Goal: Task Accomplishment & Management: Complete application form

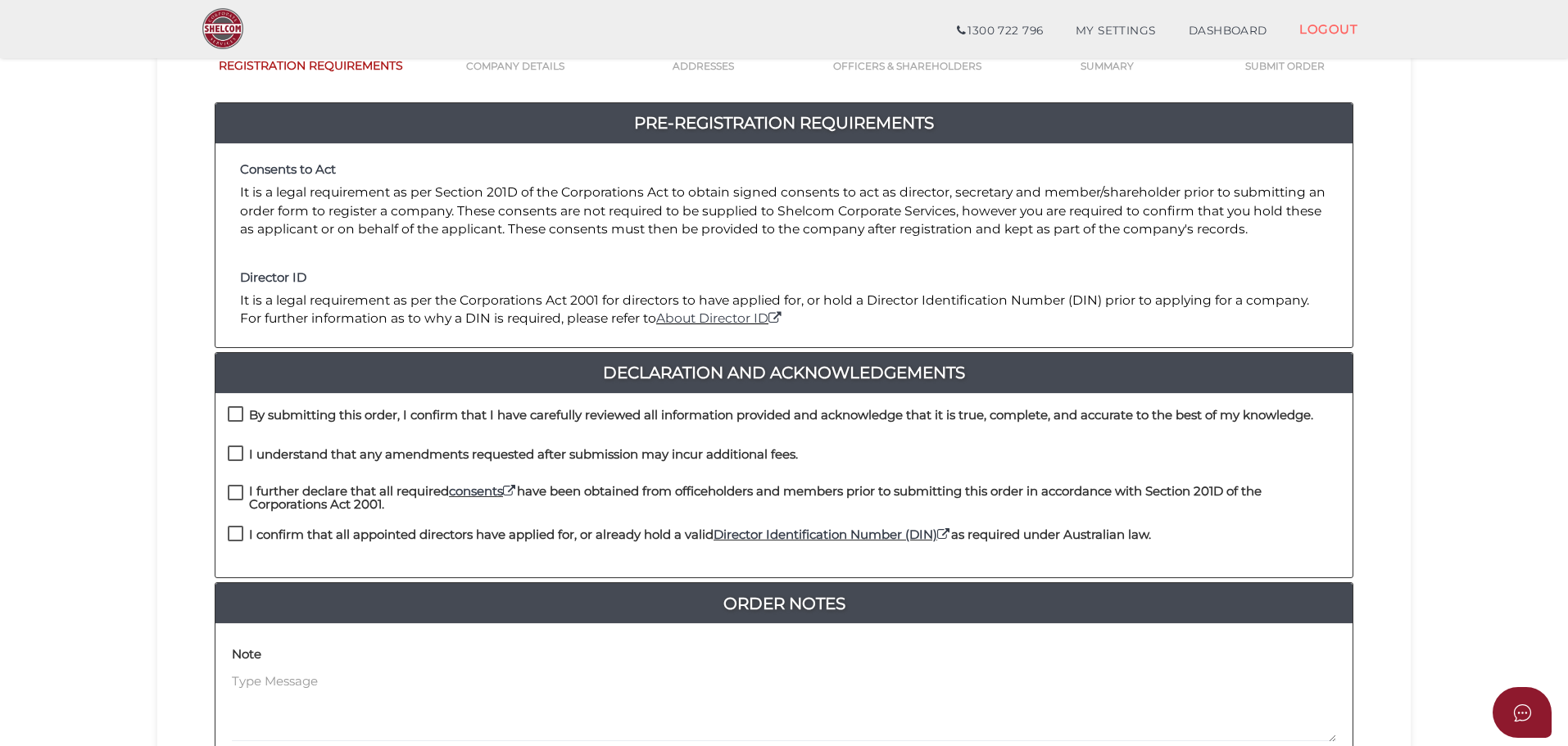
scroll to position [327, 0]
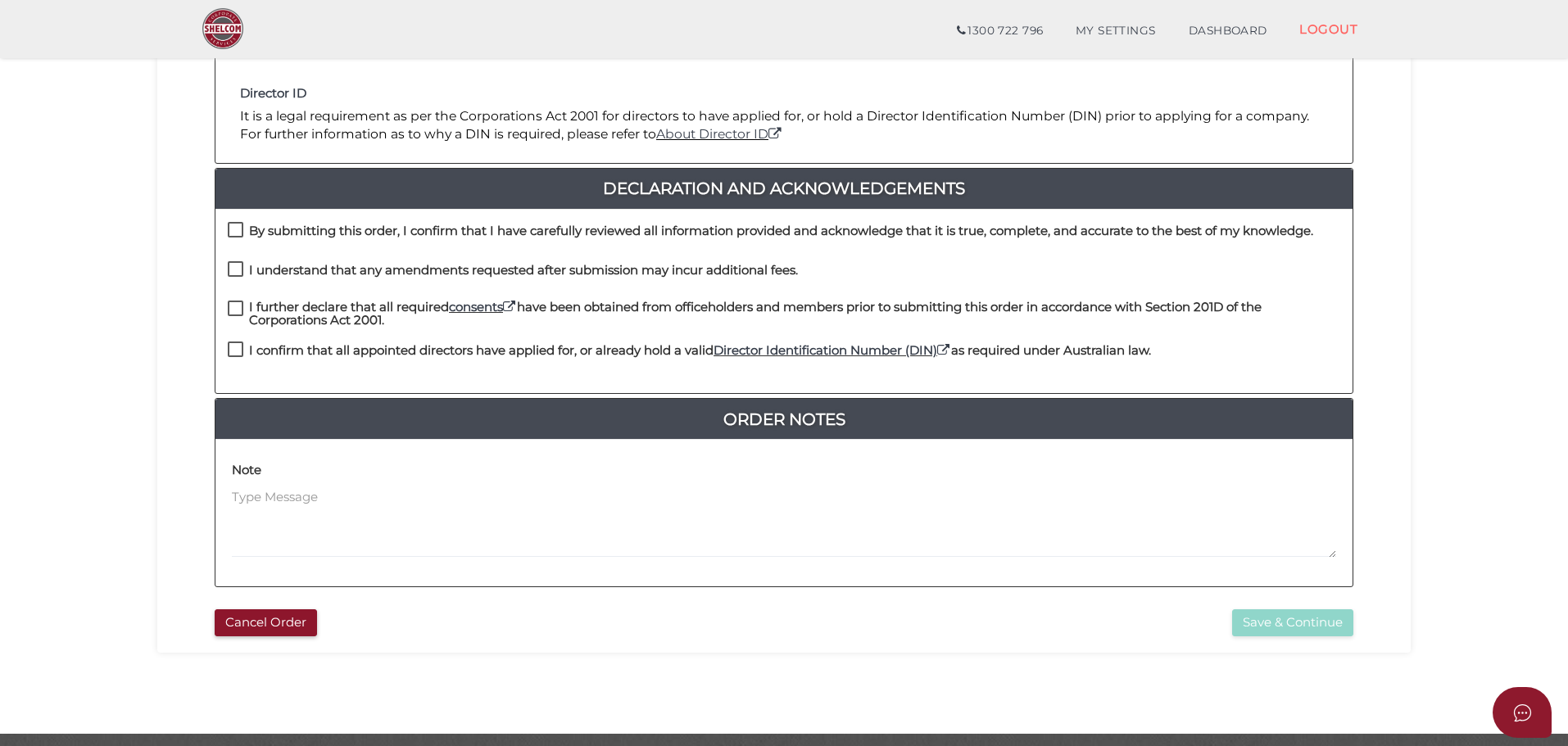
click at [659, 218] on div "By submitting this order, I confirm that I have carefully reviewed all informat…" at bounding box center [784, 301] width 1138 height 185
click at [655, 247] on div "By submitting this order, I confirm that I have carefully reviewed all informat…" at bounding box center [771, 236] width 1086 height 27
click at [648, 276] on h4 "I understand that any amendments requested after submission may incur additiona…" at bounding box center [523, 270] width 549 height 14
checkbox input "true"
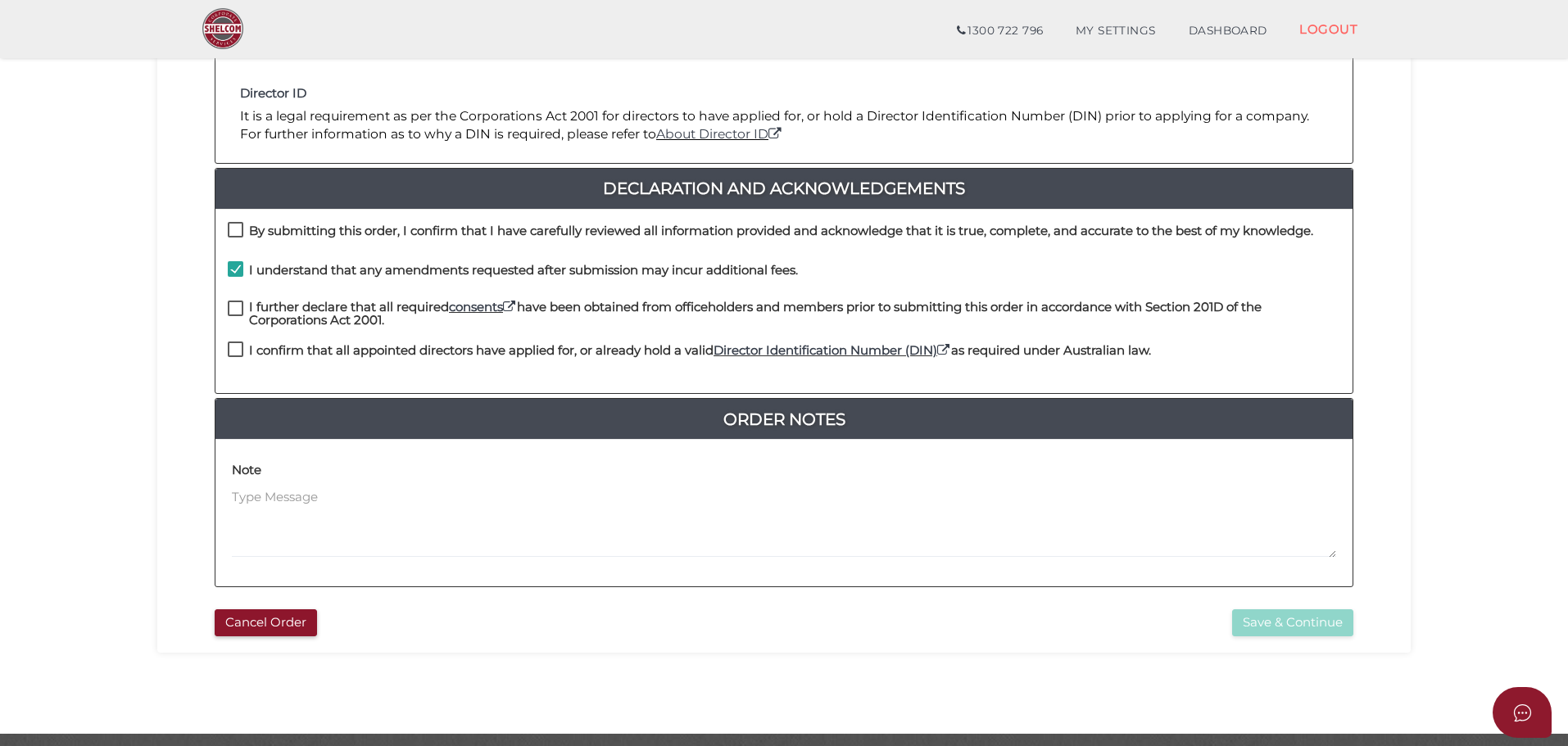
click at [671, 232] on h4 "By submitting this order, I confirm that I have carefully reviewed all informat…" at bounding box center [781, 231] width 1064 height 14
checkbox input "true"
drag, startPoint x: 656, startPoint y: 299, endPoint x: 639, endPoint y: 352, distance: 55.7
click at [656, 301] on h4 "I further declare that all required consents have been obtained from officehold…" at bounding box center [795, 314] width 1091 height 27
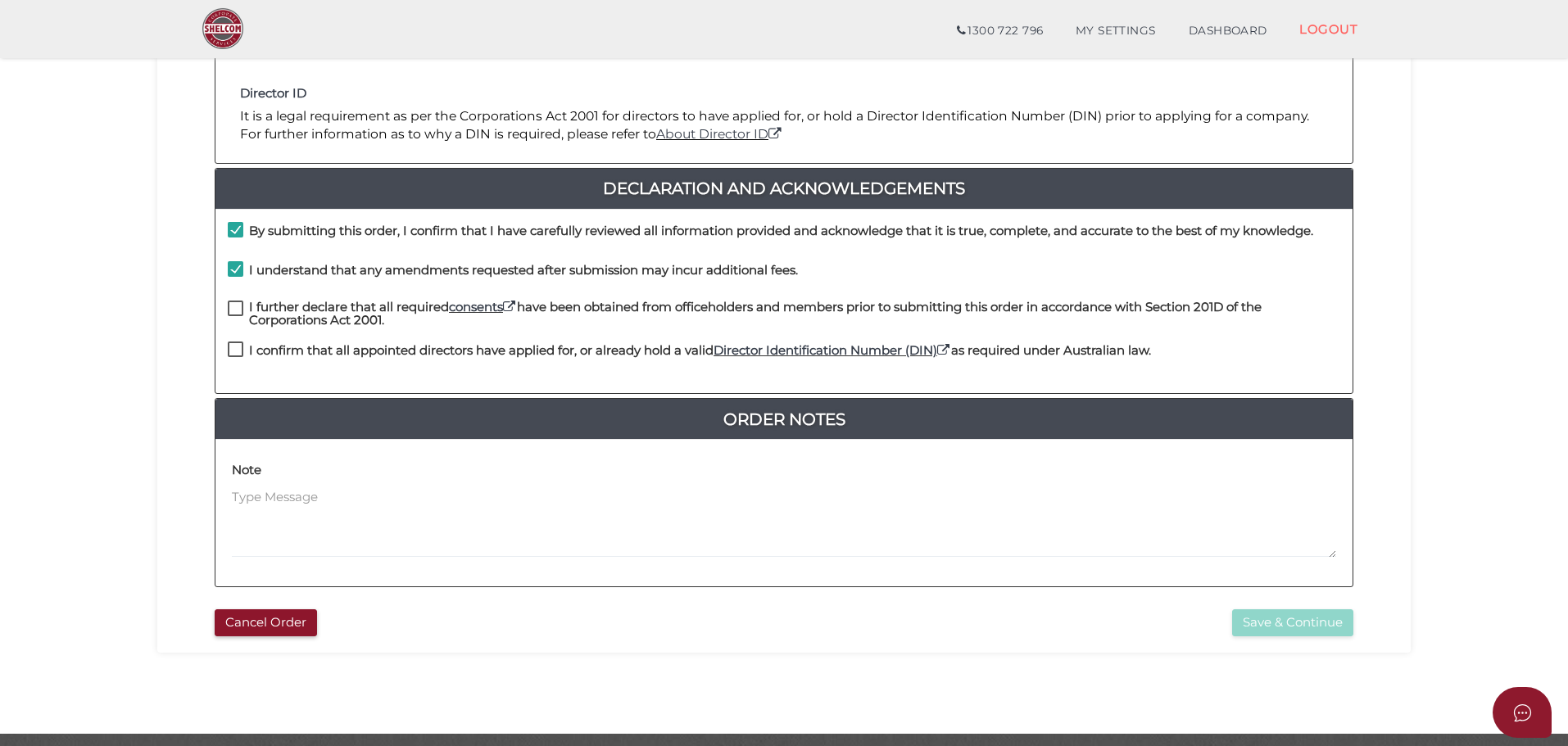
checkbox input "true"
click at [636, 356] on h4 "I confirm that all appointed directors have applied for, or already hold a vali…" at bounding box center [700, 351] width 902 height 14
checkbox input "true"
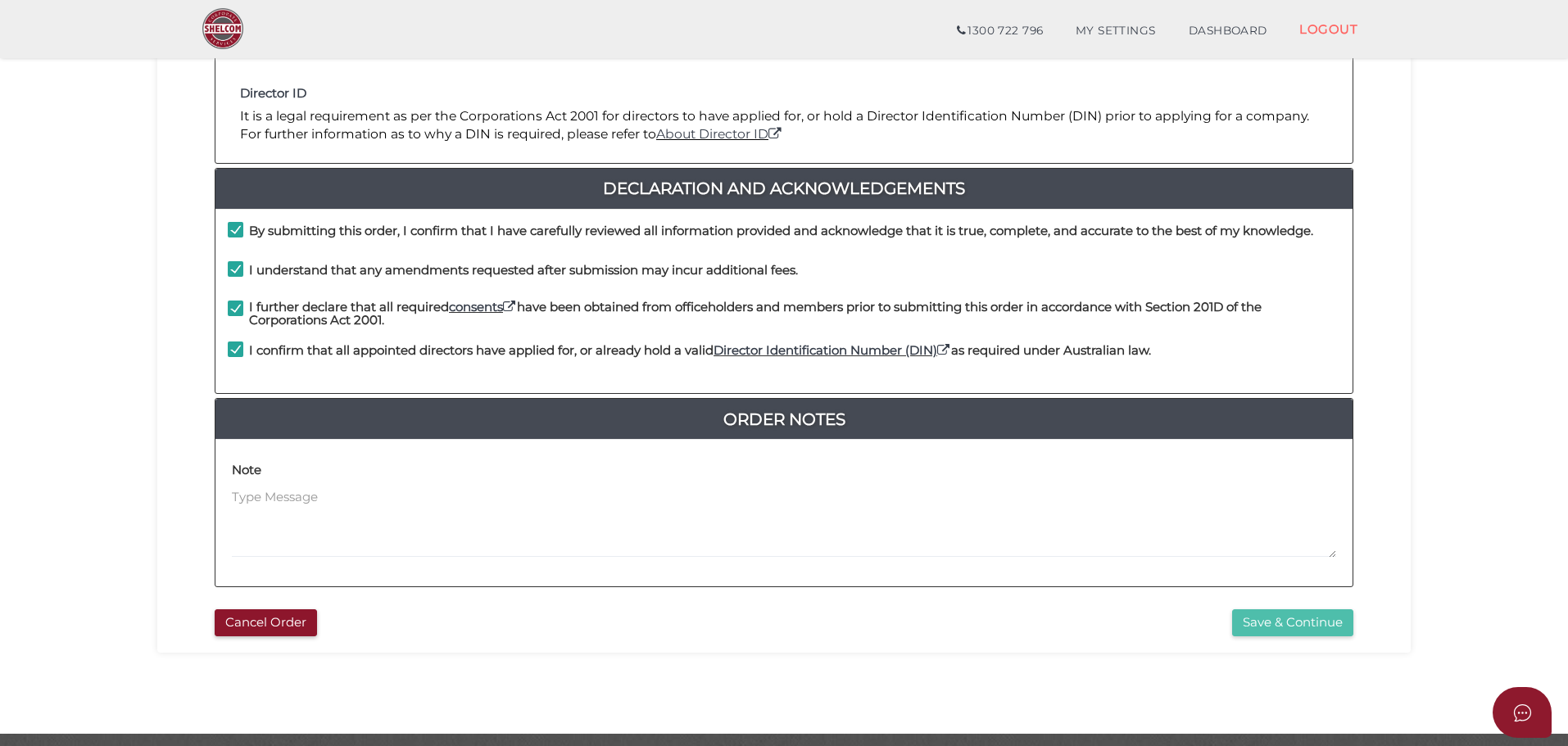
click at [1275, 629] on button "Save & Continue" at bounding box center [1293, 623] width 121 height 27
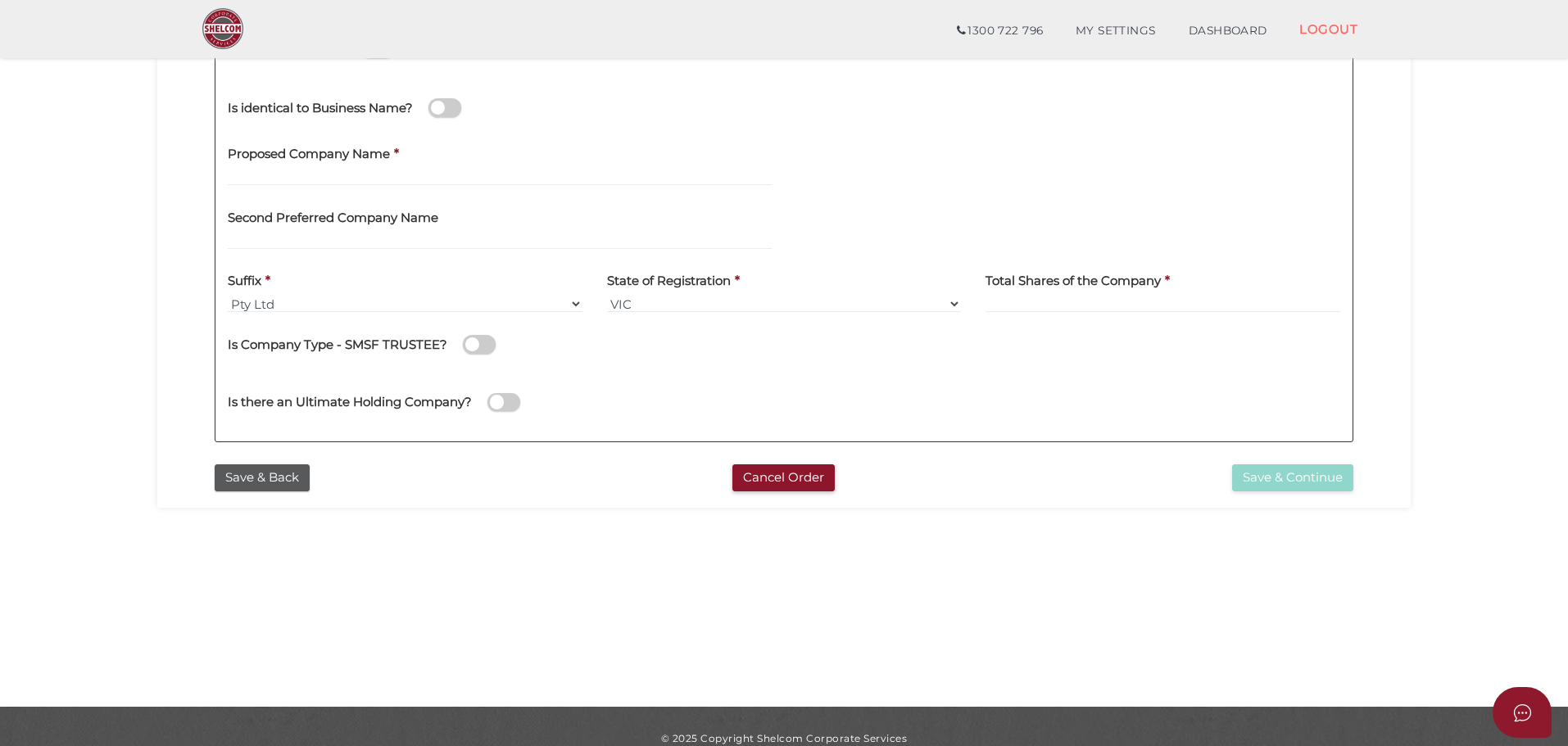
scroll to position [378, 0]
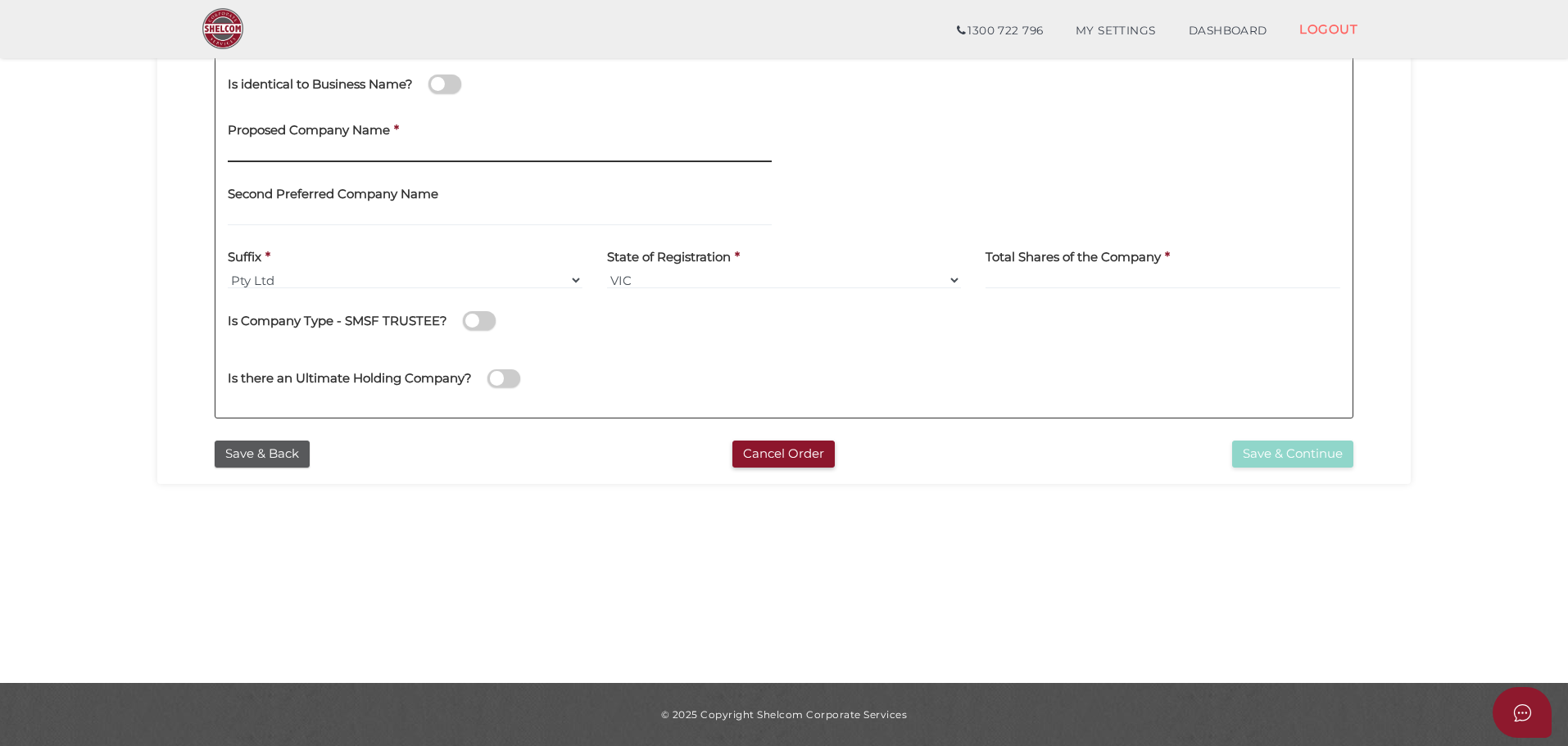
click at [351, 147] on input "text" at bounding box center [499, 153] width 544 height 18
type input "Avitaaz Enterprises"
drag, startPoint x: 861, startPoint y: 344, endPoint x: 857, endPoint y: 328, distance: 16.5
click at [858, 341] on div "Is Company Type - SMSF TRUSTEE?" at bounding box center [784, 324] width 1113 height 46
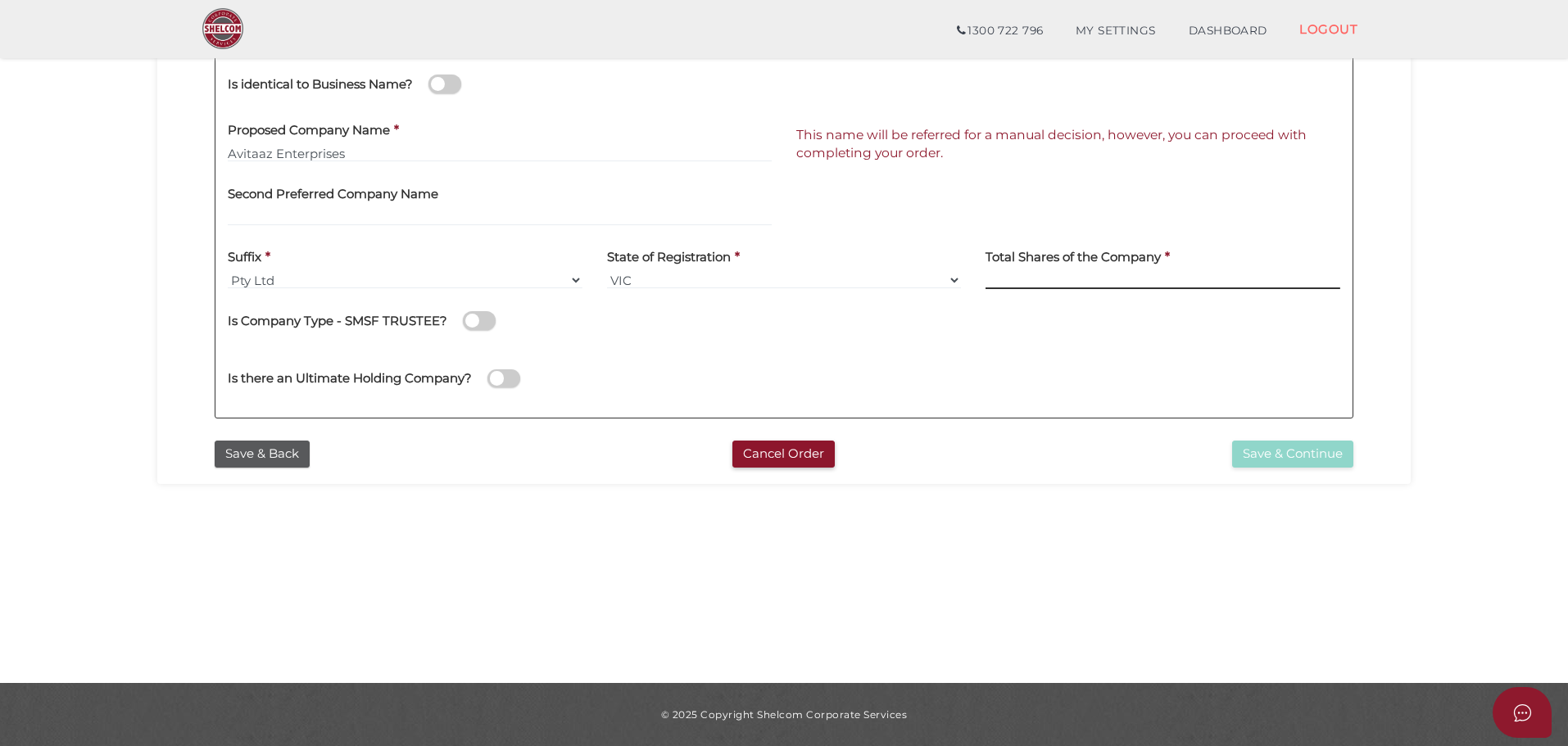
click at [1106, 281] on input at bounding box center [1163, 280] width 354 height 18
type input "12"
click at [878, 152] on span "This name will be referred for a manual decision, however, you can proceed with…" at bounding box center [1052, 144] width 511 height 34
drag, startPoint x: 833, startPoint y: 376, endPoint x: 842, endPoint y: 379, distance: 9.5
click at [833, 376] on div "Is there an Ultimate Holding Company?" at bounding box center [784, 376] width 1138 height 58
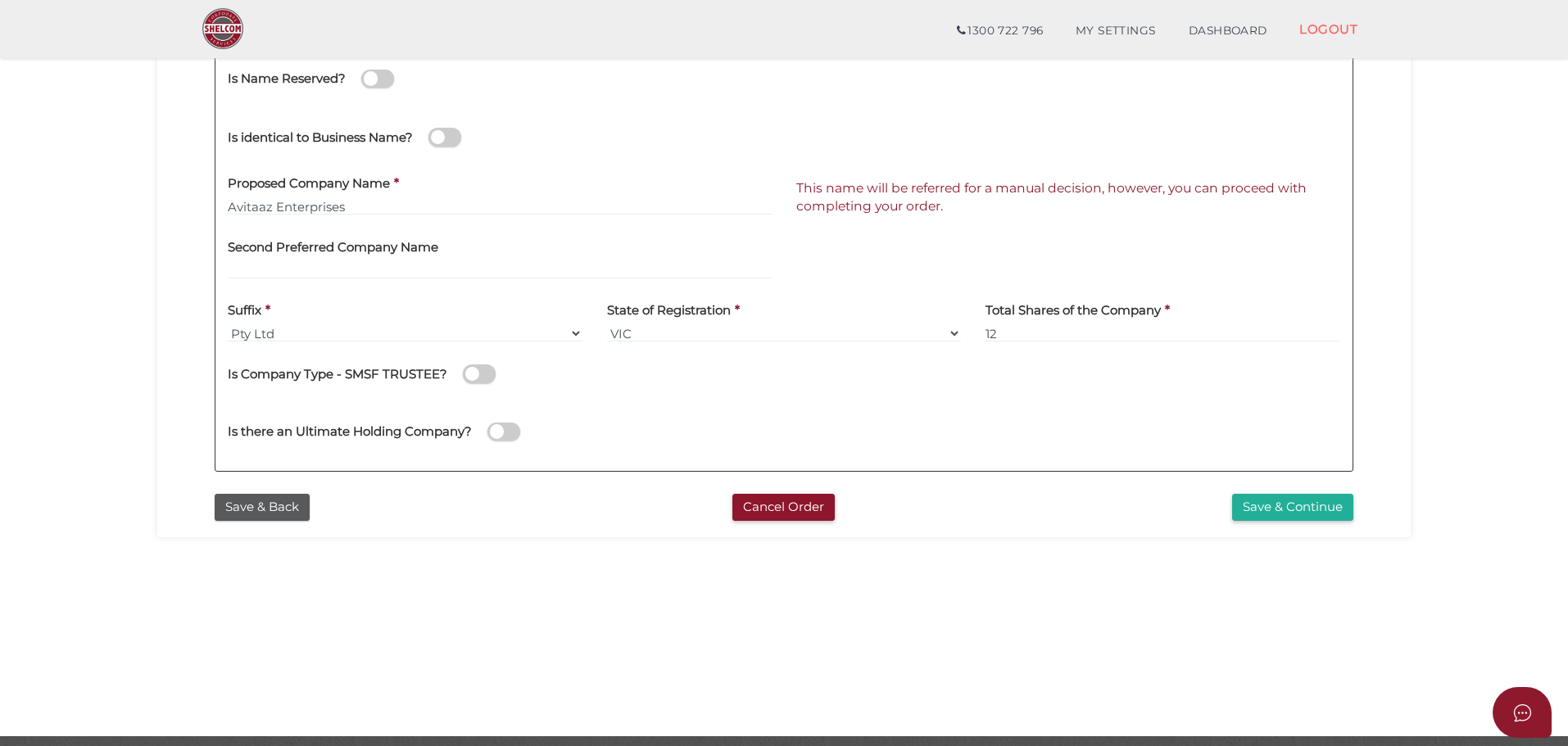
scroll to position [296, 0]
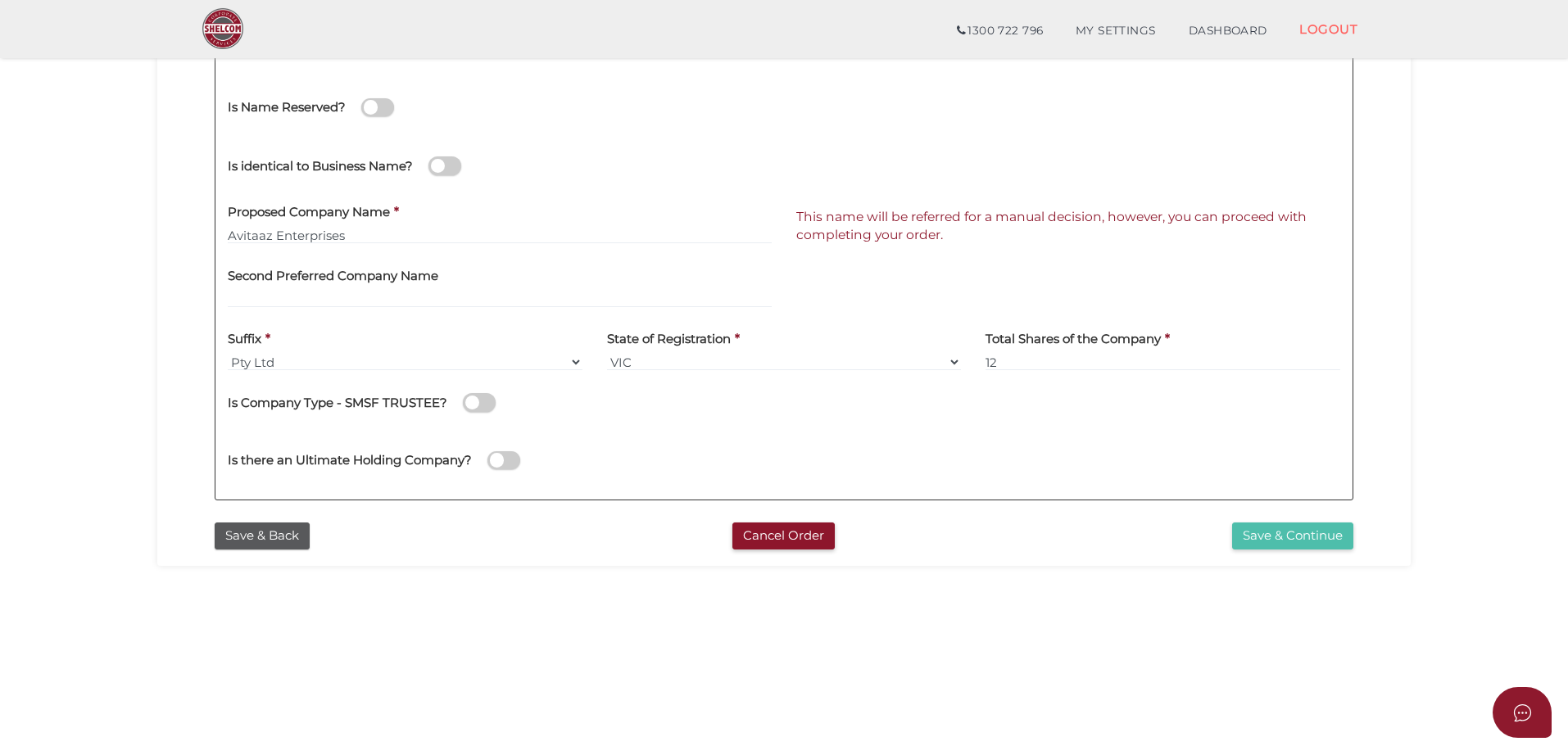
click at [1288, 541] on button "Save & Continue" at bounding box center [1293, 535] width 121 height 27
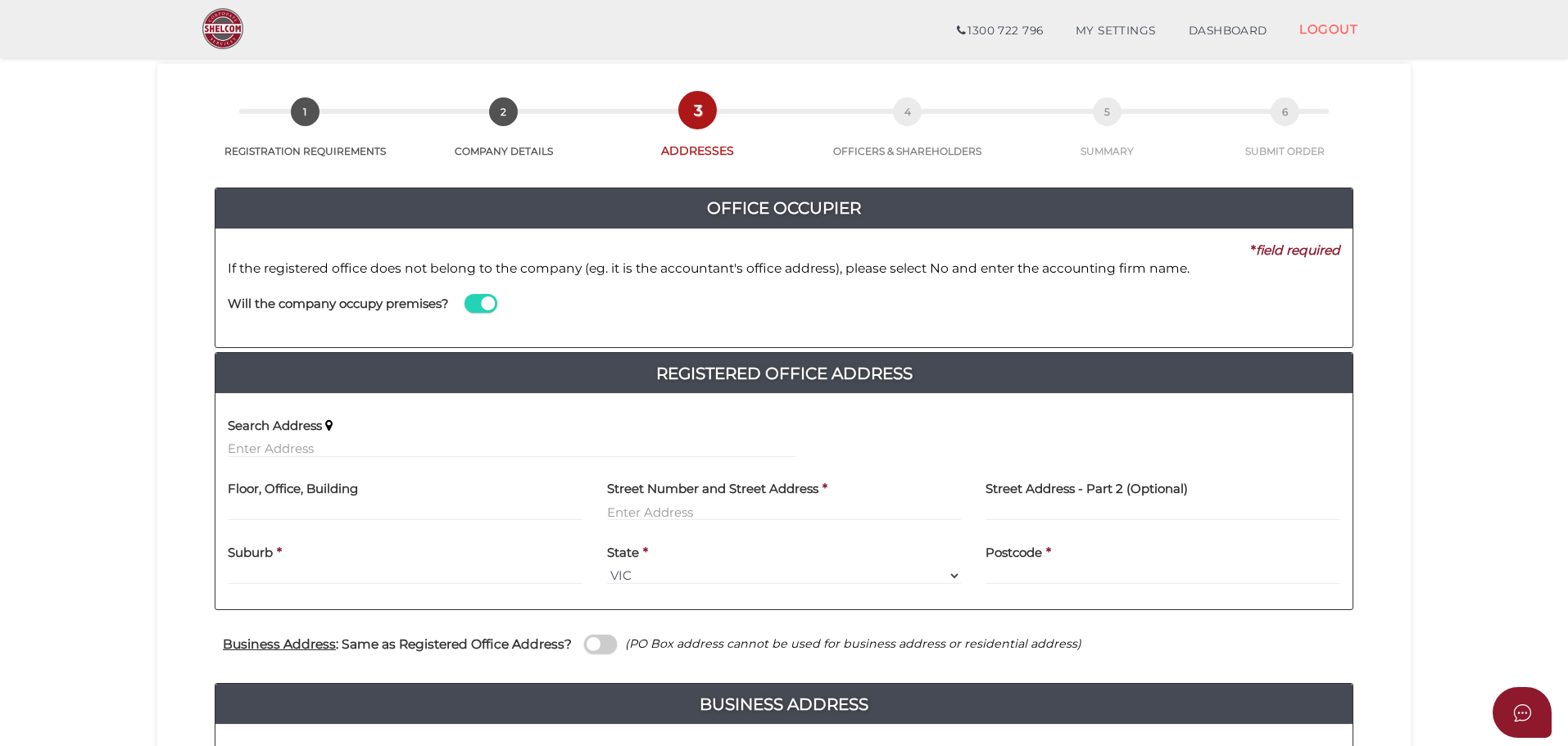
scroll to position [410, 0]
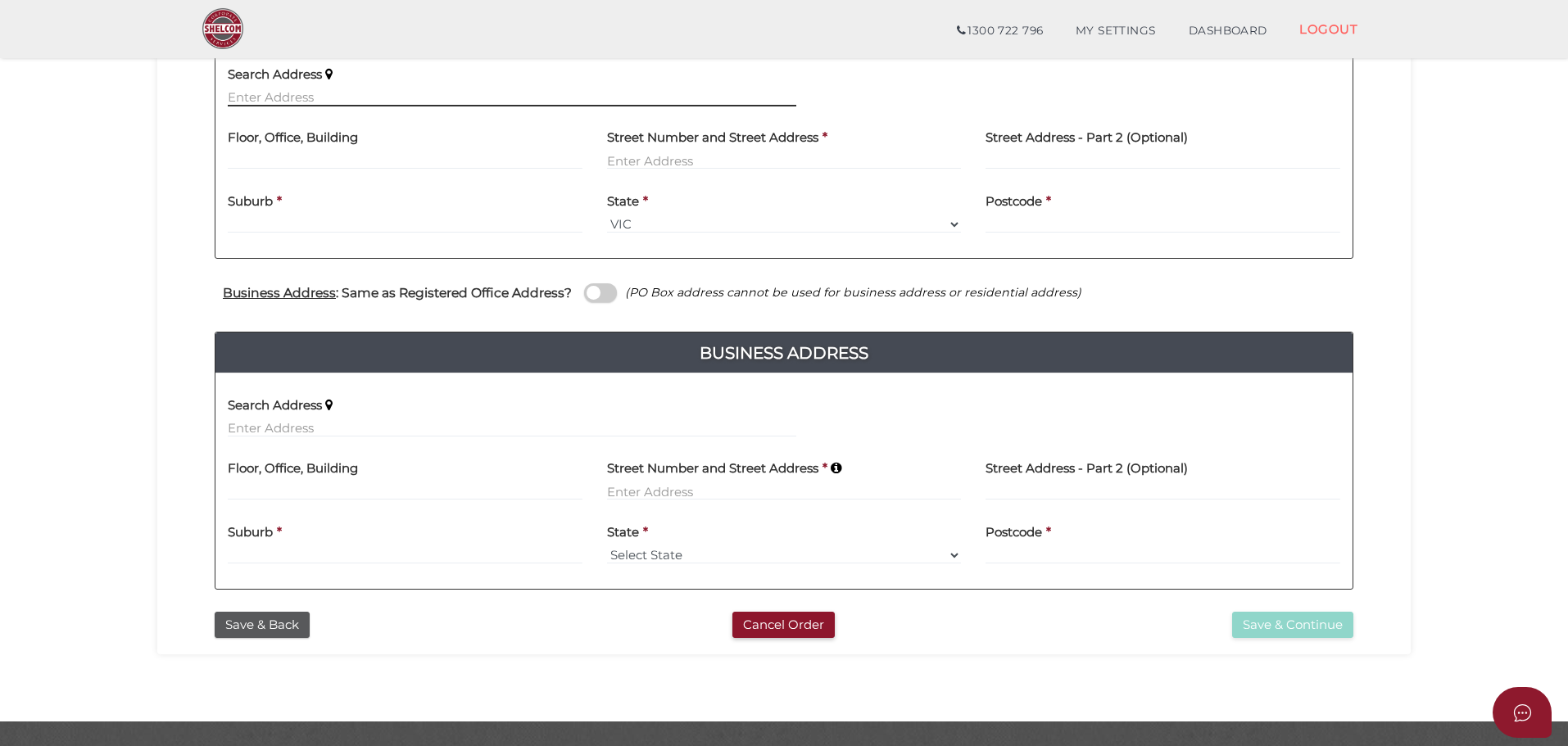
click at [538, 104] on input "text" at bounding box center [512, 97] width 569 height 18
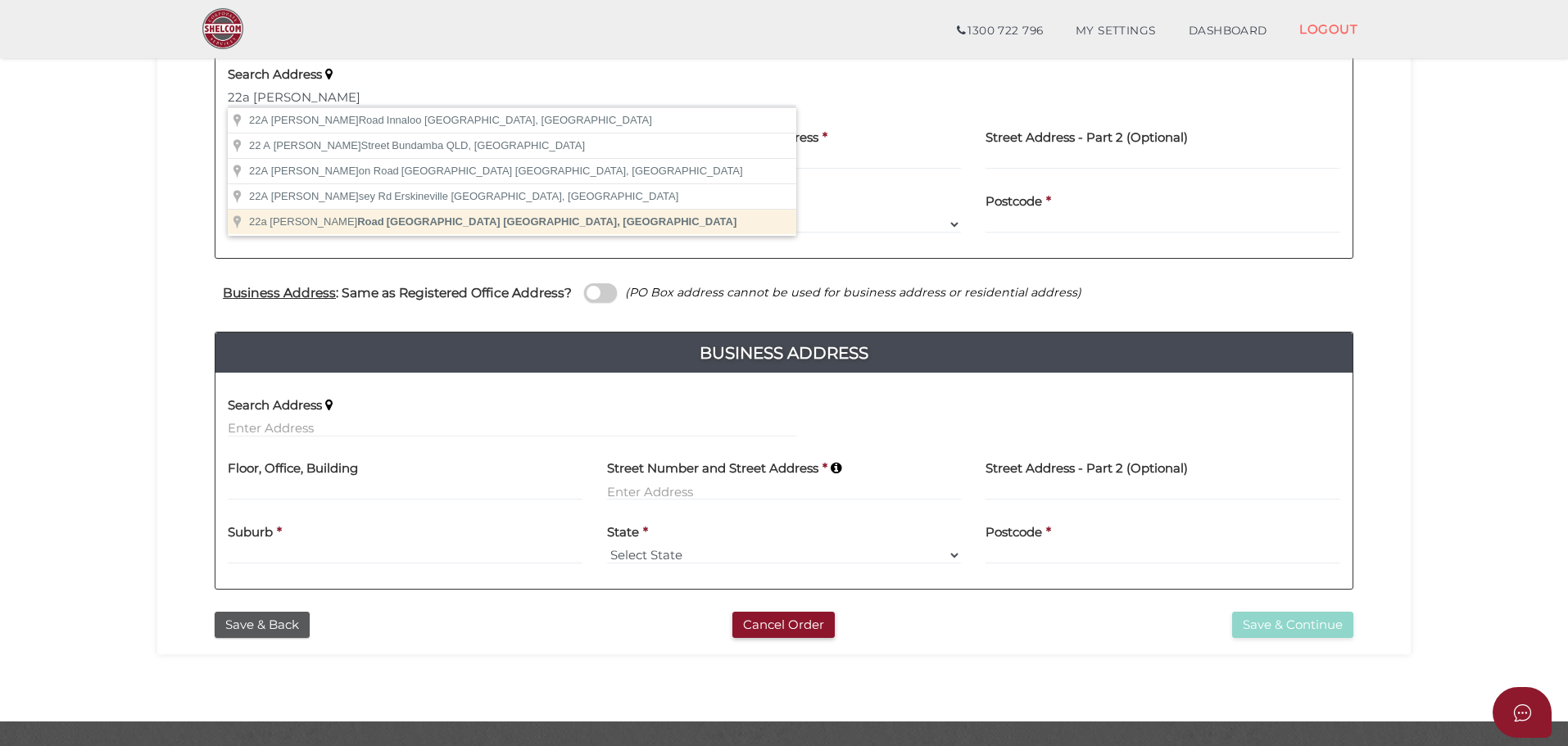
type input "22a Morris Road, Hoppers Crossing VIC, Australia"
type input "22 Morris Road"
type input "Hoppers Crossing"
select select "VIC"
type input "3029"
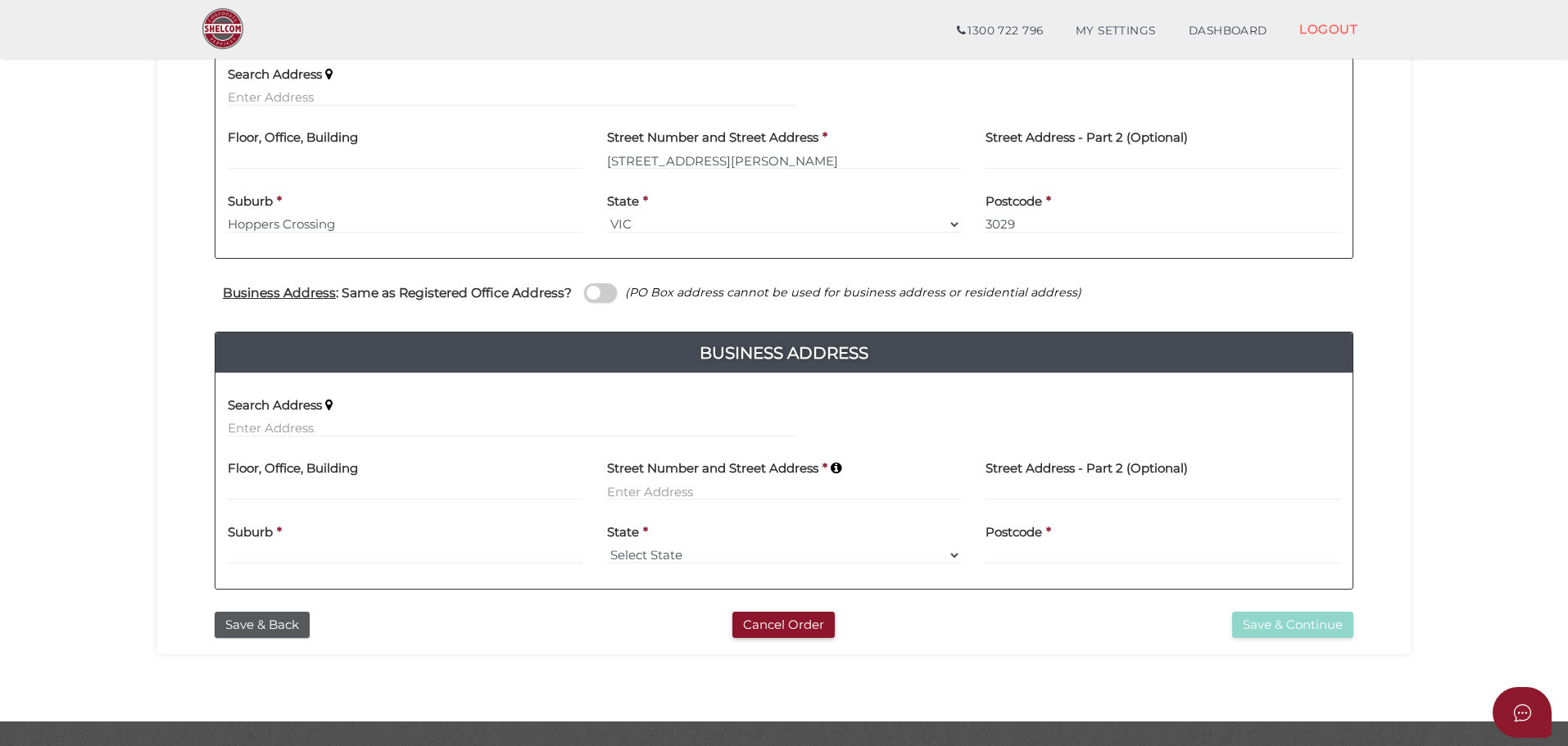
click at [586, 285] on span at bounding box center [600, 293] width 33 height 19
click at [0, 0] on input "checkbox" at bounding box center [0, 0] width 0 height 0
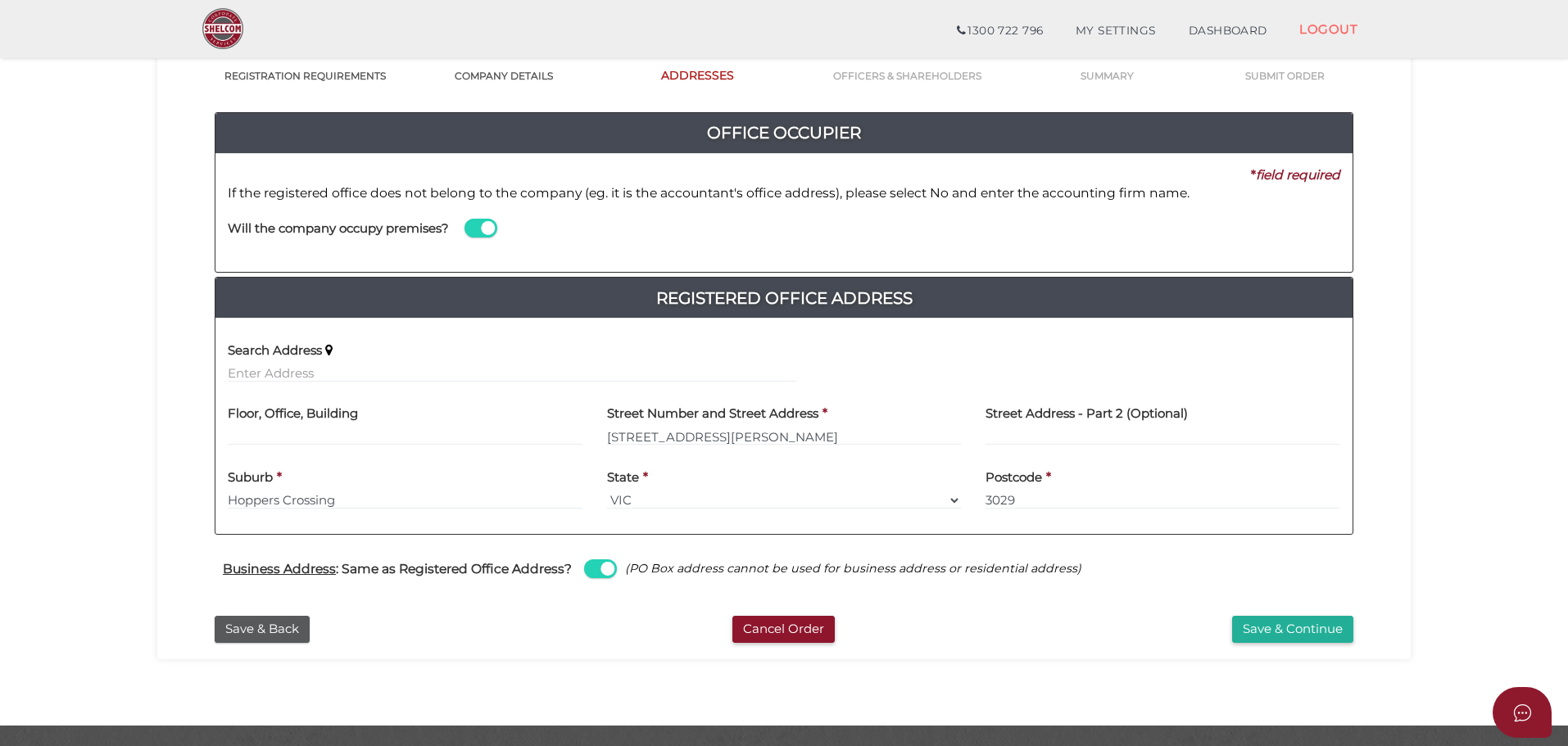
scroll to position [95, 0]
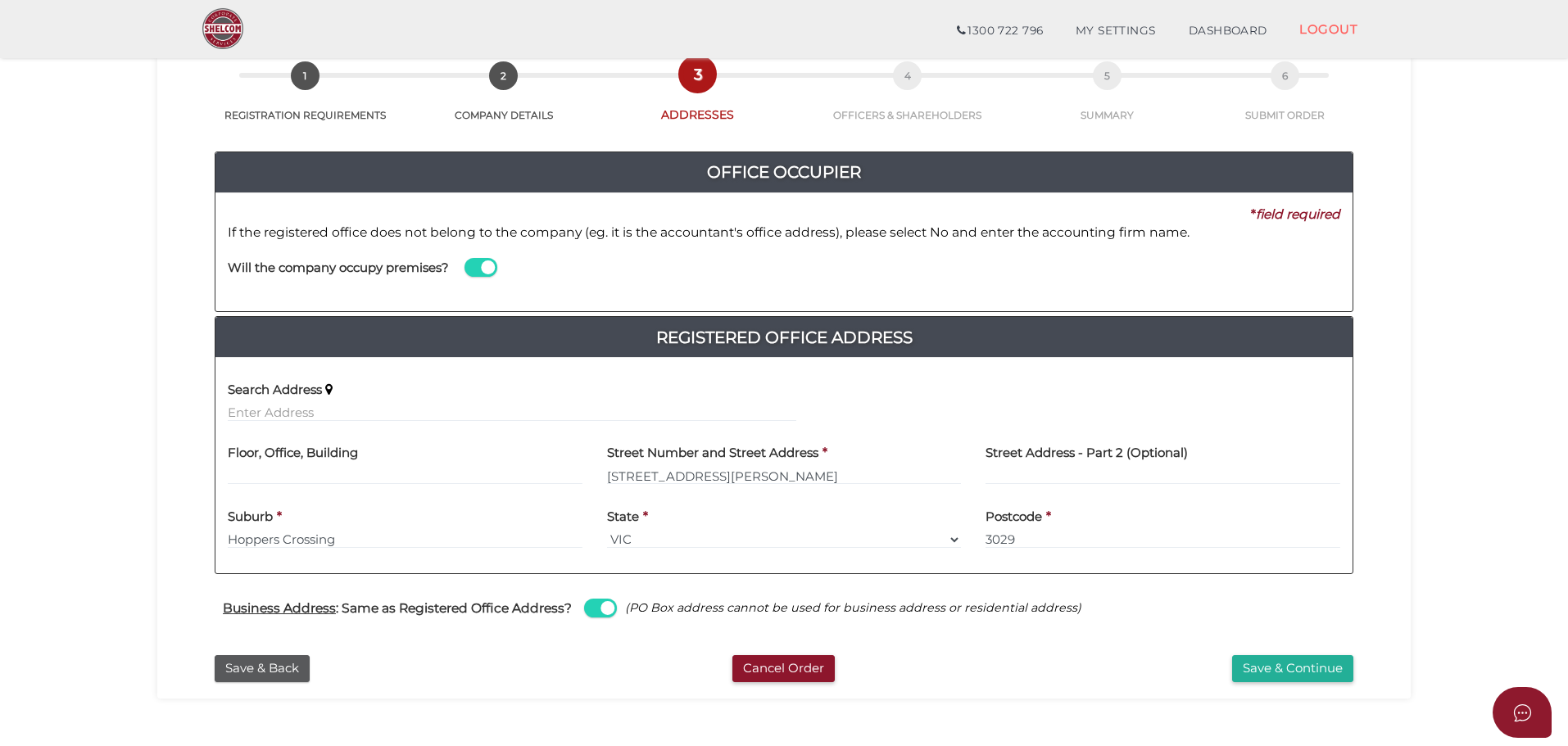
click at [486, 402] on div "Search Address" at bounding box center [512, 396] width 569 height 52
click at [403, 400] on div "Search Address" at bounding box center [512, 396] width 569 height 52
click at [411, 412] on input "text" at bounding box center [512, 412] width 569 height 18
paste input "223A MORRIS RD, HOPPERS CROSSING, 3029, VIC, AUSTRALIA"
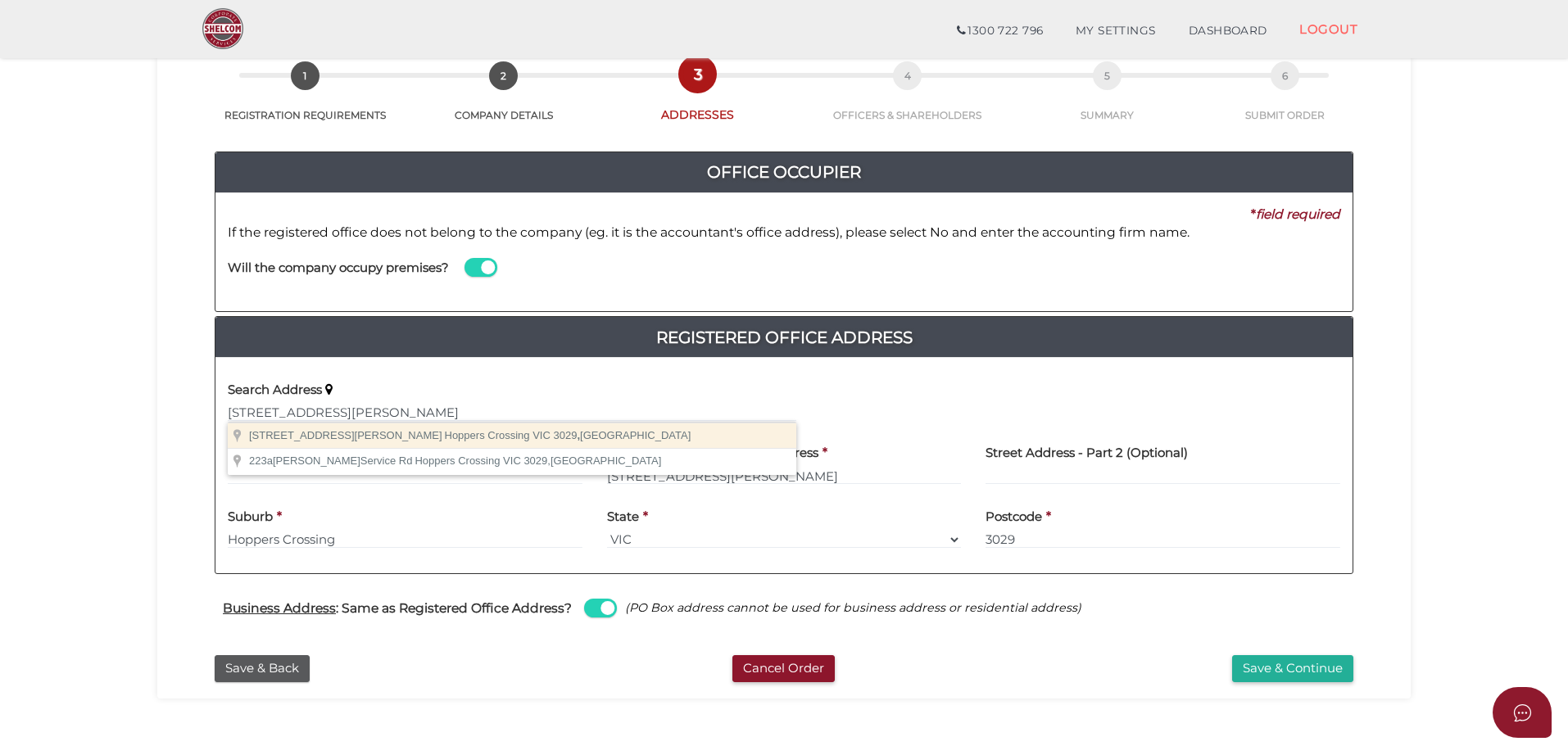
type input "223a Morris Rd, Hoppers Crossing VIC 3029, Australia"
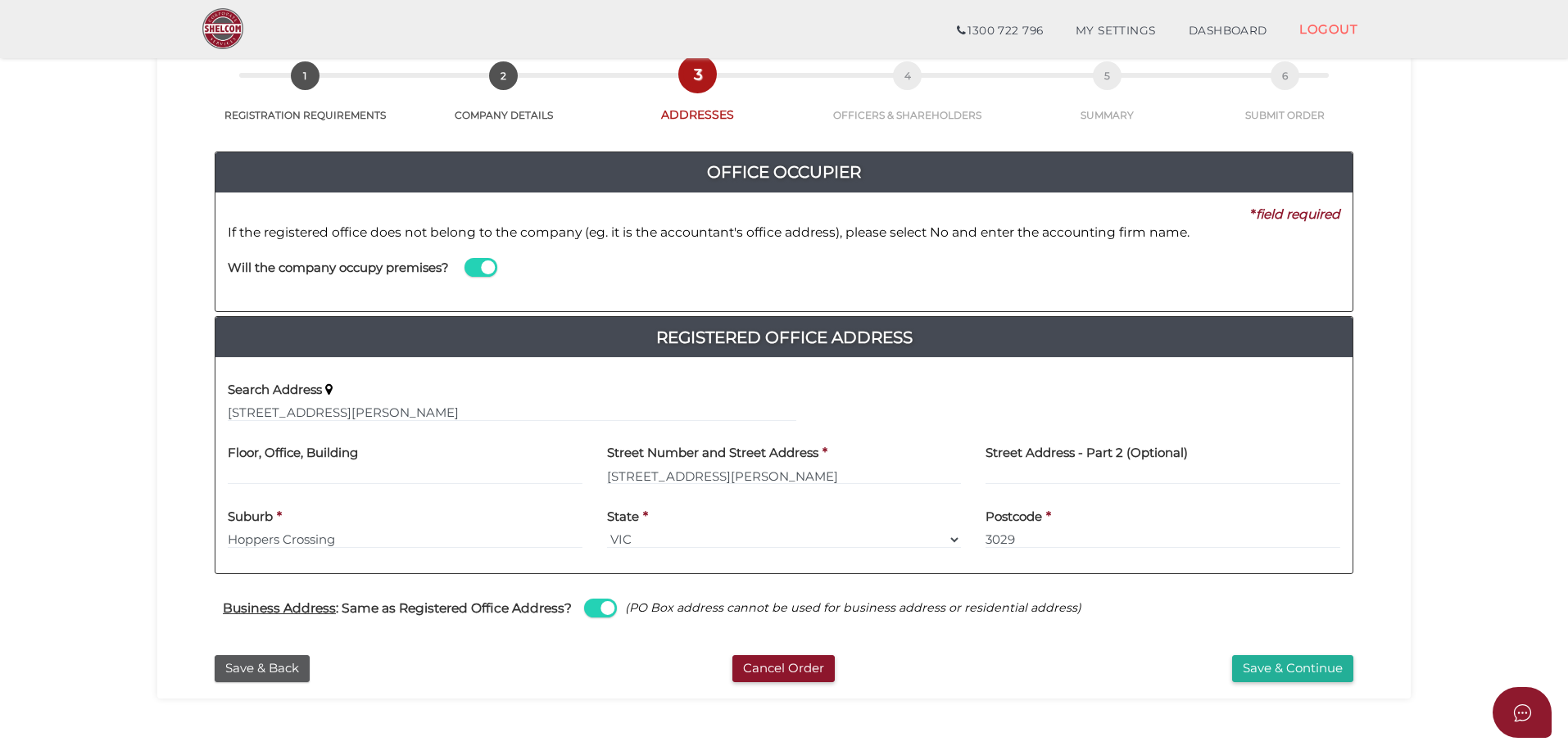
type input "223 Morris Road"
type input "Hoppers Crossing"
select select "VIC"
type input "3029"
click at [625, 474] on input "223 Morris Road" at bounding box center [784, 476] width 354 height 18
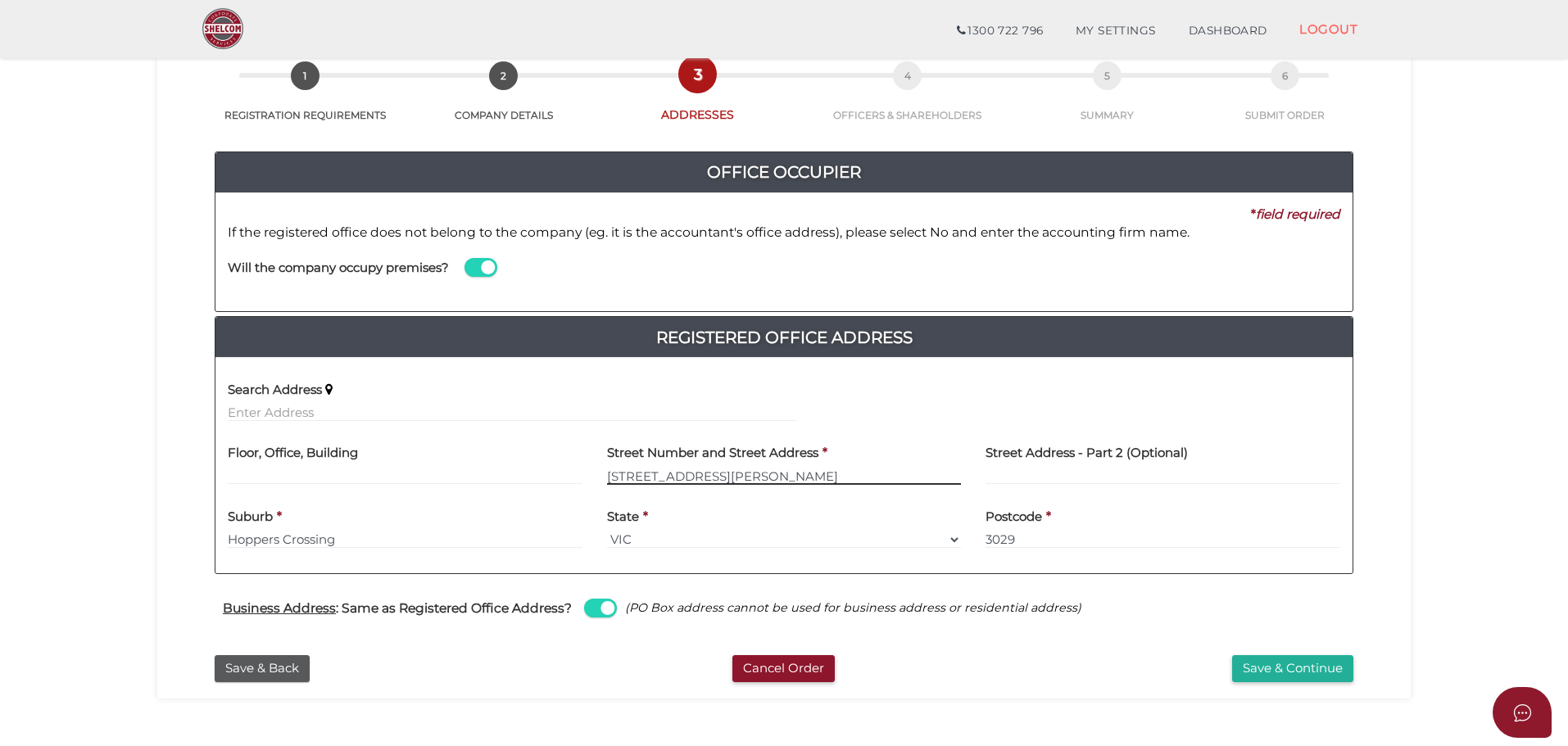
type input "223A Morris Road"
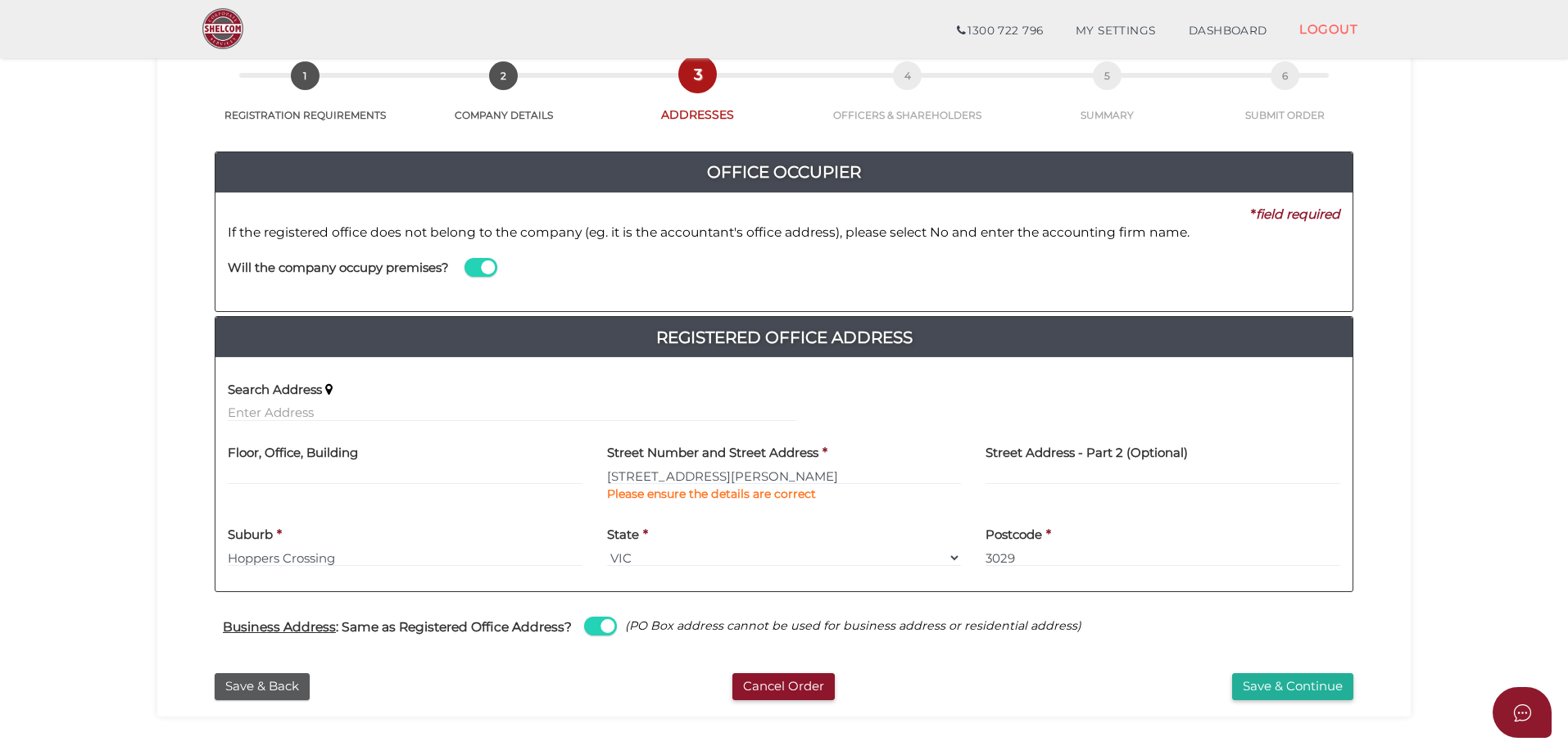
click at [667, 564] on div "Search Address Floor, Office, Building Street Number and Street Address * 223A …" at bounding box center [784, 474] width 1138 height 234
click at [1268, 684] on button "Save & Continue" at bounding box center [1293, 686] width 121 height 27
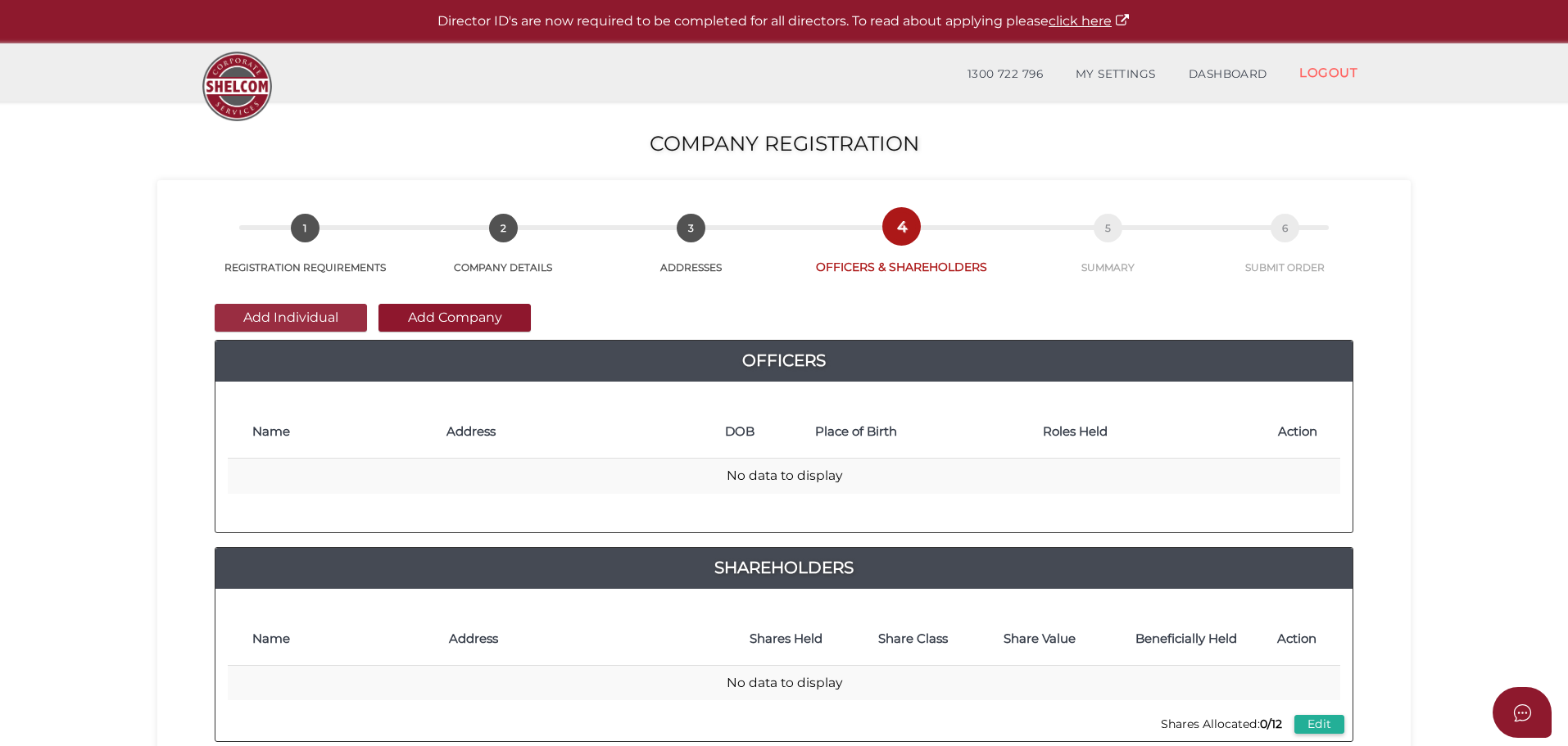
click at [333, 324] on button "Add Individual" at bounding box center [290, 317] width 153 height 28
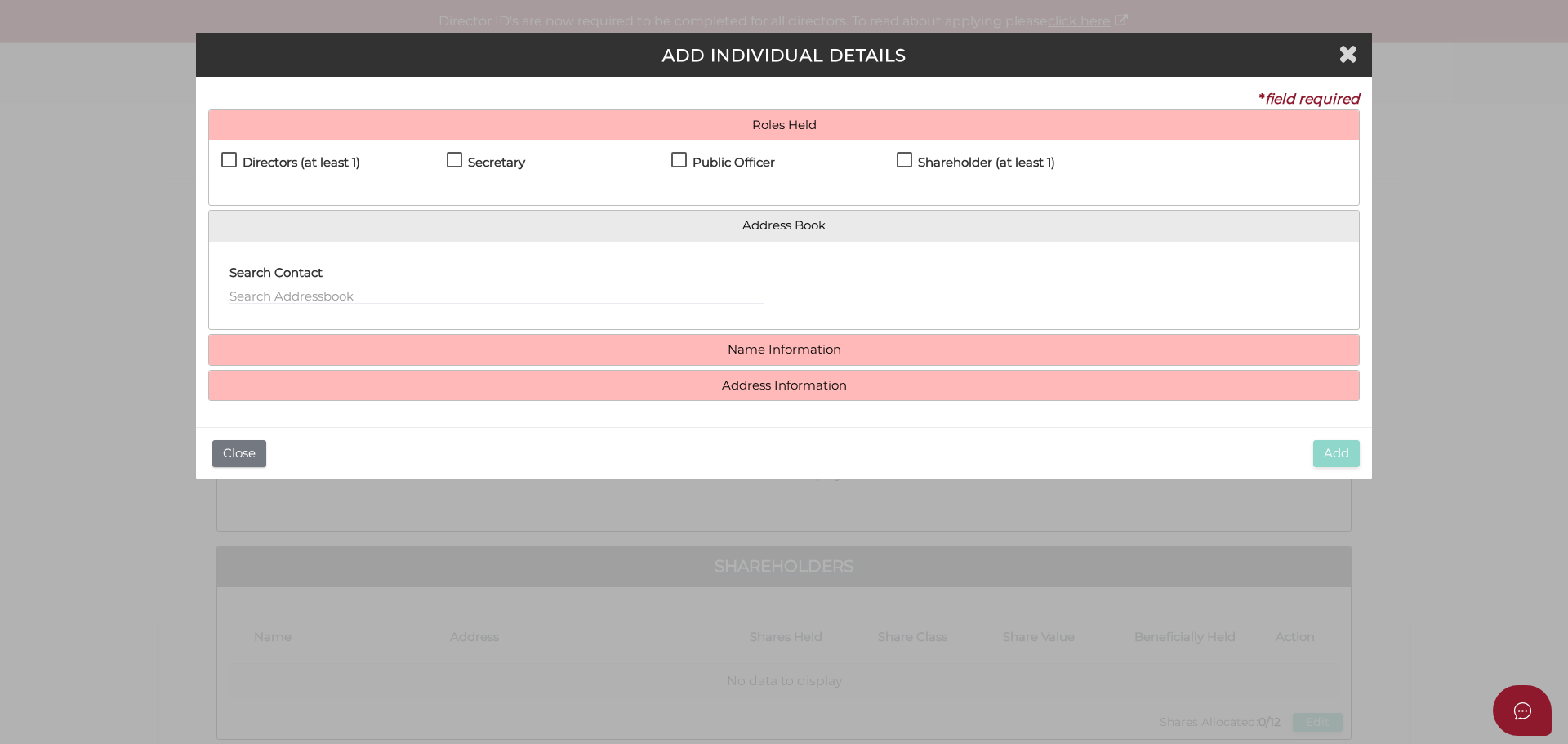
click at [348, 164] on h4 "Directors (at least 1)" at bounding box center [302, 163] width 117 height 14
checkbox input "true"
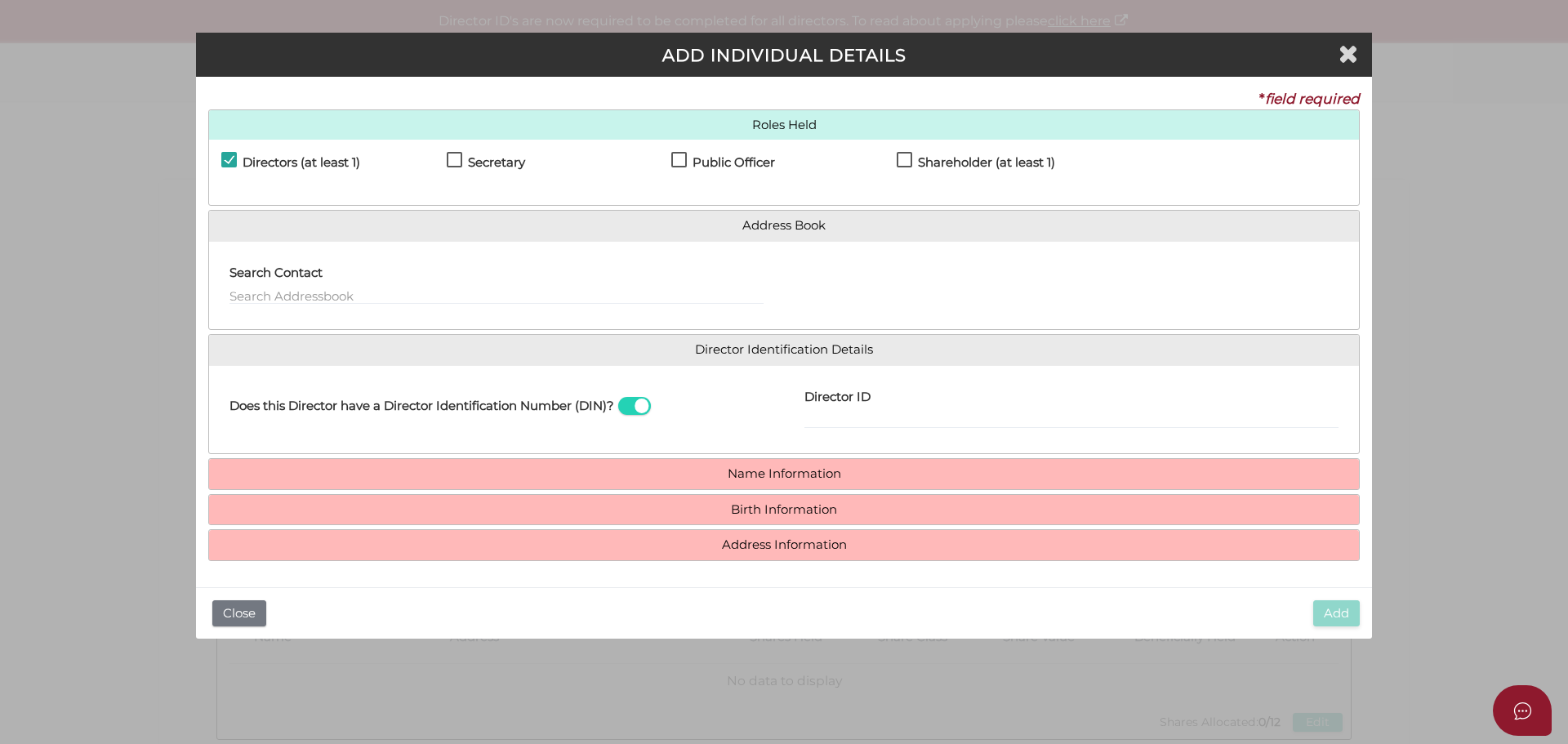
drag, startPoint x: 447, startPoint y: 158, endPoint x: 610, endPoint y: 150, distance: 163.2
click at [450, 159] on label "Secretary" at bounding box center [486, 166] width 78 height 20
checkbox input "true"
drag, startPoint x: 712, startPoint y: 152, endPoint x: 800, endPoint y: 158, distance: 88.2
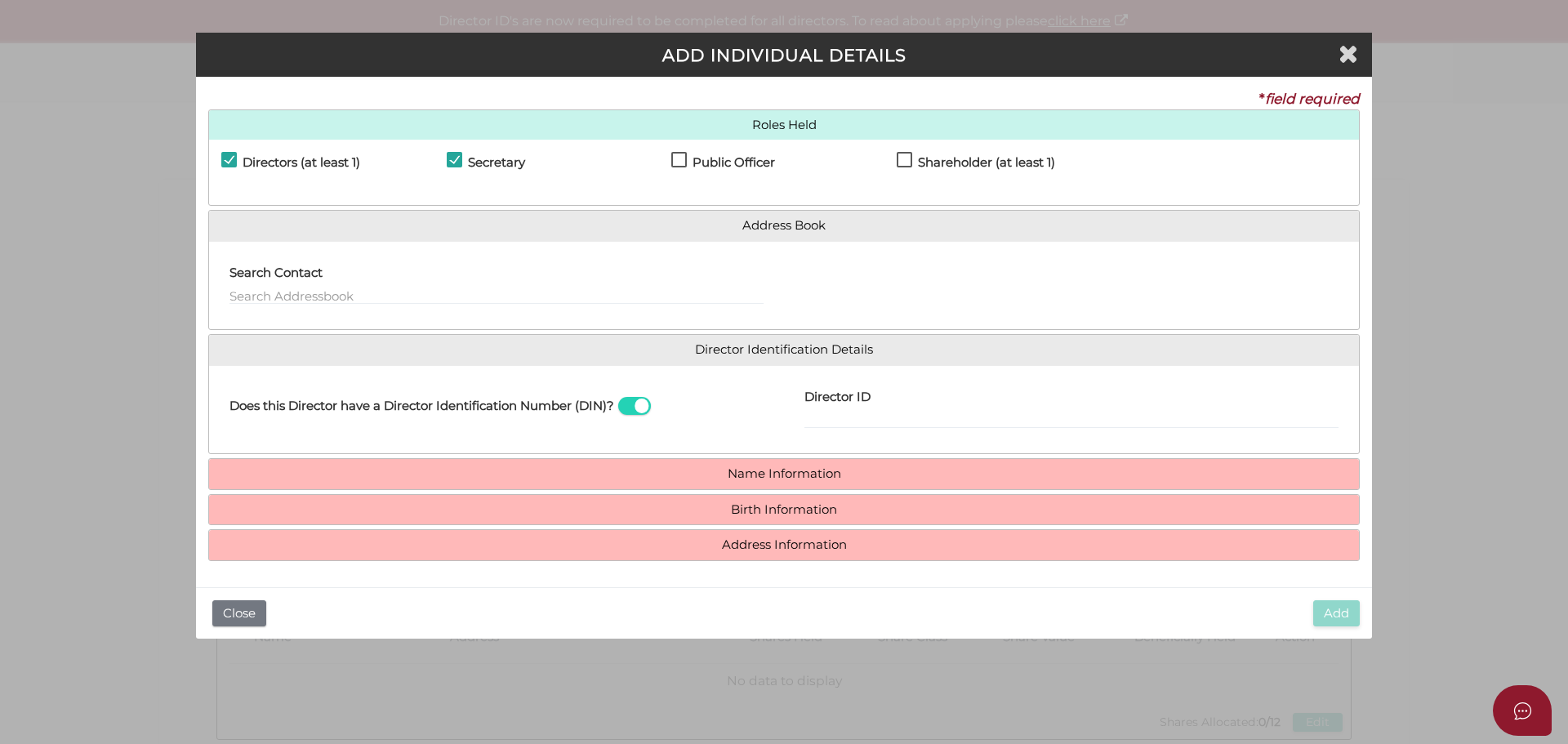
click at [713, 153] on div "Public Officer" at bounding box center [783, 166] width 225 height 28
click at [925, 150] on div "Directors (at least 1) Secretary Public Officer Member Shareholder (at least 1)" at bounding box center [784, 172] width 1150 height 65
click at [731, 171] on label "Public Officer" at bounding box center [723, 166] width 104 height 20
checkbox input "true"
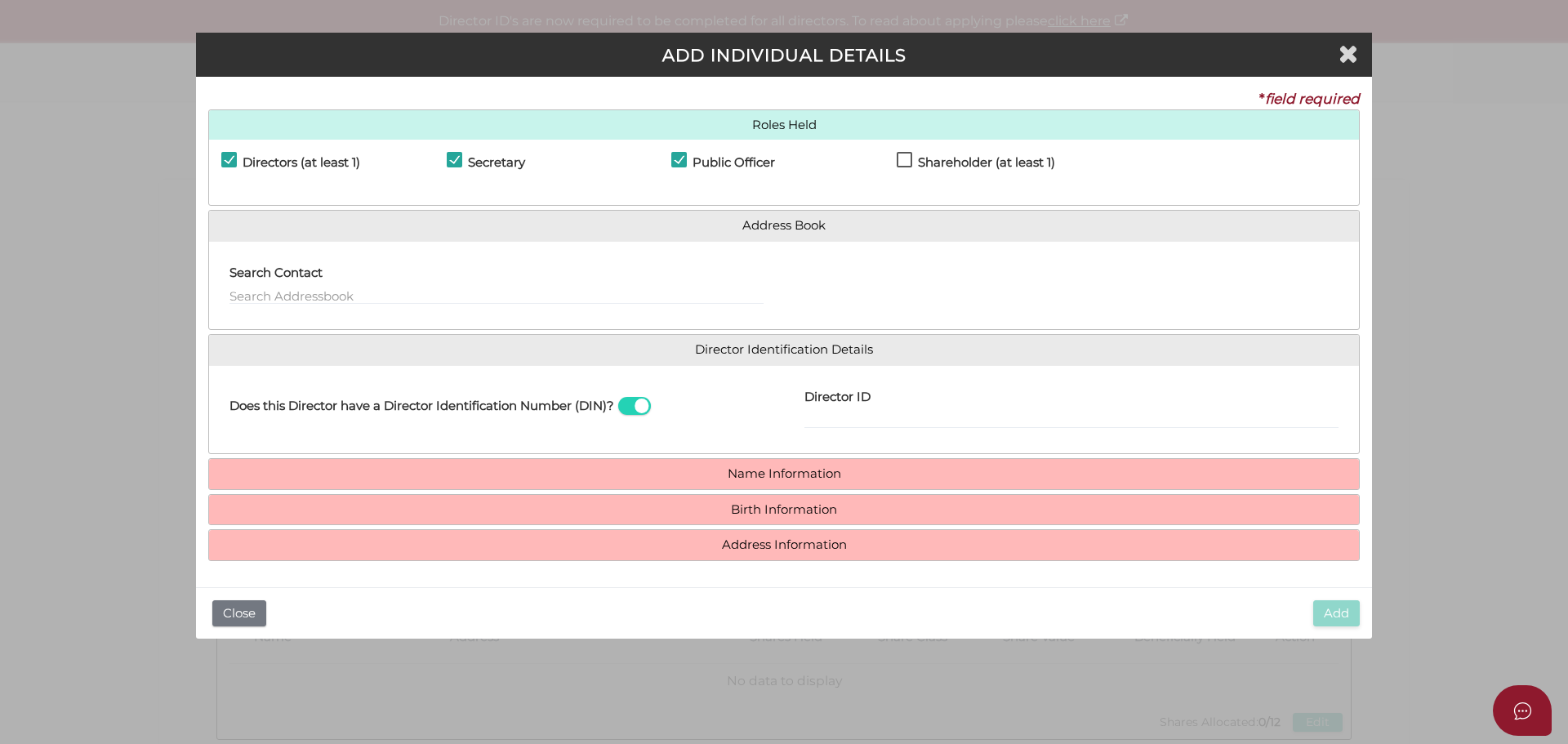
click at [910, 156] on label "Shareholder (at least 1)" at bounding box center [976, 166] width 158 height 20
checkbox input "true"
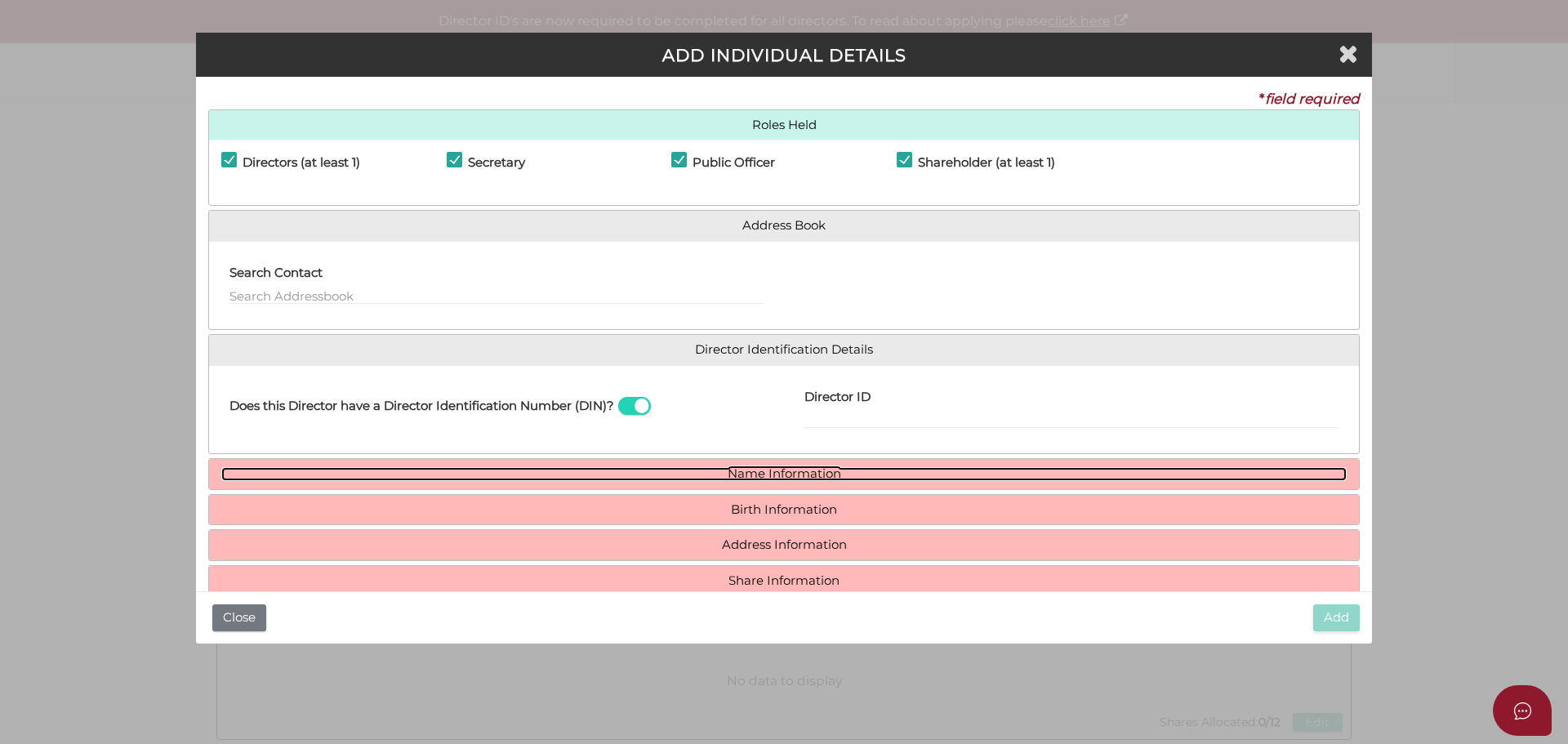
click at [774, 467] on link "Name Information" at bounding box center [784, 474] width 1126 height 14
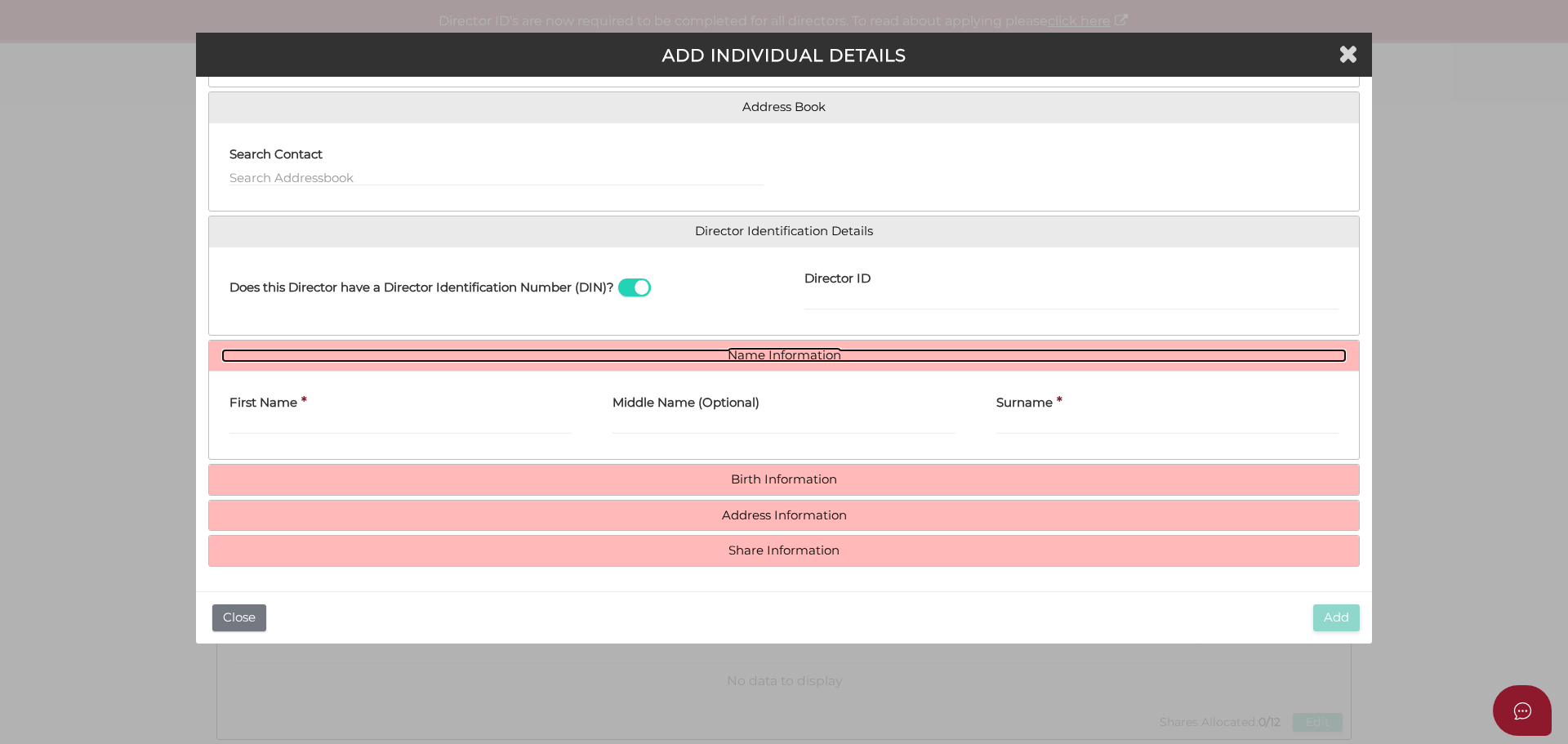
scroll to position [120, 0]
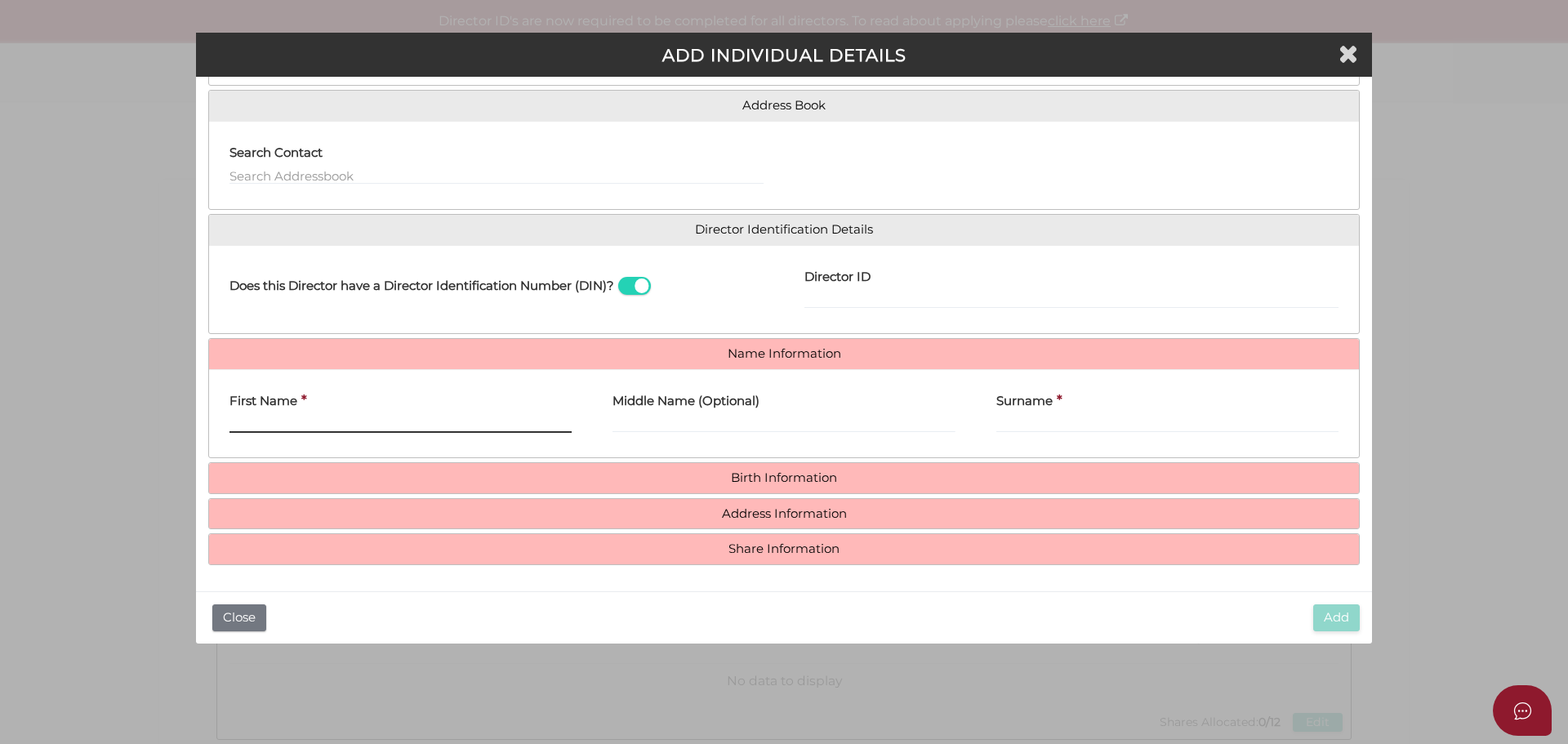
click at [427, 422] on input "First Name" at bounding box center [400, 424] width 343 height 18
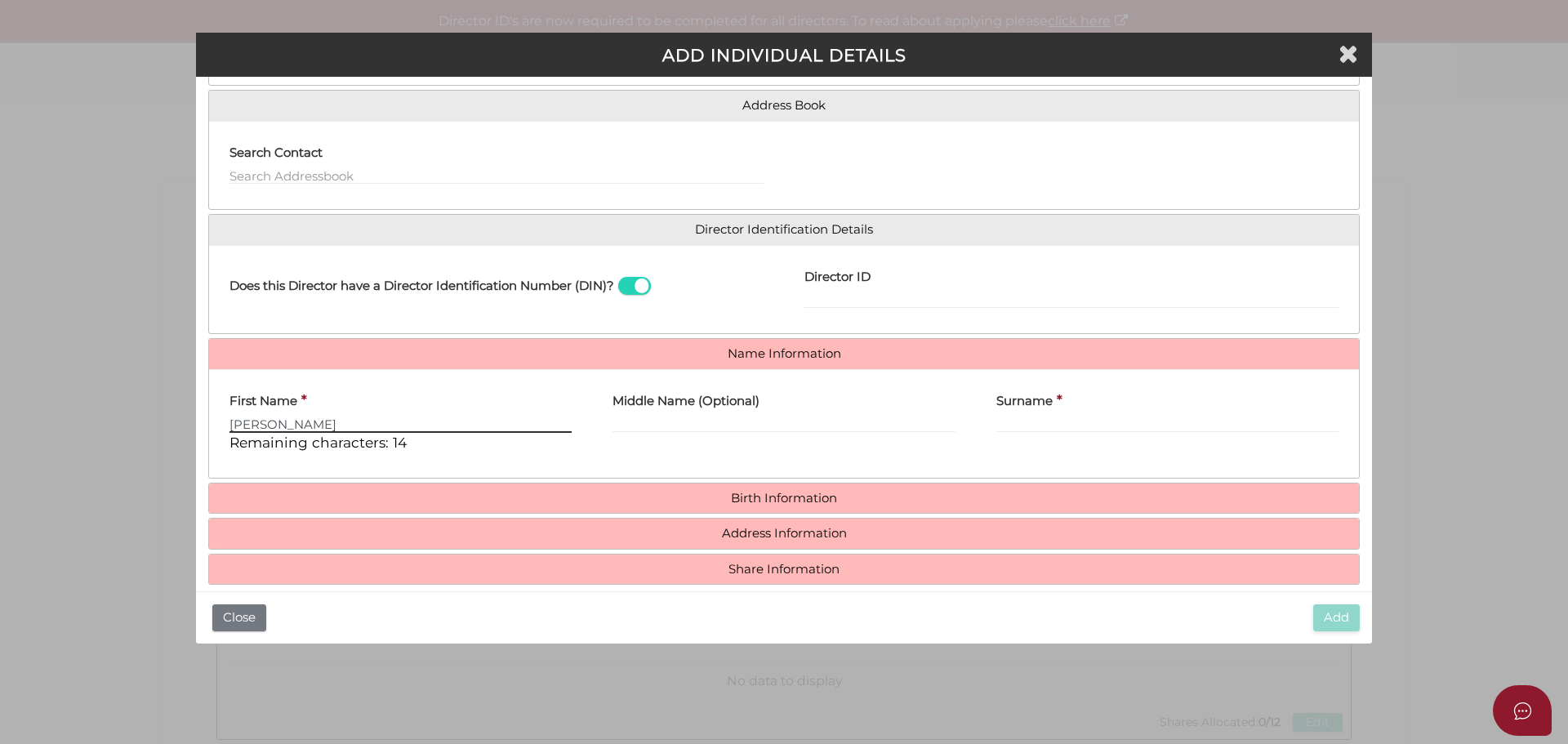
type input "Satnam"
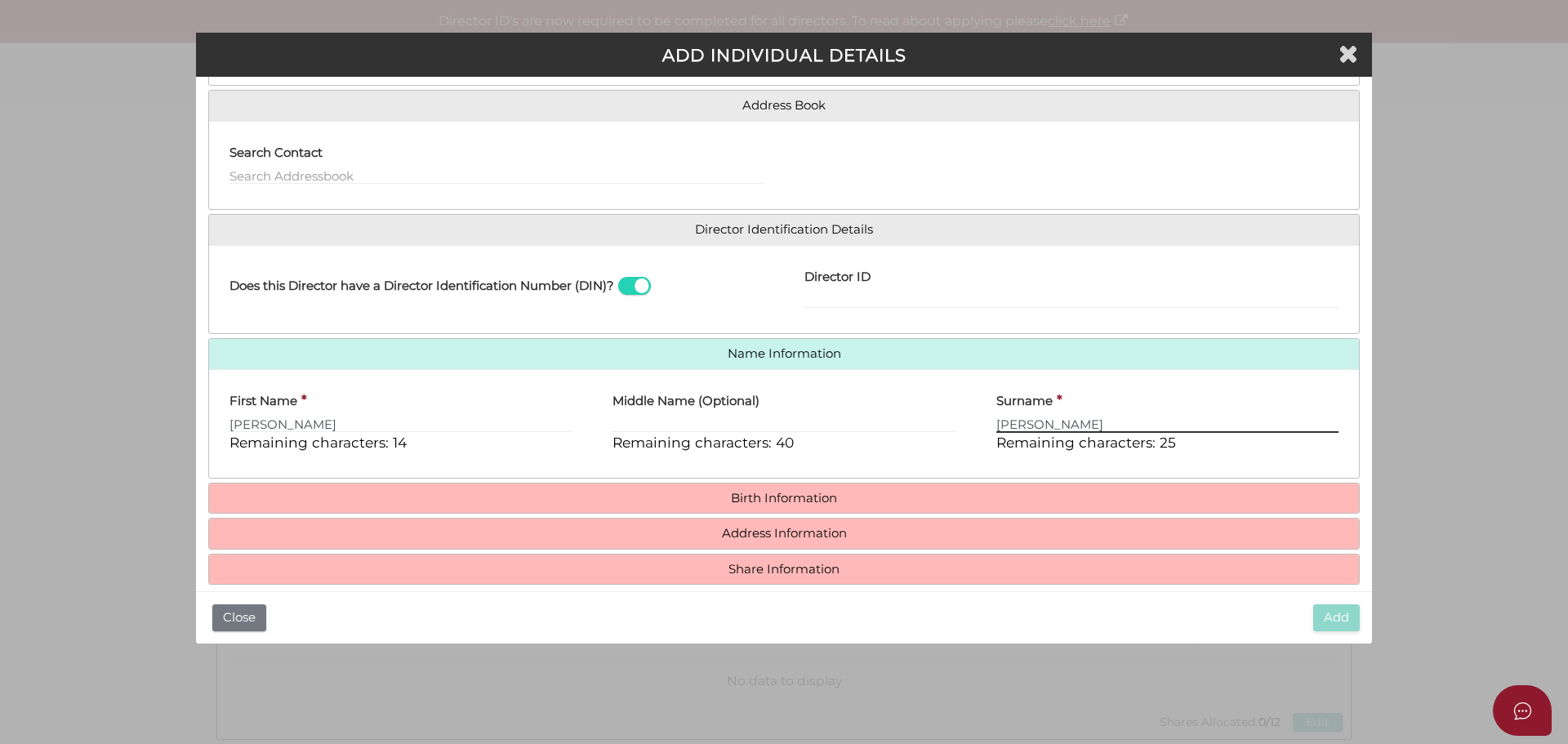
type input "Singh"
click at [620, 486] on h4 "Birth Information" at bounding box center [784, 498] width 1150 height 30
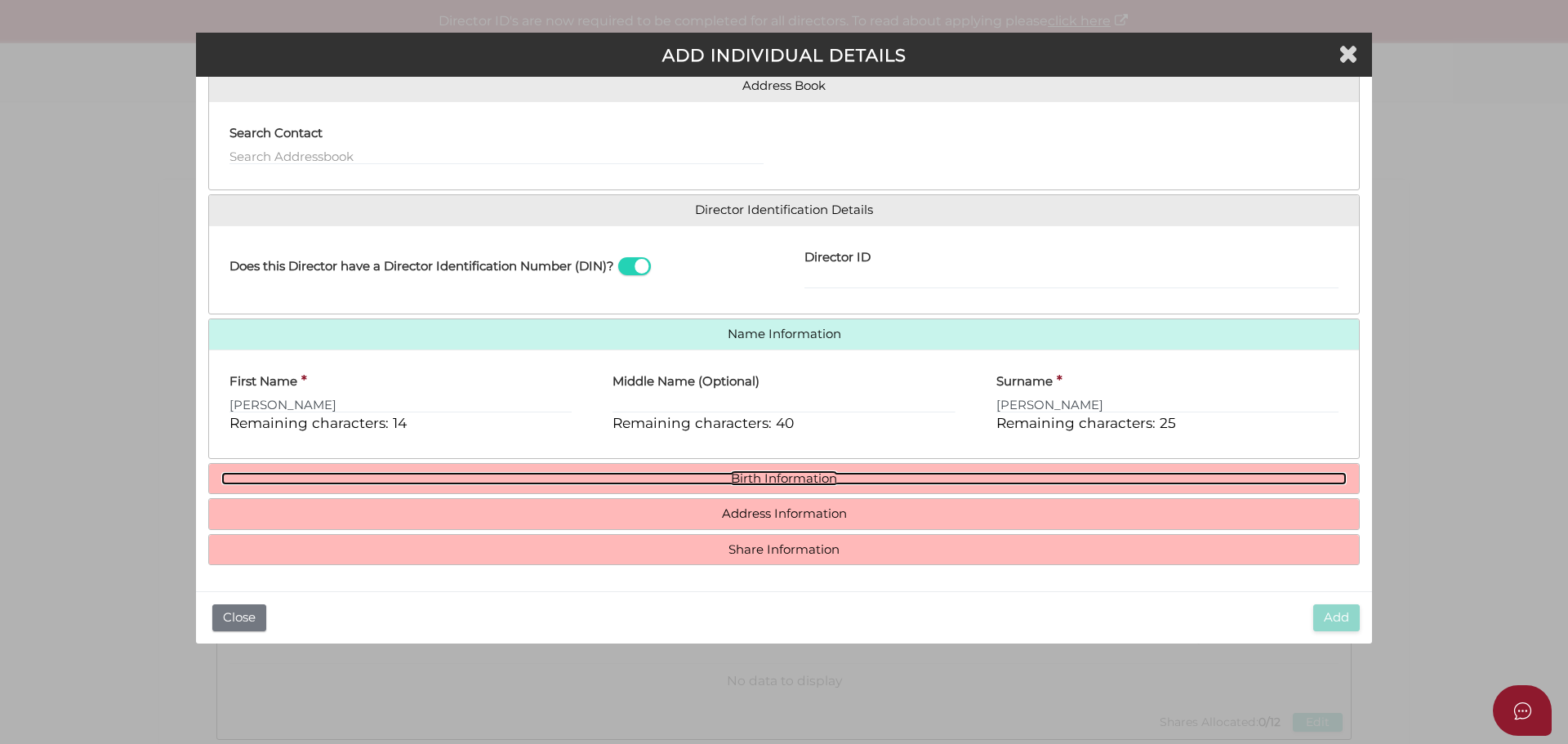
click at [626, 473] on link "Birth Information" at bounding box center [784, 479] width 1126 height 14
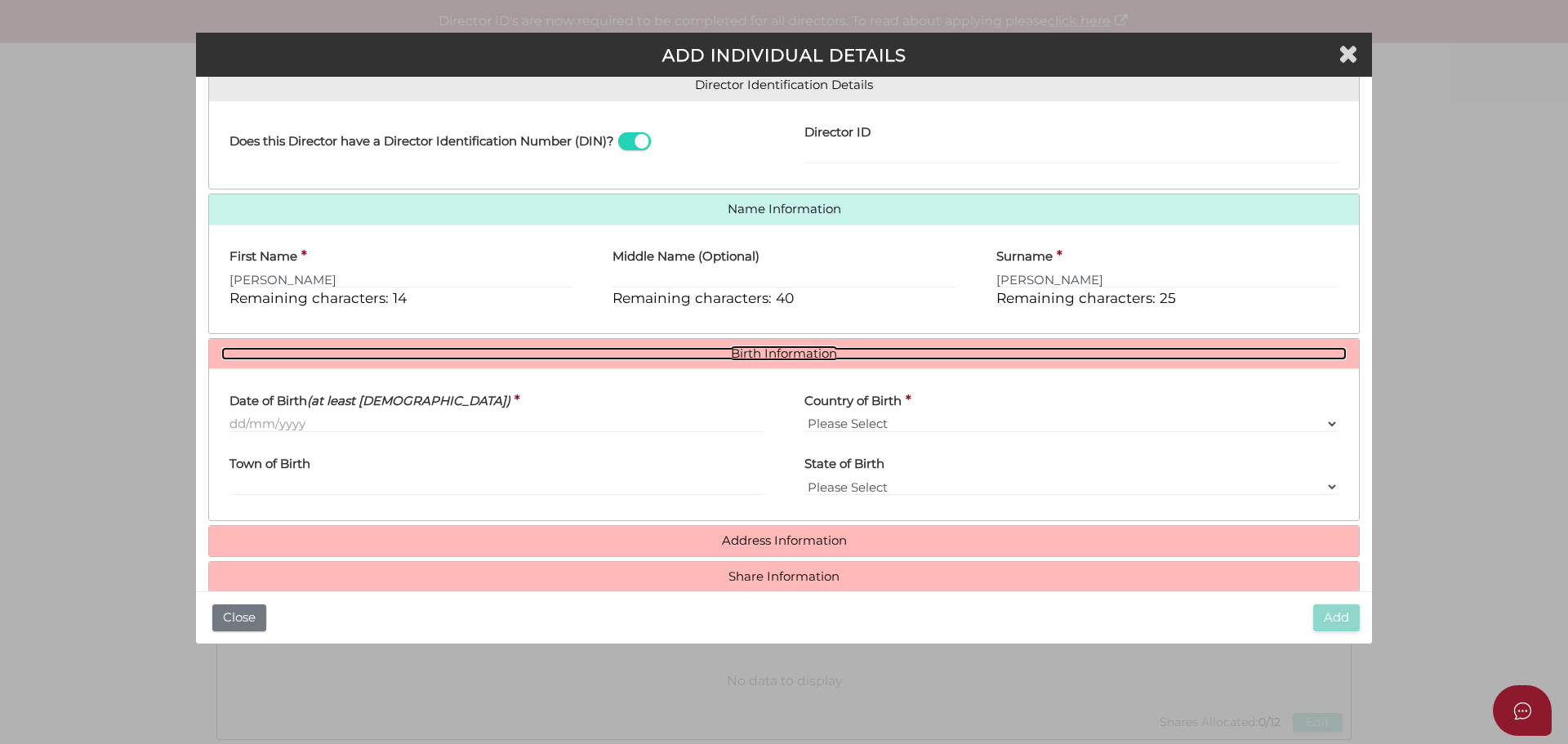
scroll to position [271, 0]
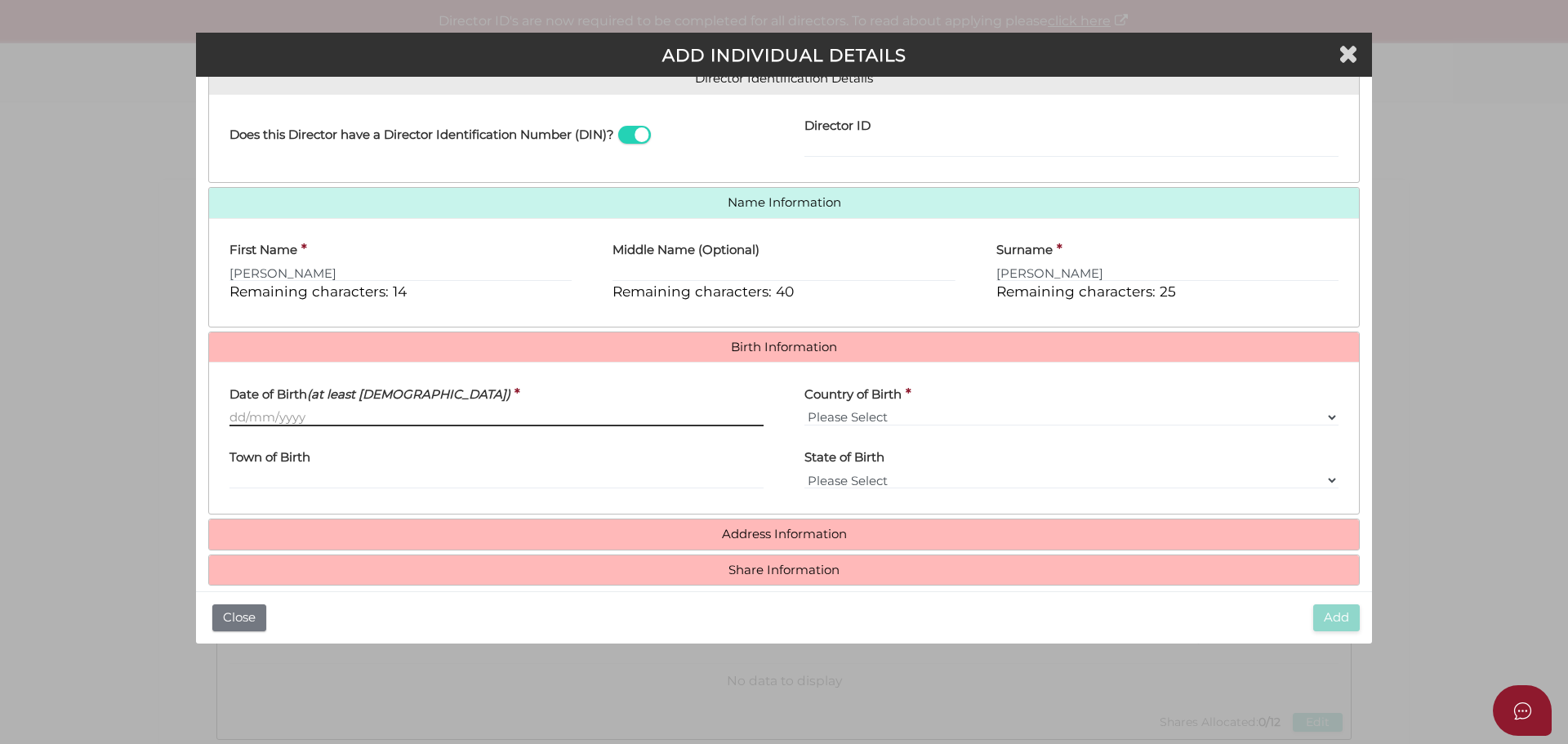
click at [320, 423] on input "Date of Birth (at least 18 years old)" at bounding box center [497, 417] width 534 height 18
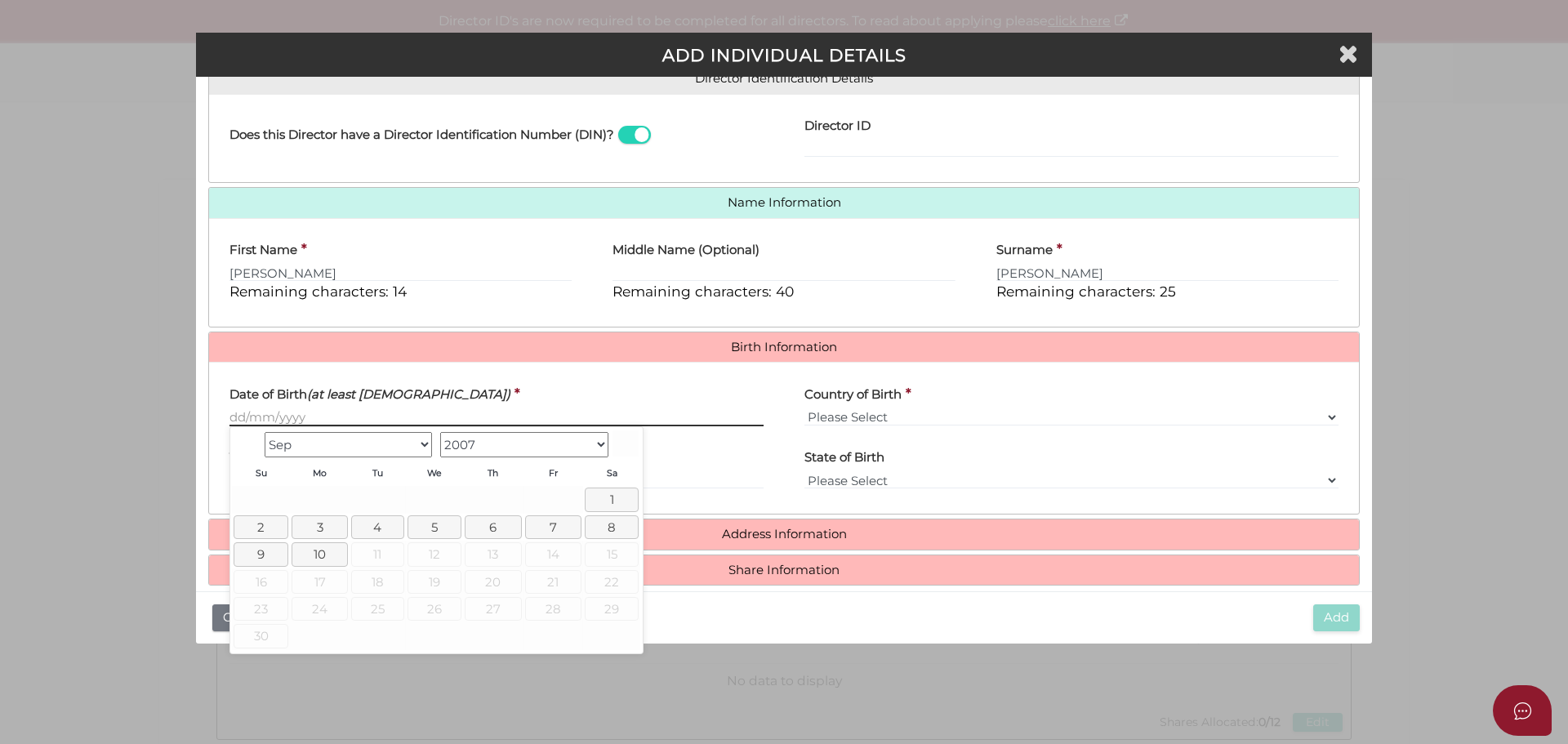
click at [355, 409] on input "Date of Birth (at least 18 years old)" at bounding box center [497, 417] width 534 height 18
paste input "[DATE]"
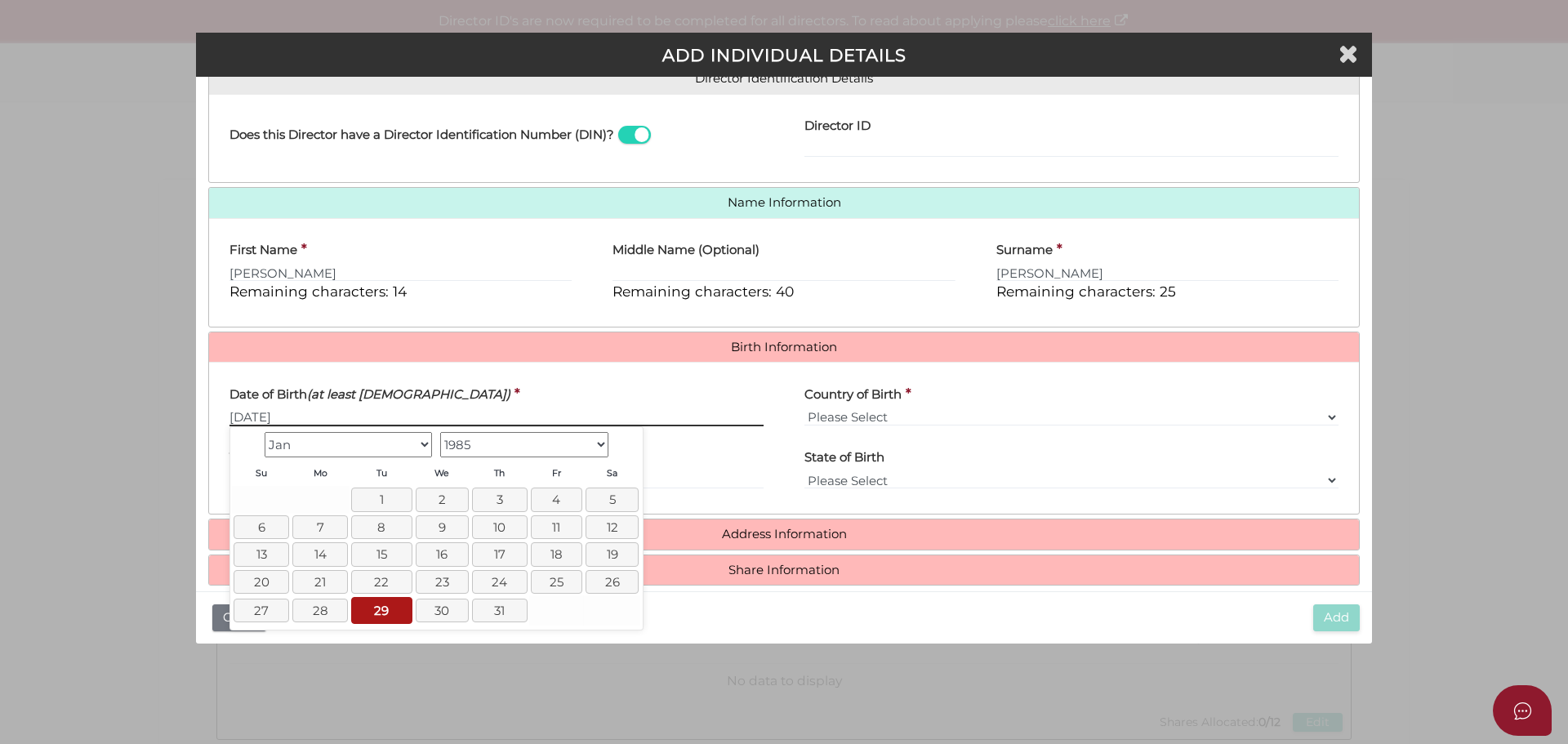
type input "[DATE]"
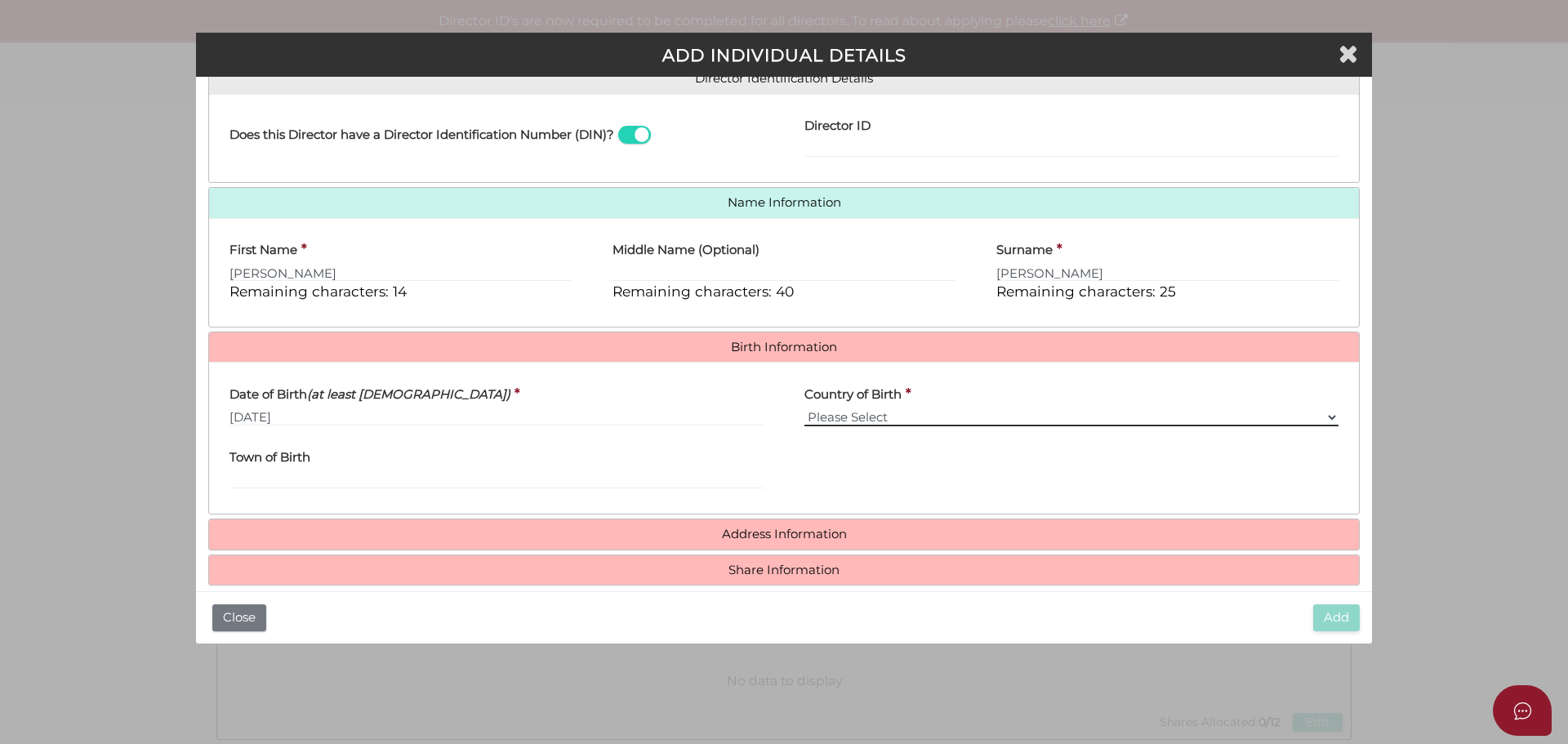
select select "[GEOGRAPHIC_DATA]"
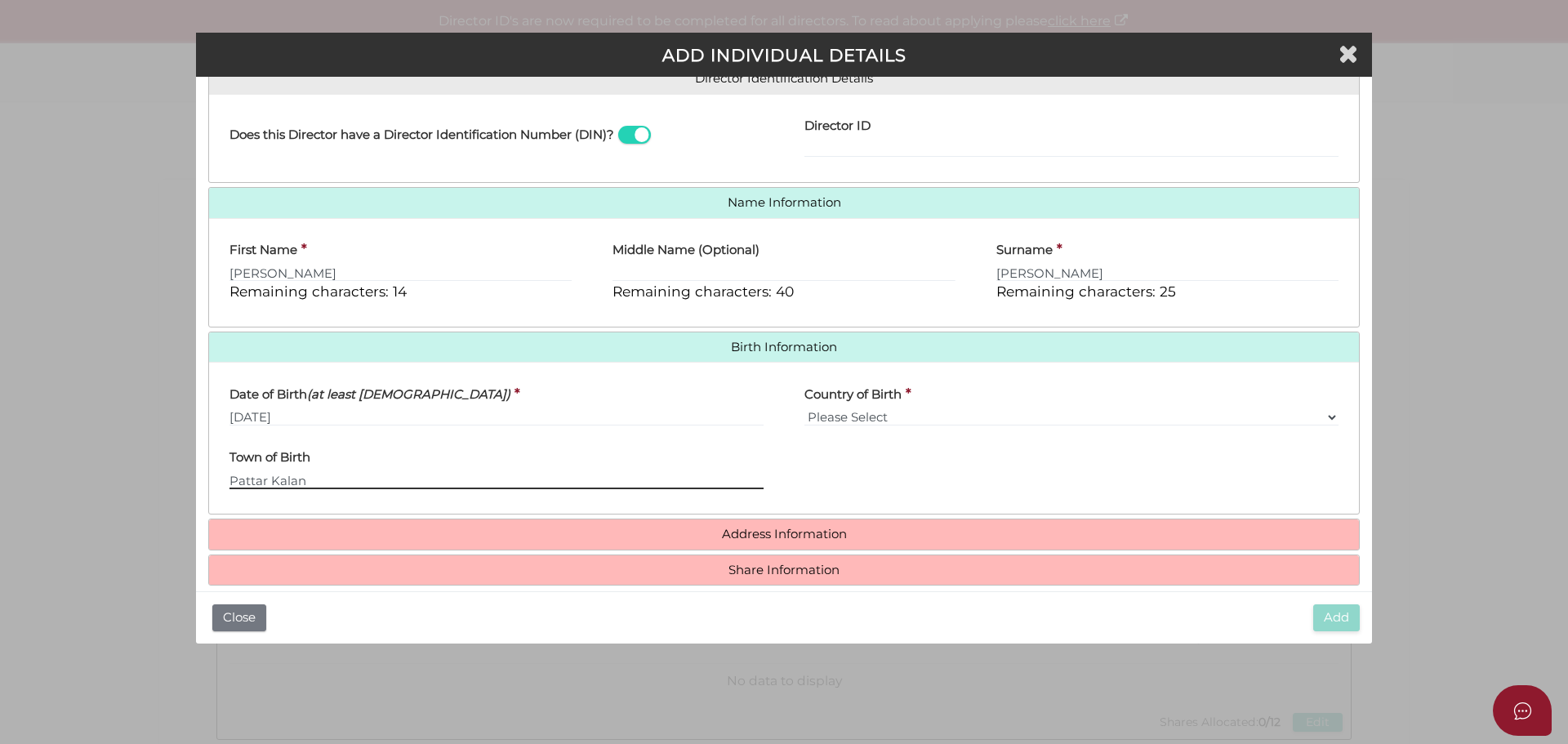
type input "Pattar Kalan"
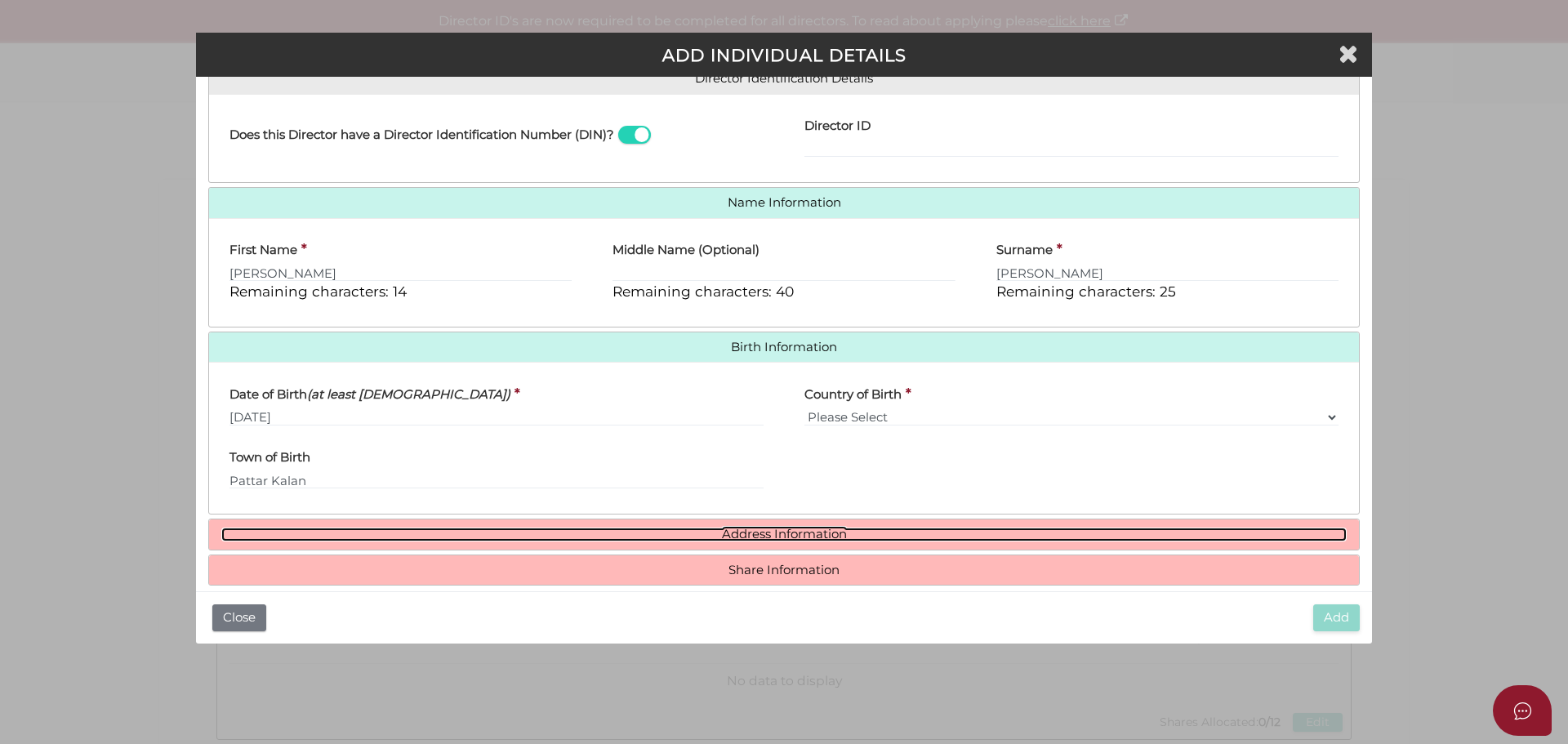
click at [812, 531] on link "Address Information" at bounding box center [784, 535] width 1126 height 14
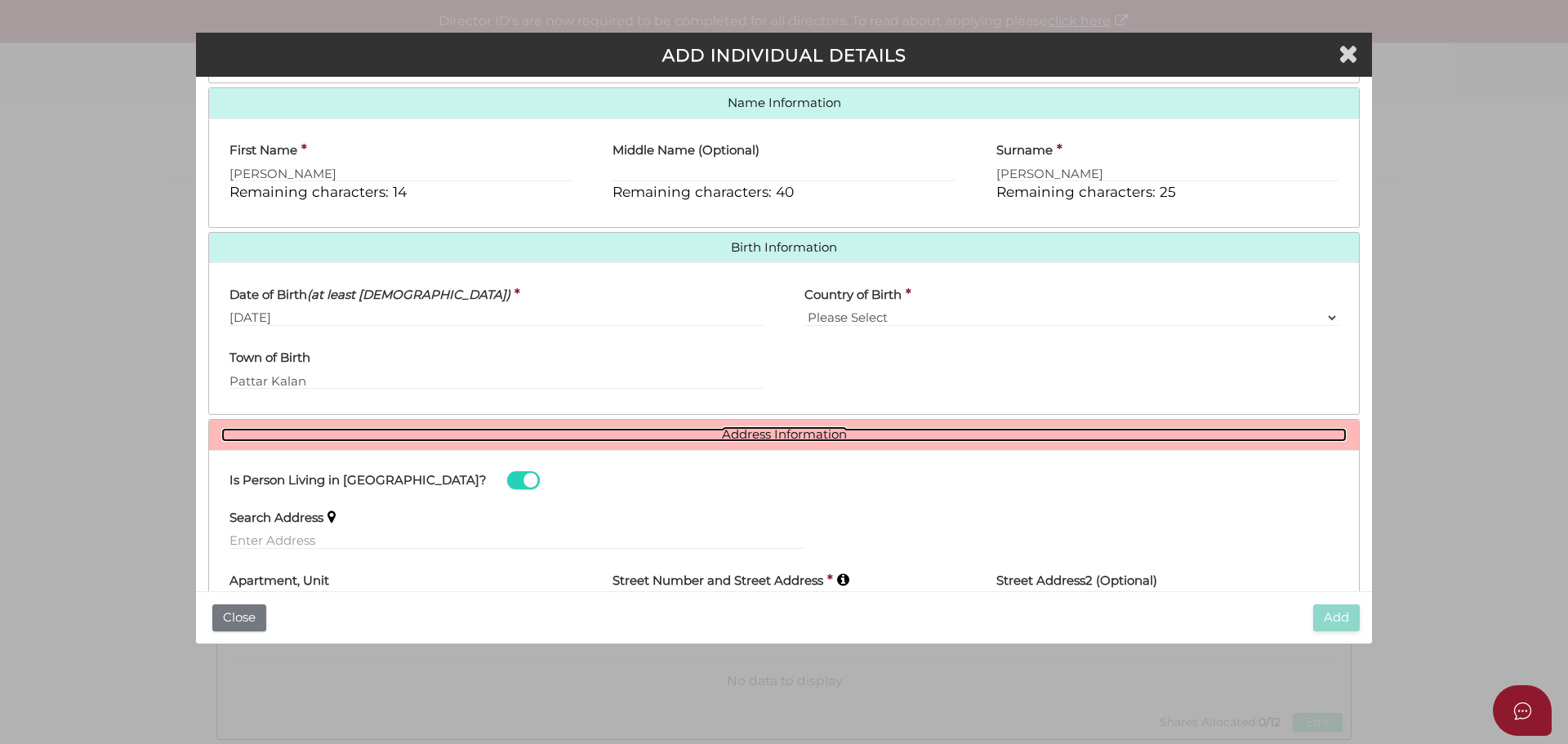
scroll to position [509, 0]
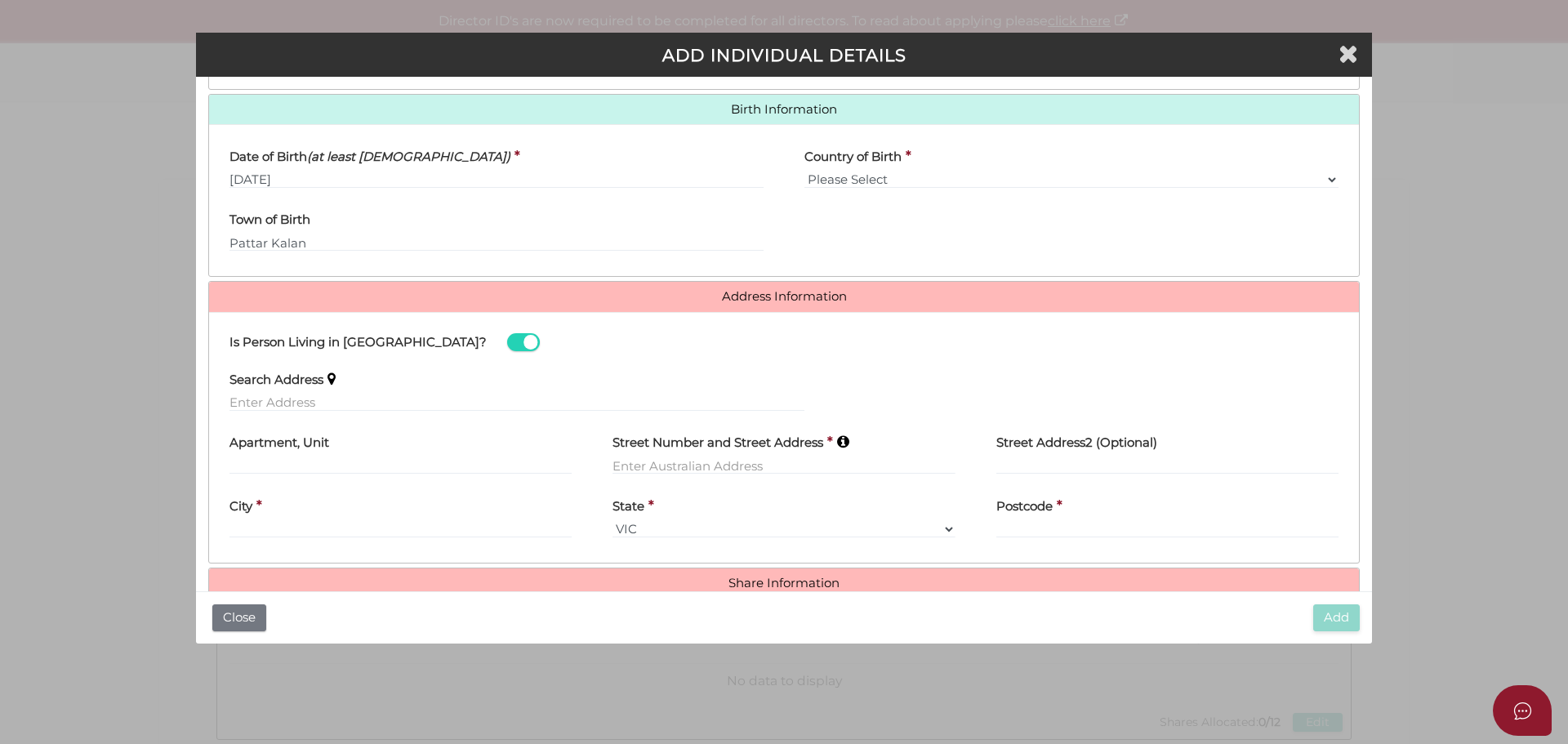
click at [410, 387] on div "Search Address" at bounding box center [517, 386] width 575 height 52
click at [403, 418] on div "Search Address" at bounding box center [517, 392] width 616 height 64
click at [590, 390] on div "Search Address" at bounding box center [517, 386] width 575 height 52
click at [588, 396] on input "text" at bounding box center [517, 402] width 575 height 18
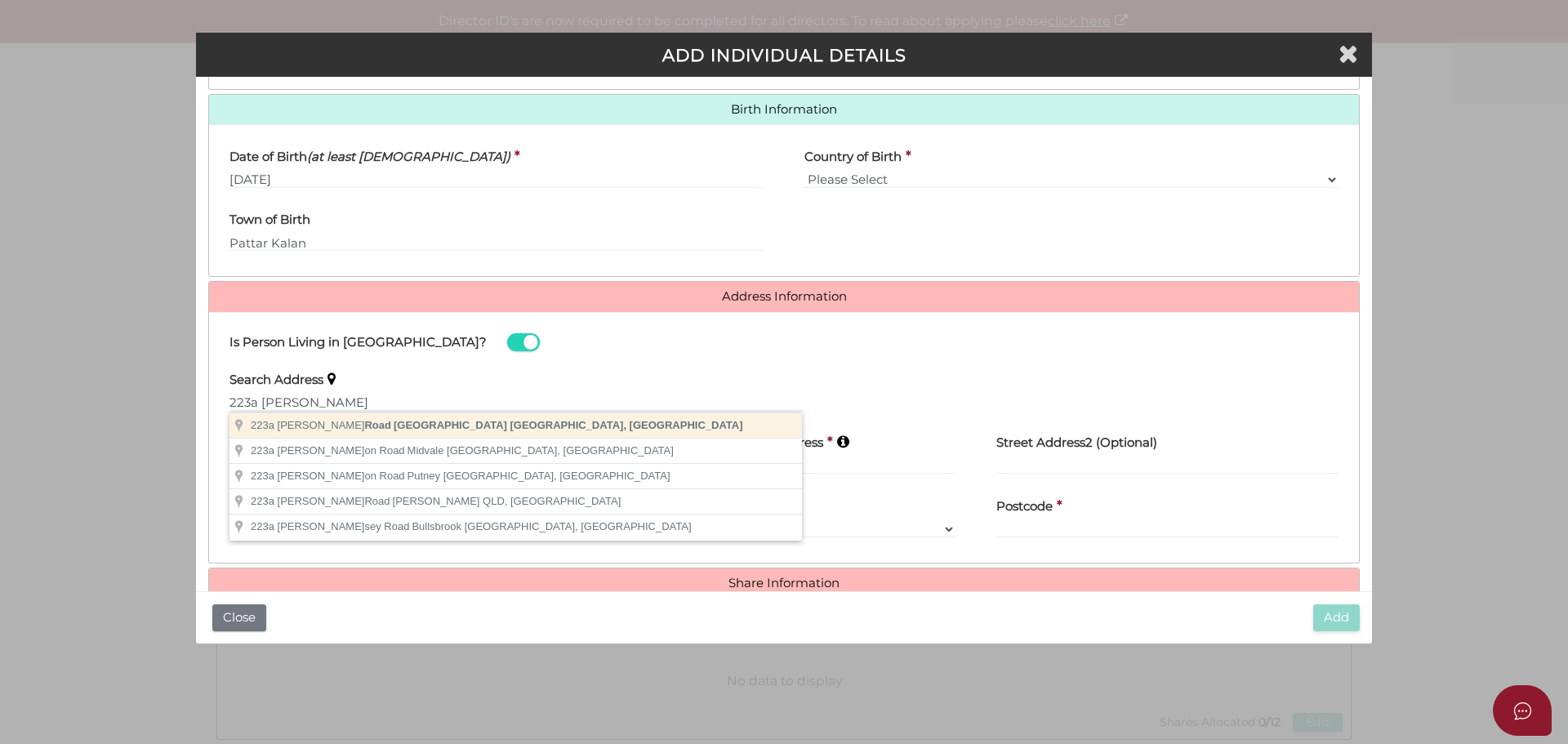
type input "223a Morris Road, Hoppers Crossing VIC, Australia"
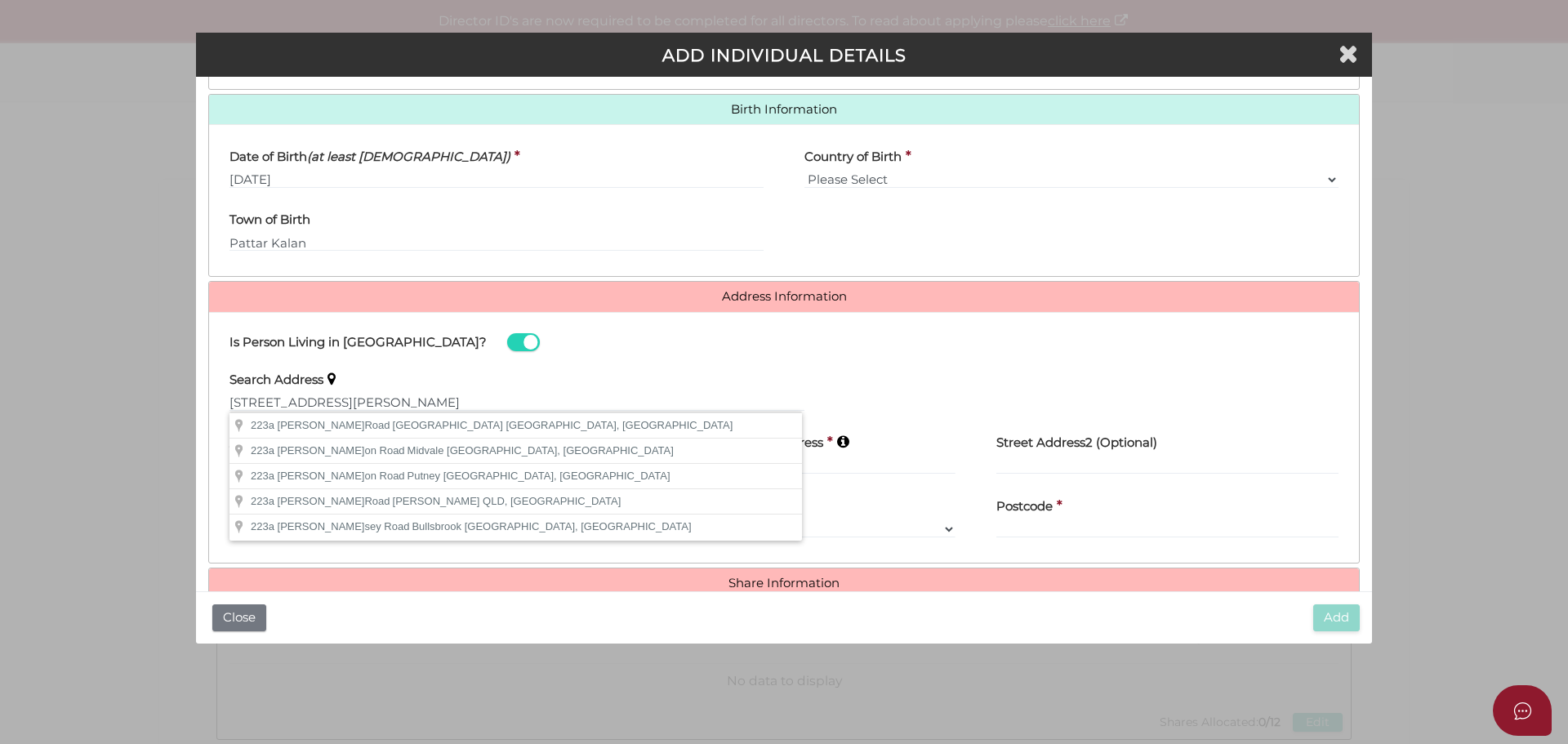
type input "223 Morris Road"
type input "Hoppers Crossing"
select select "VIC"
type input "3029"
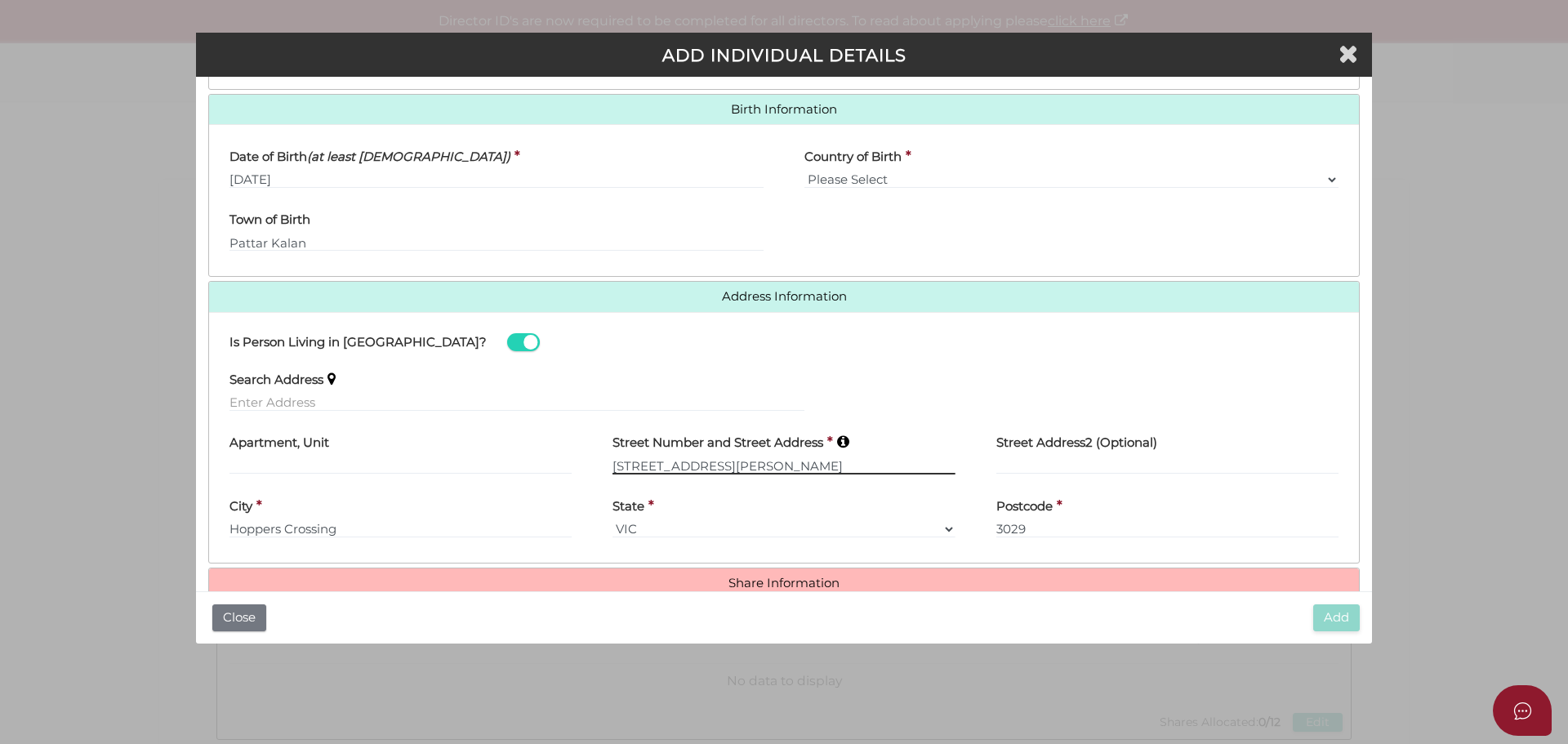
drag, startPoint x: 630, startPoint y: 457, endPoint x: 684, endPoint y: 475, distance: 56.9
click at [634, 458] on input "223 Morris Road" at bounding box center [783, 465] width 343 height 18
type input "223A Morris Road"
click at [759, 567] on div "Roles Held Directors (at least 1) Secretary Public Officer Member Shareholder (…" at bounding box center [784, 100] width 1152 height 999
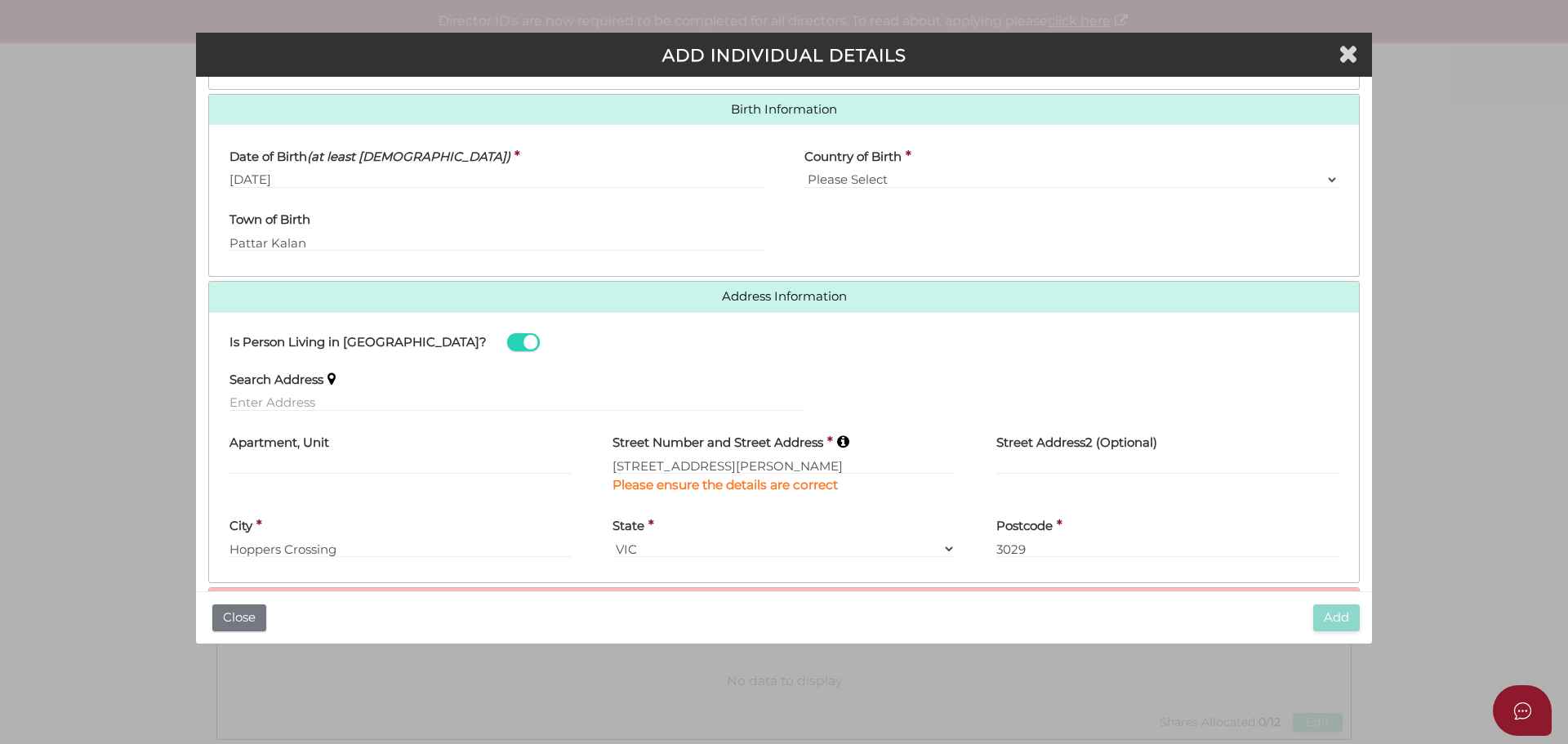
scroll to position [562, 0]
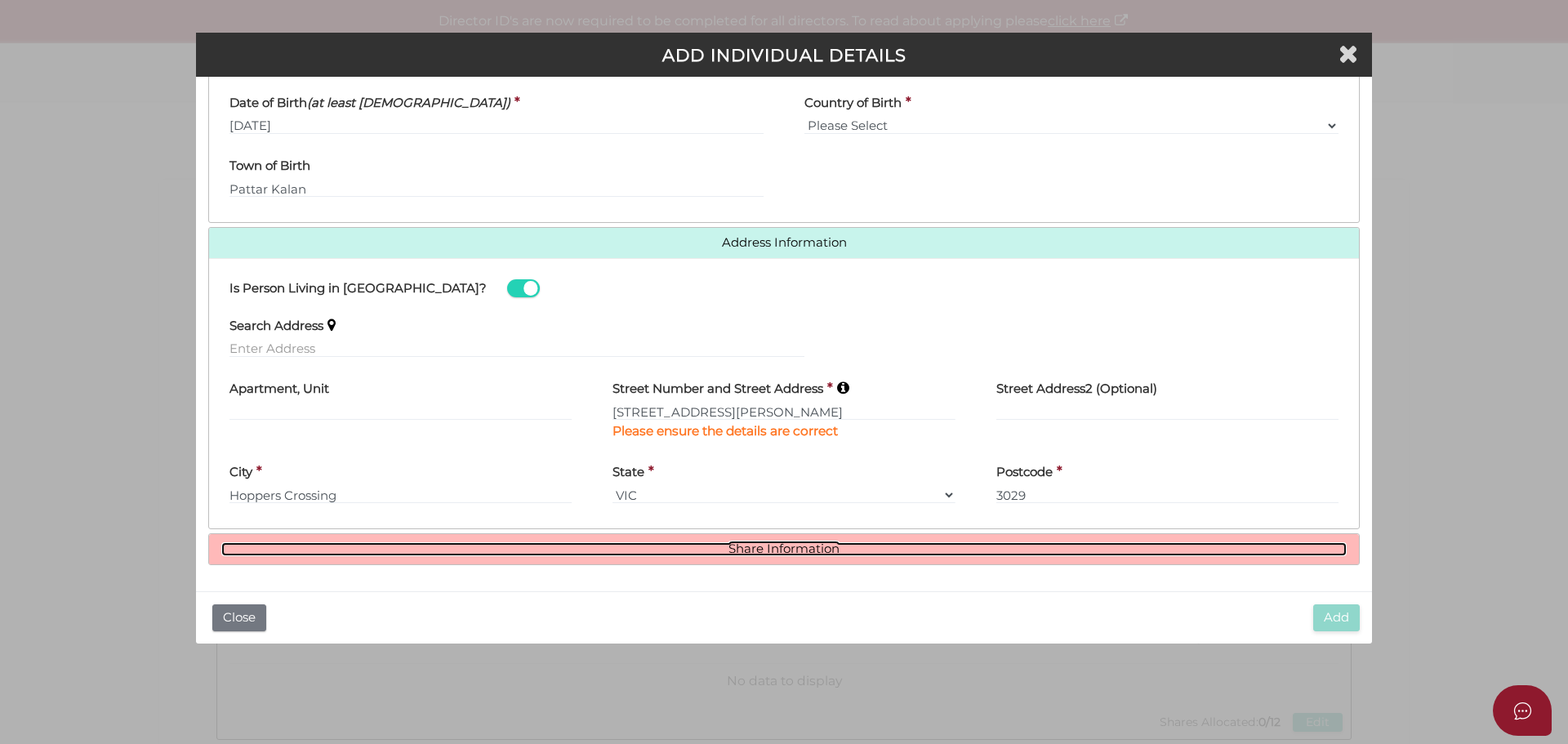
click at [1158, 550] on link "Share Information" at bounding box center [784, 549] width 1126 height 14
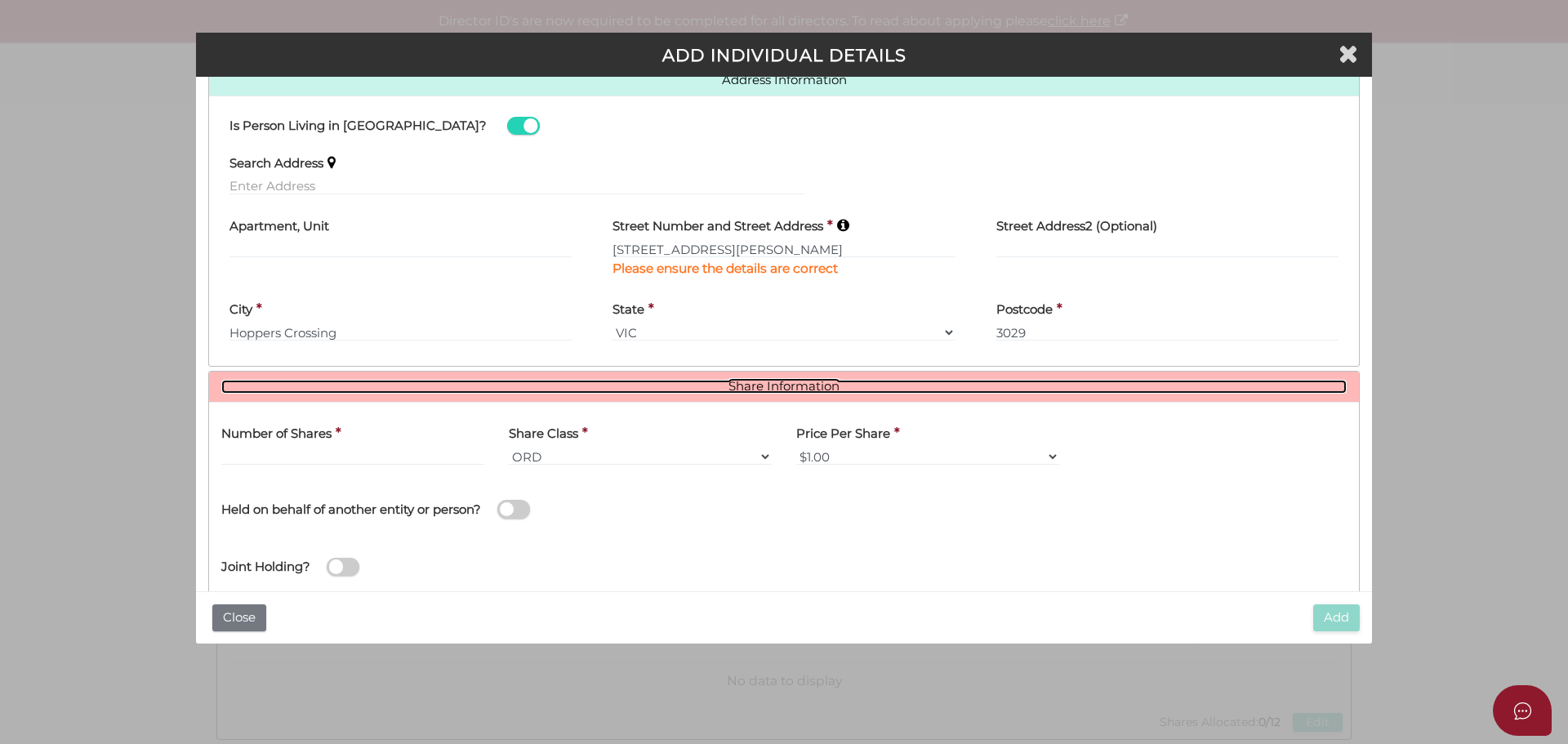
scroll to position [757, 0]
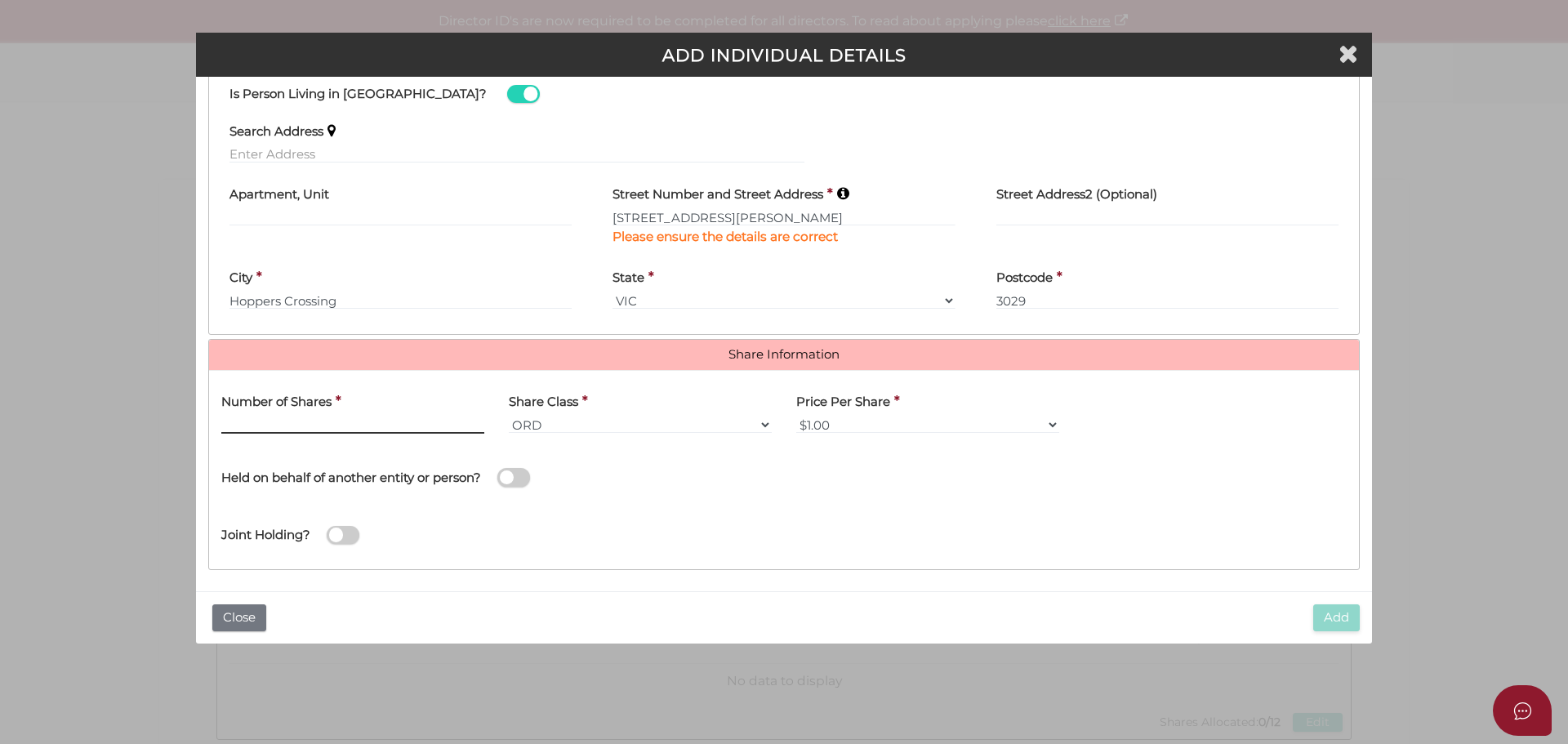
click at [414, 425] on input "text" at bounding box center [352, 425] width 263 height 18
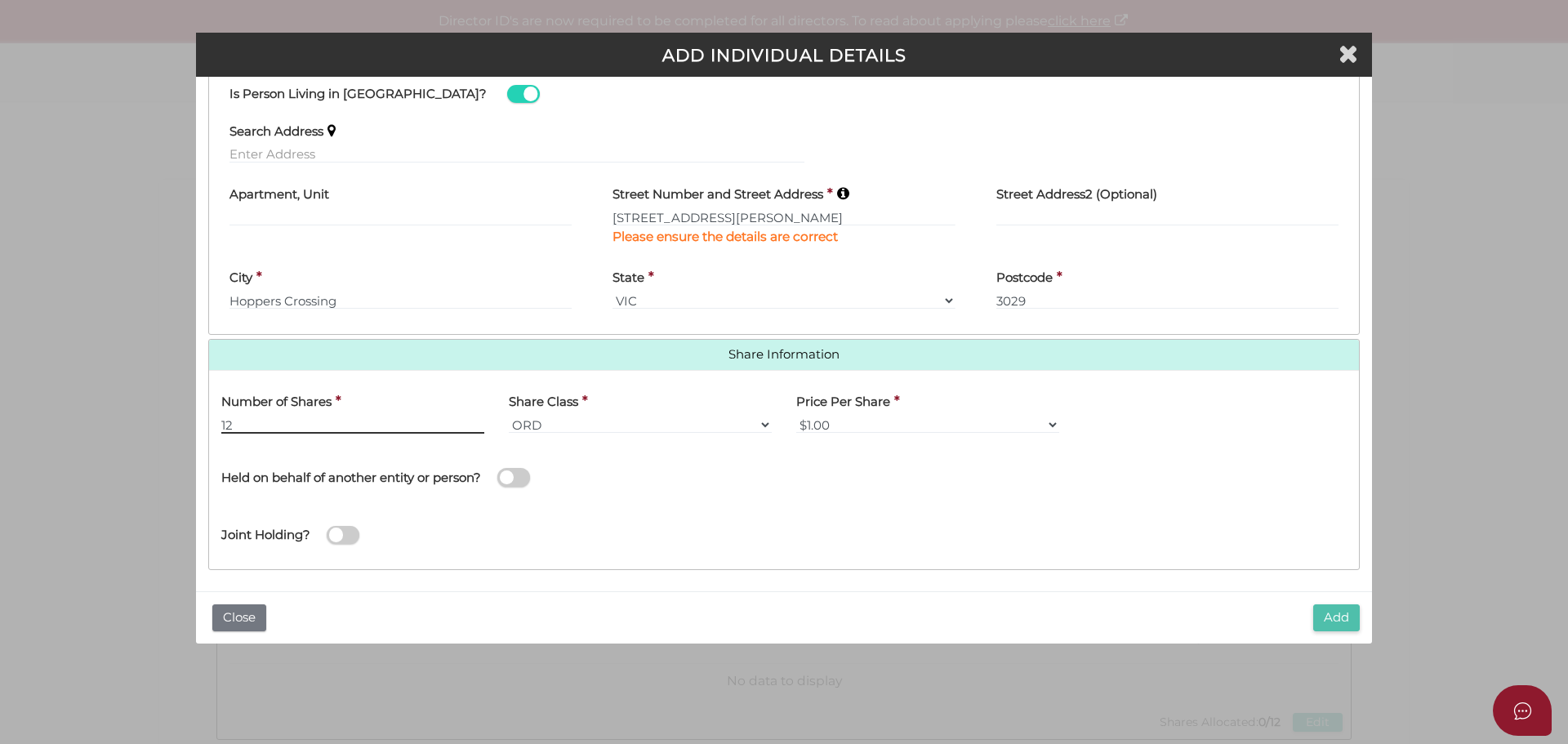
type input "12"
click at [1335, 607] on button "Add" at bounding box center [1337, 618] width 46 height 27
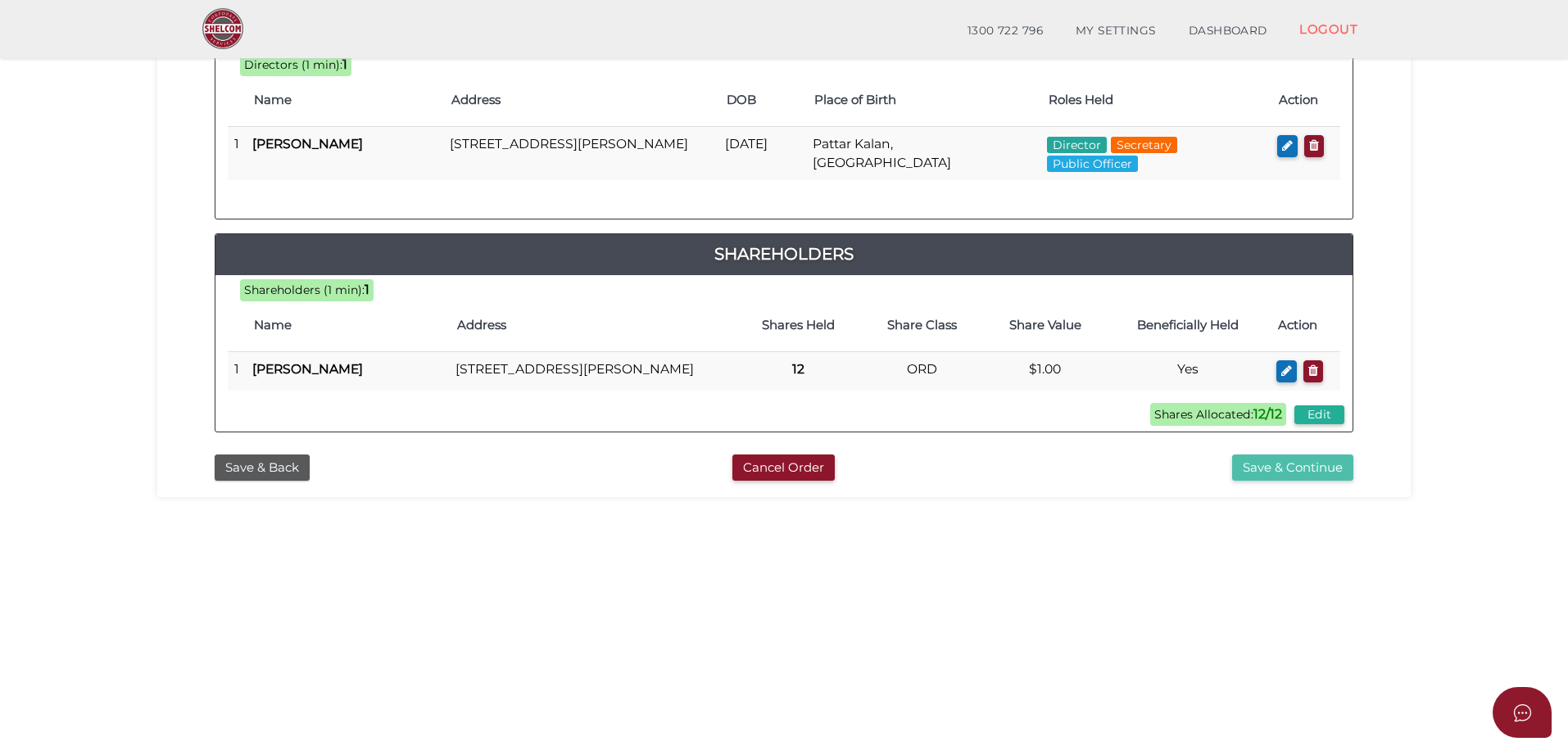
scroll to position [296, 0]
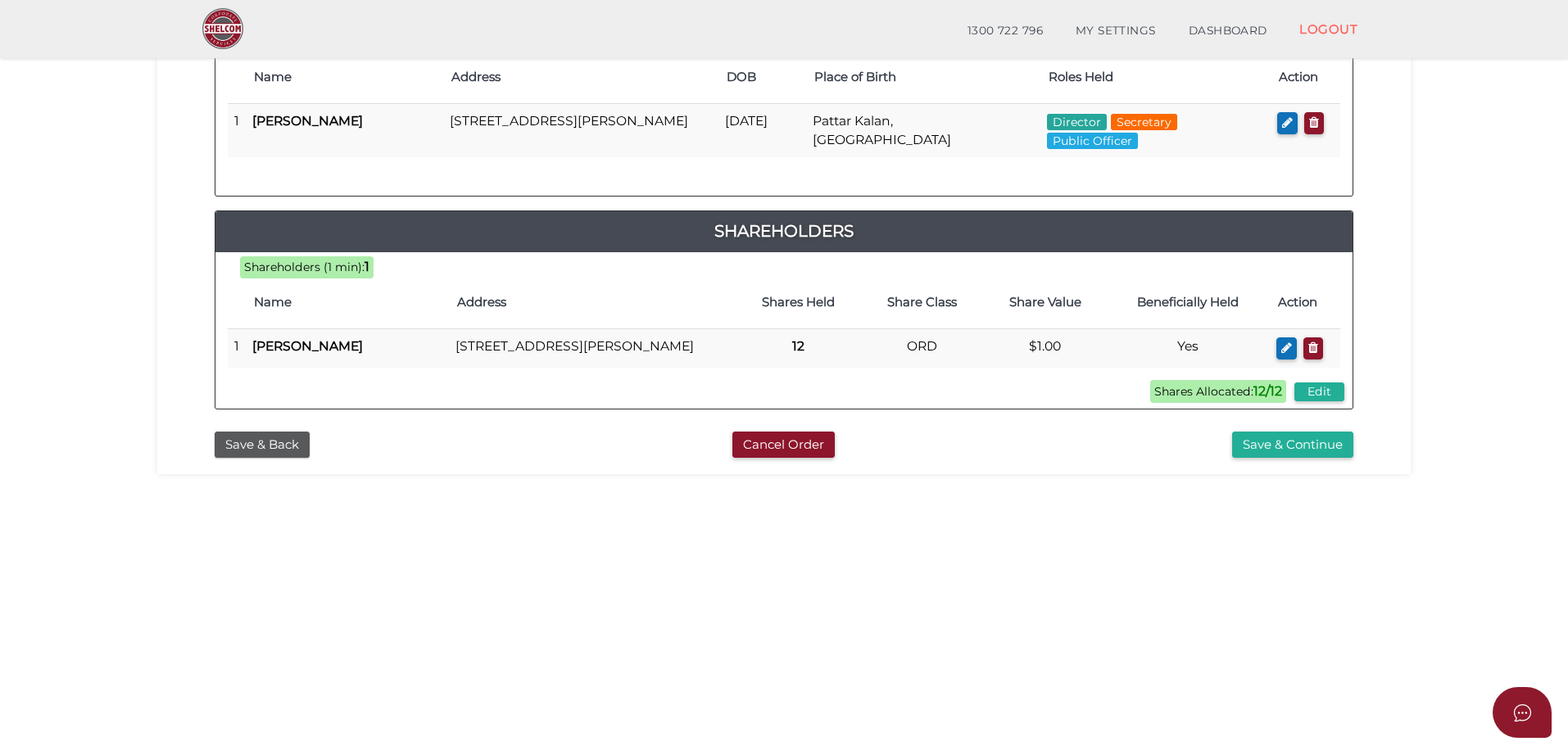
click at [1269, 444] on div "Save & Back Cancel Order Save & Continue" at bounding box center [784, 440] width 1230 height 35
click at [1262, 459] on button "Save & Continue" at bounding box center [1293, 445] width 121 height 27
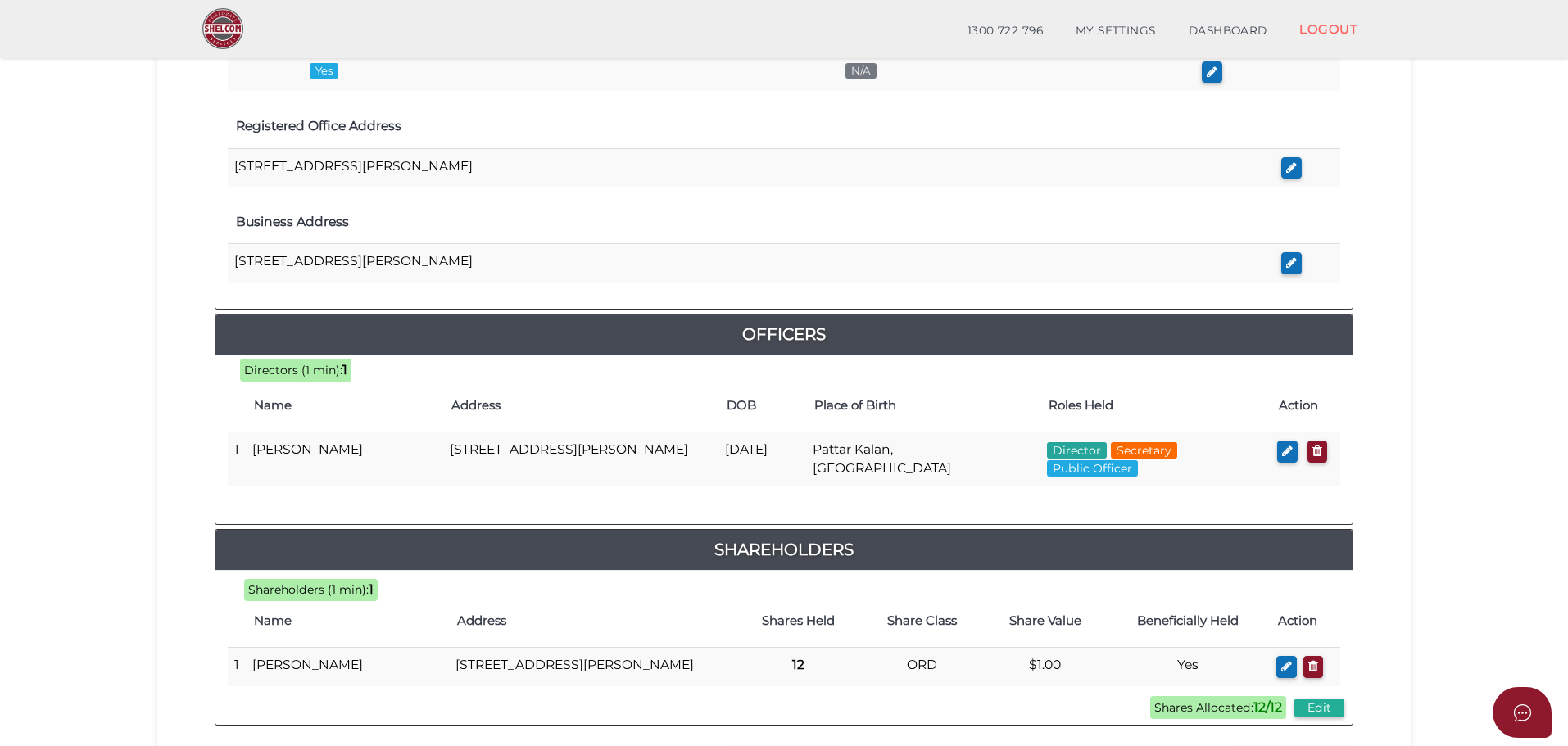
scroll to position [492, 0]
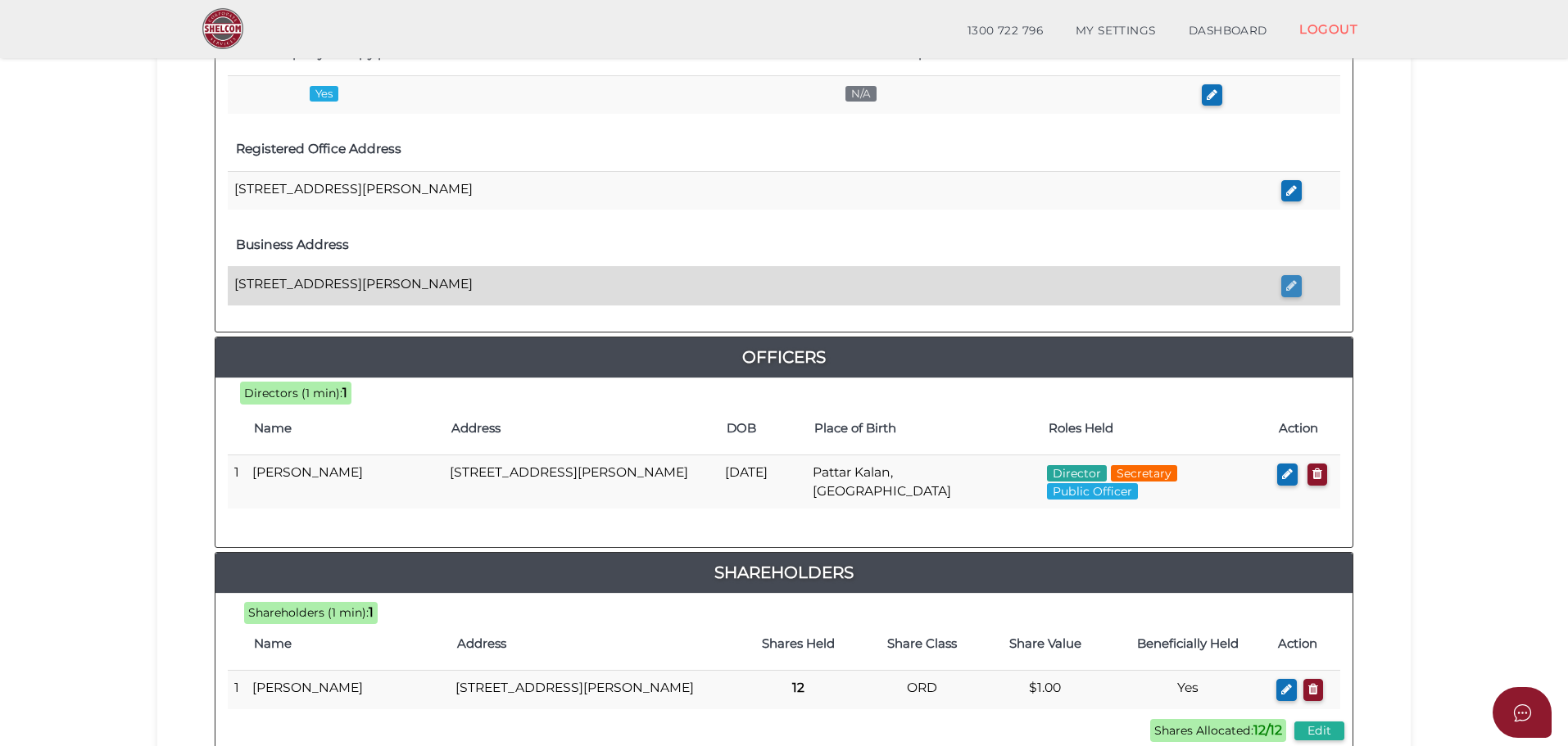
click at [1289, 289] on icon "button" at bounding box center [1292, 286] width 11 height 12
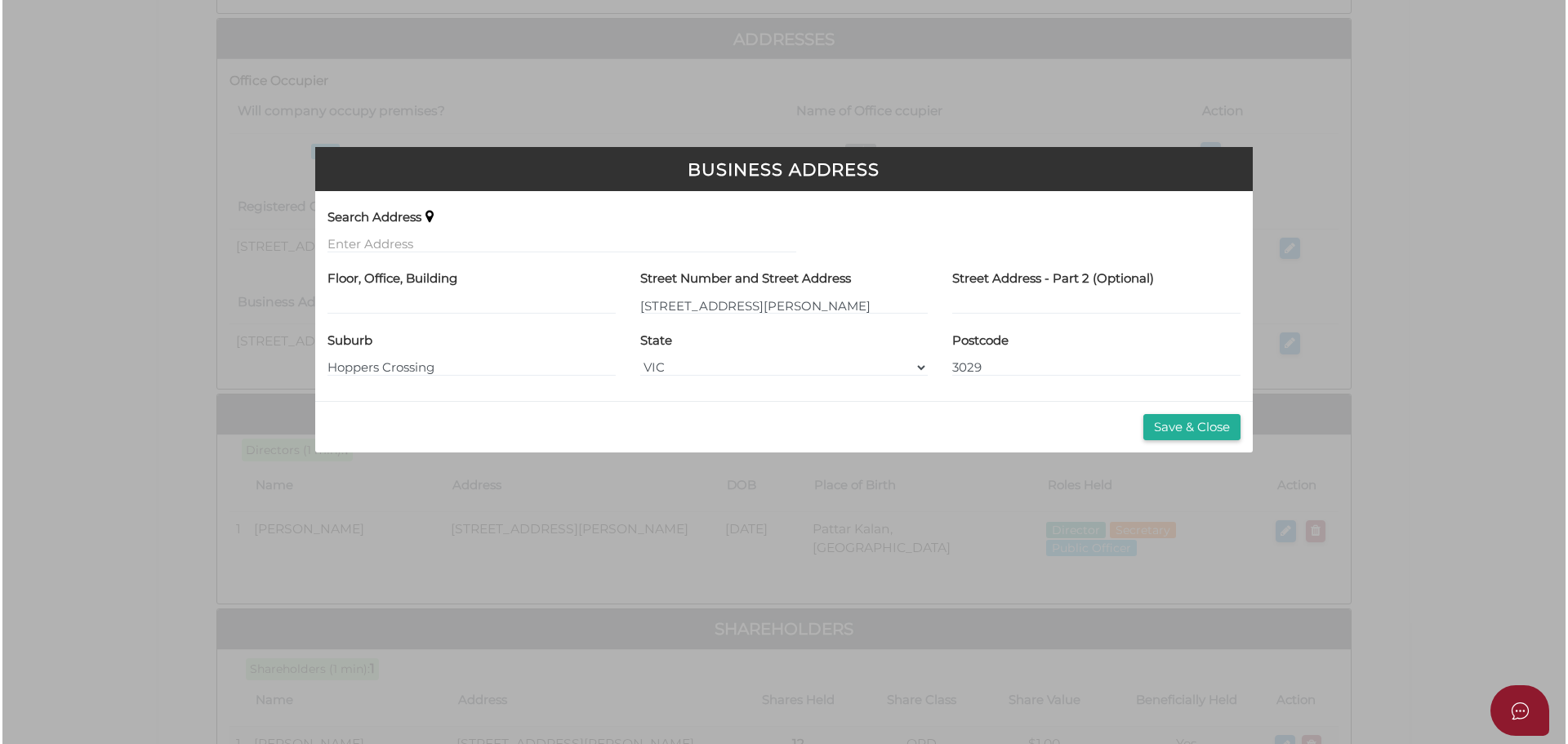
scroll to position [0, 0]
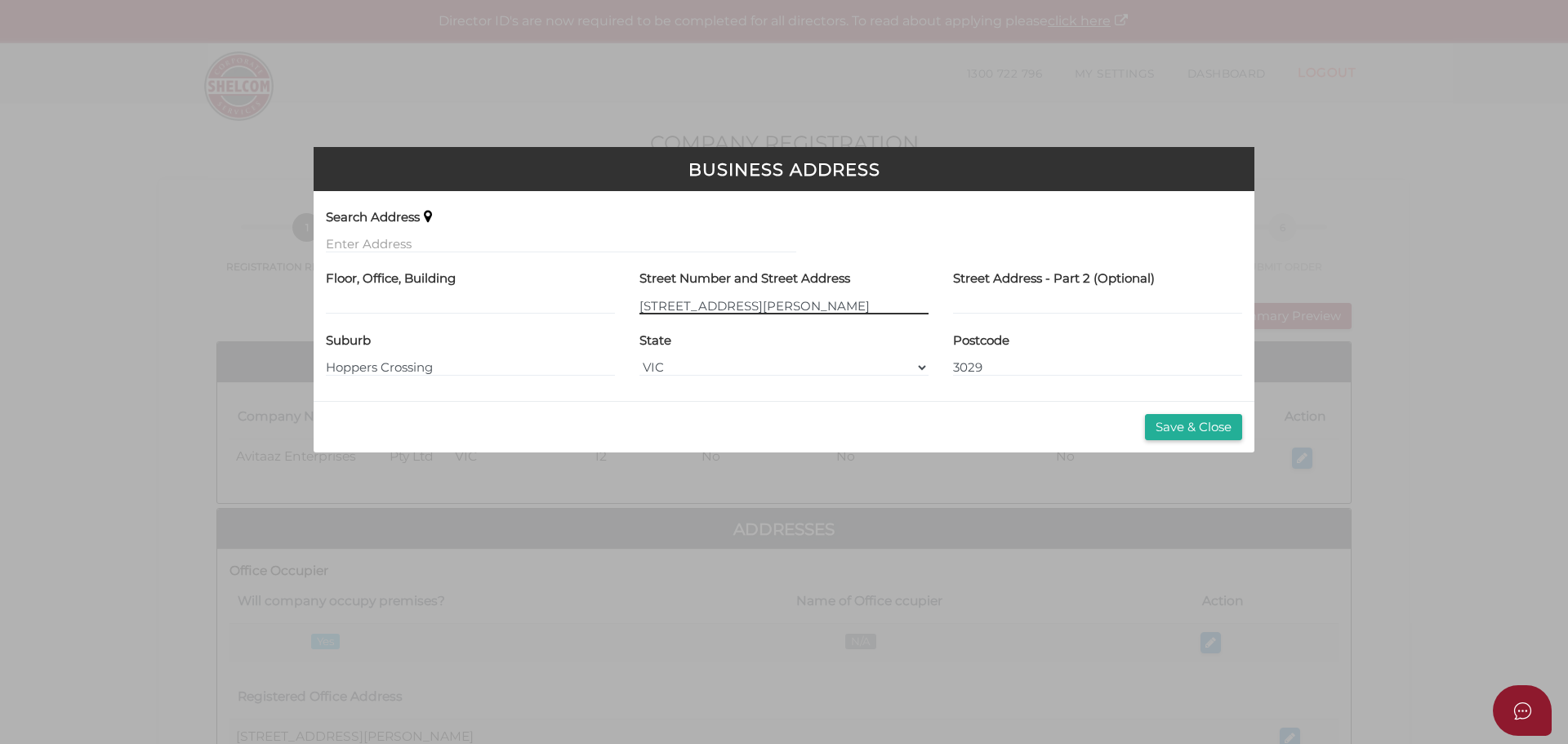
drag, startPoint x: 652, startPoint y: 303, endPoint x: 671, endPoint y: 321, distance: 26.2
click at [652, 305] on input "22 Morris Road" at bounding box center [784, 305] width 289 height 18
type input "223A Morris Road"
click at [1220, 421] on button "Save & Close" at bounding box center [1193, 427] width 97 height 27
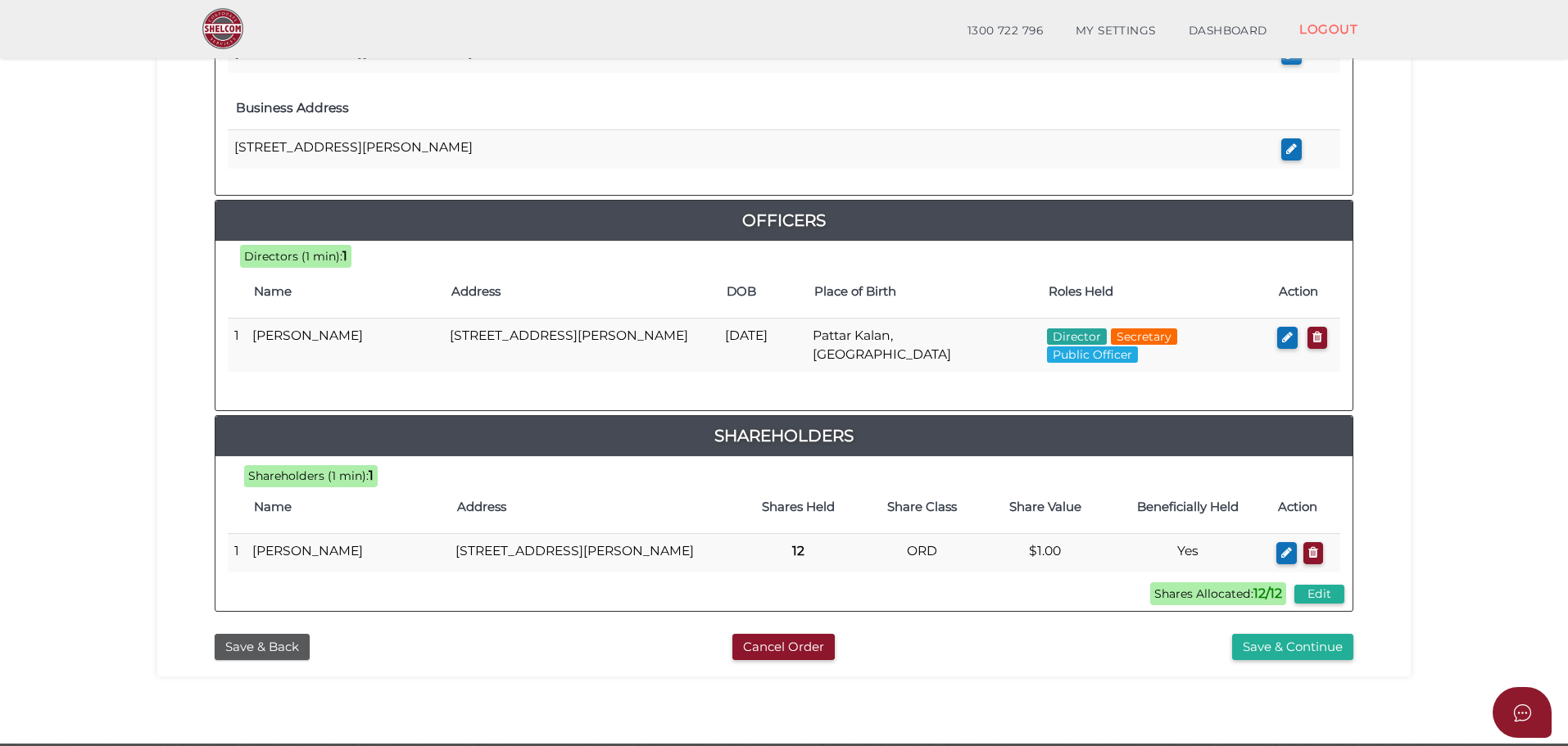
scroll to position [655, 0]
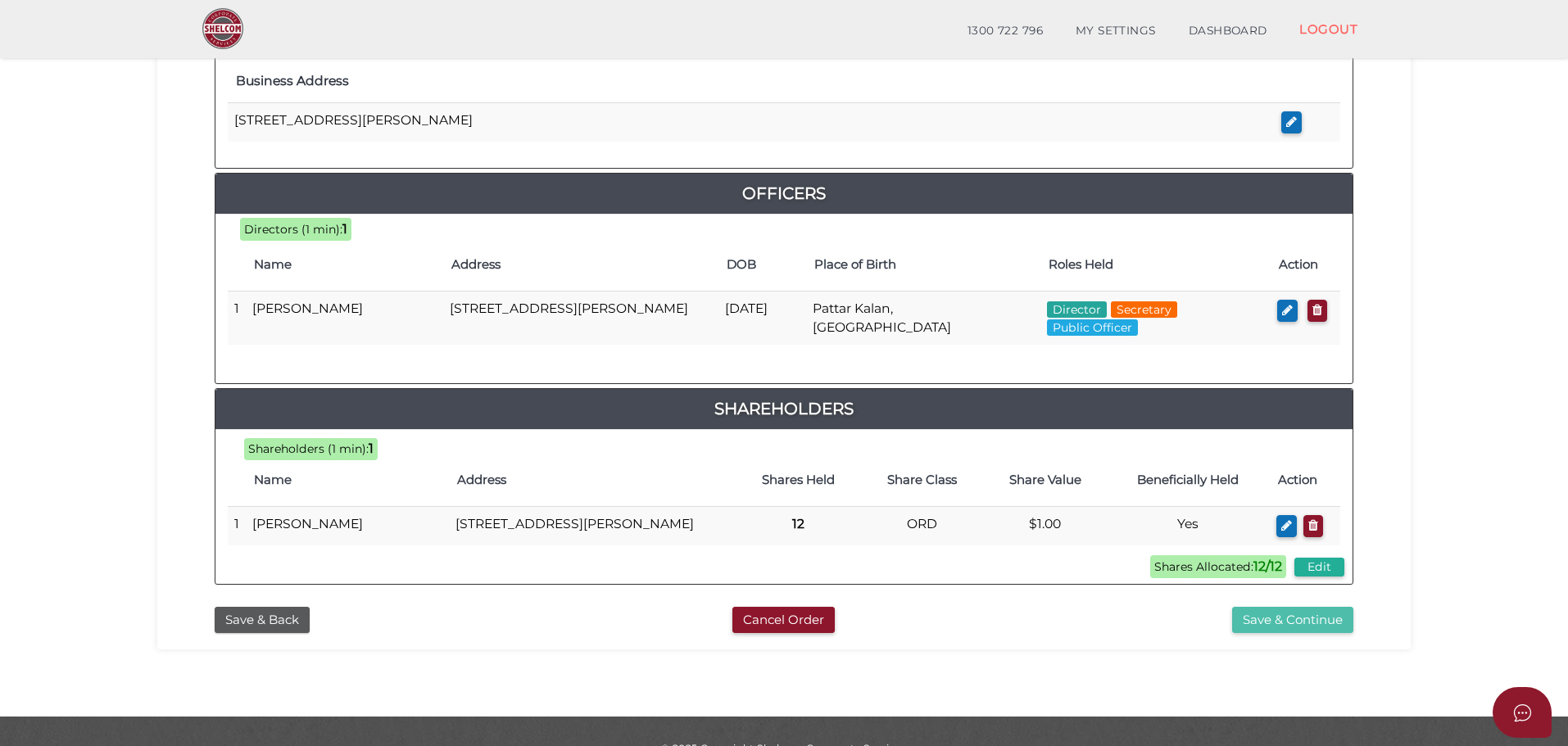
click at [1273, 628] on button "Save & Continue" at bounding box center [1293, 620] width 121 height 27
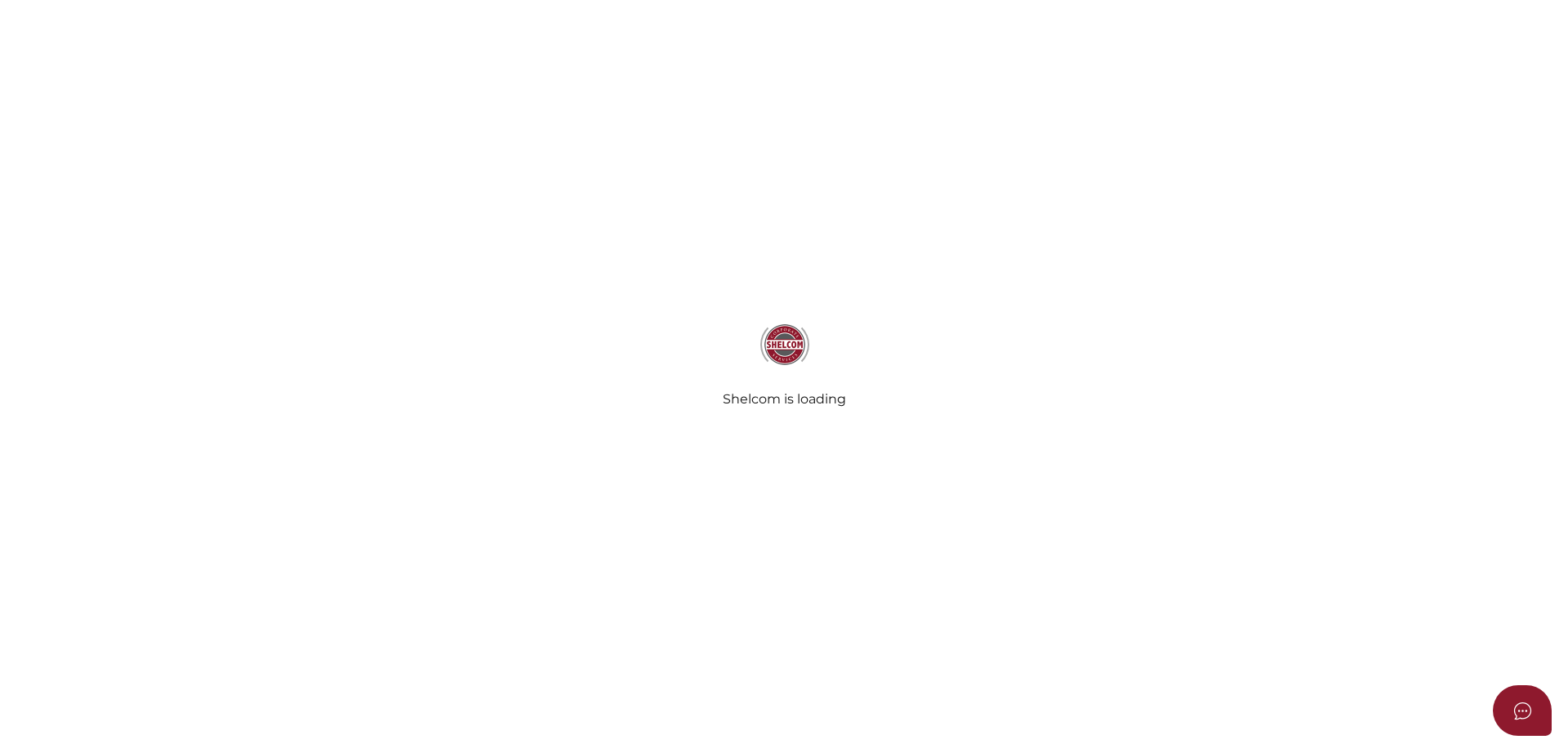
radio input "true"
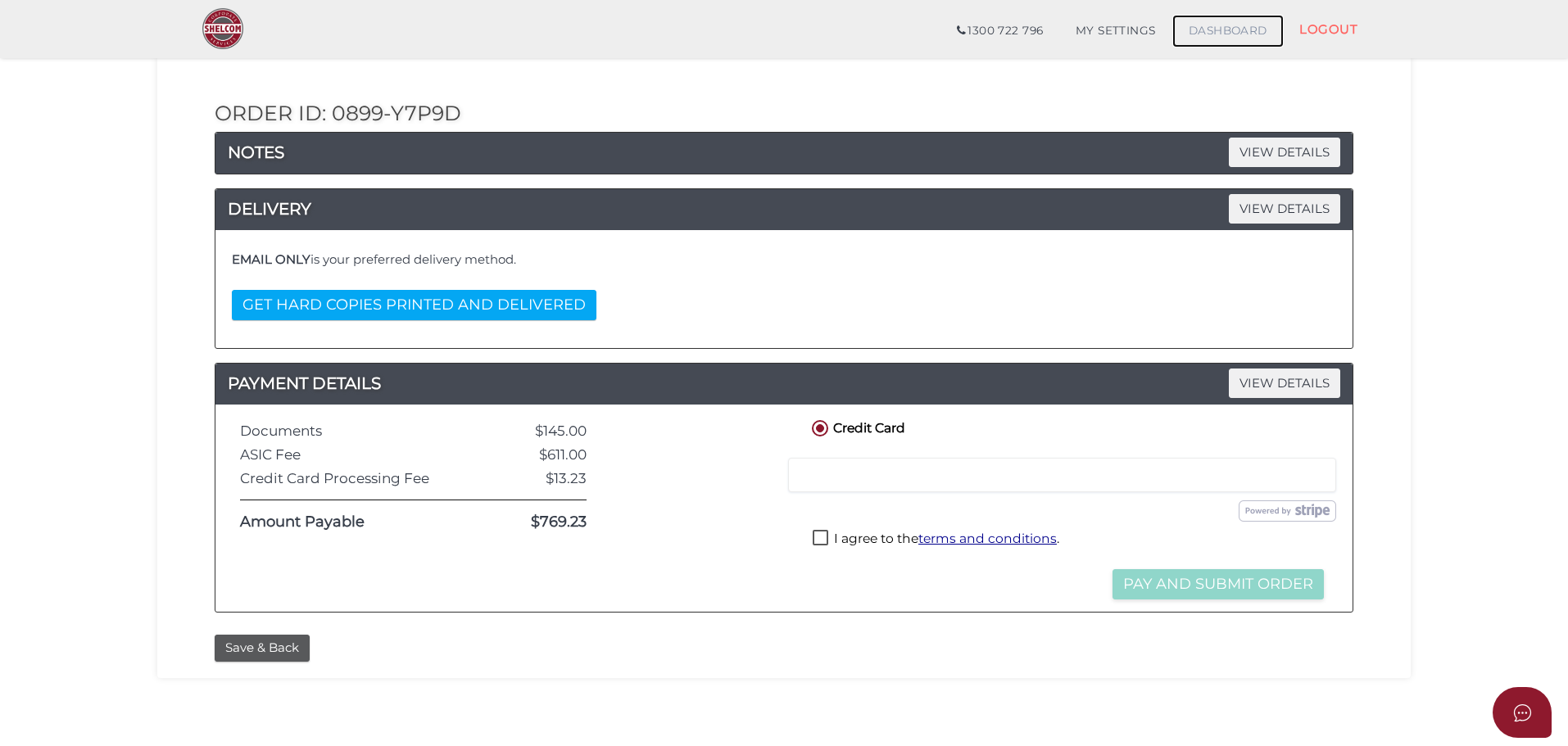
scroll to position [164, 0]
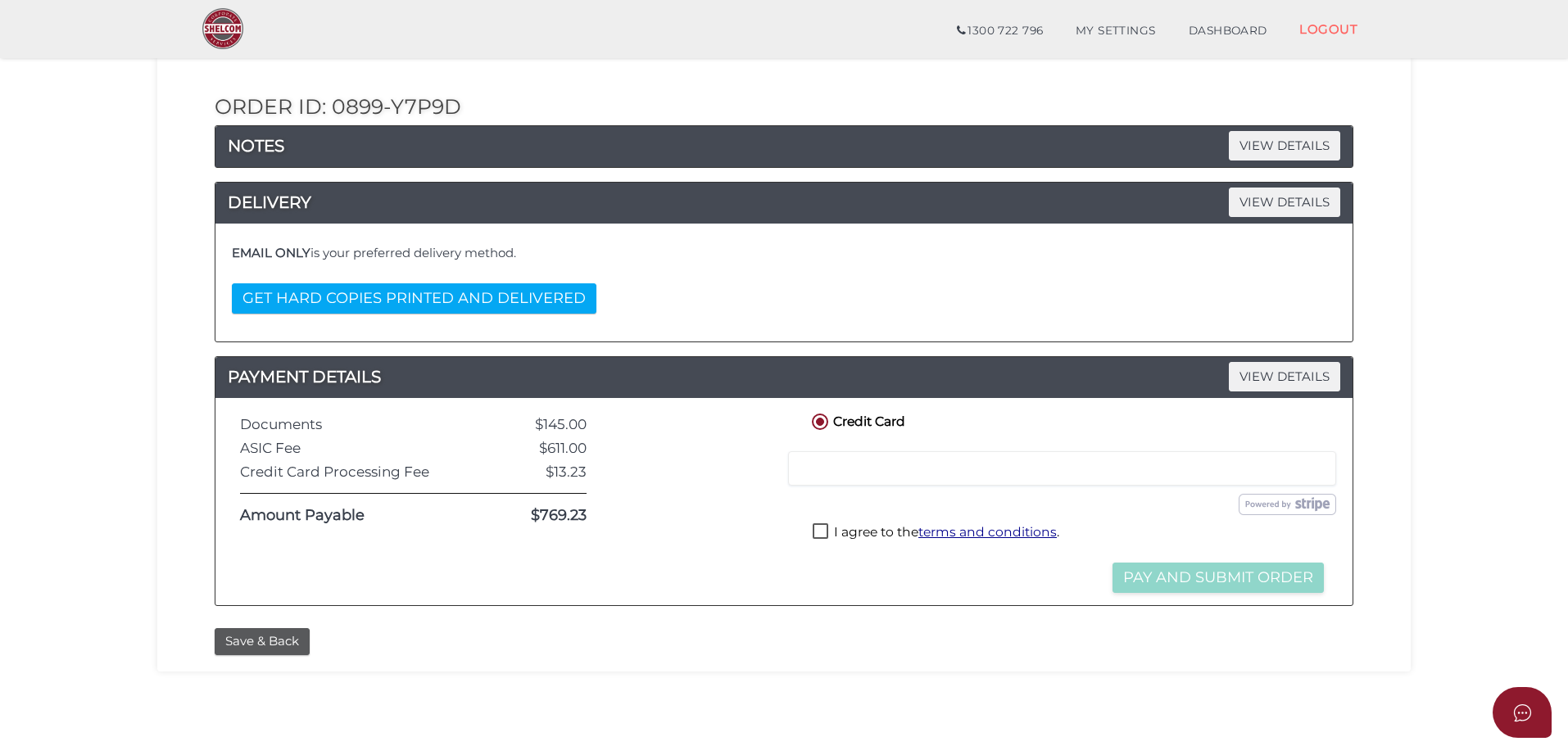
click at [831, 532] on label "I agree to the terms and conditions ." at bounding box center [936, 533] width 246 height 21
checkbox input "true"
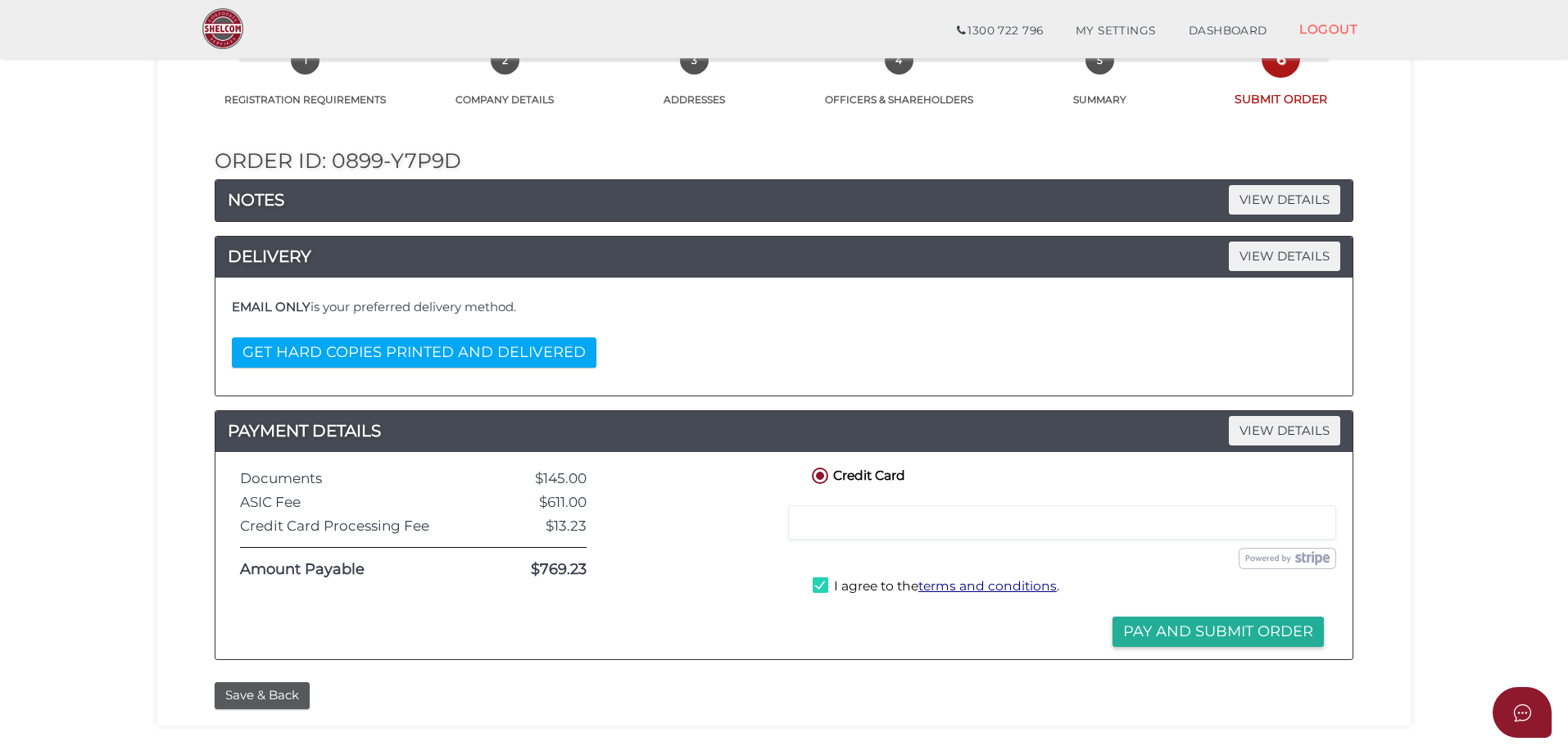
scroll to position [82, 0]
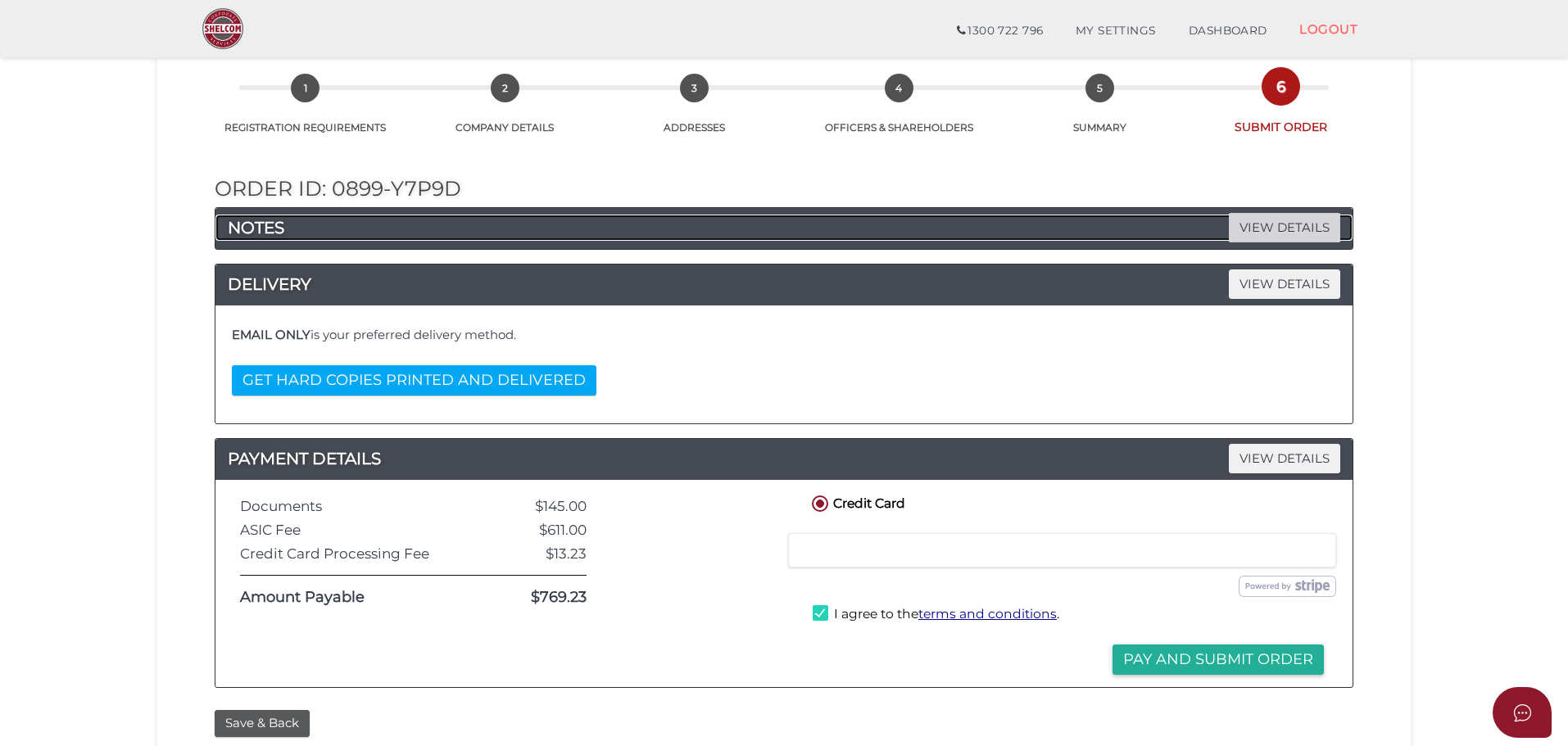
click at [1327, 229] on span "VIEW DETAILS" at bounding box center [1285, 228] width 112 height 29
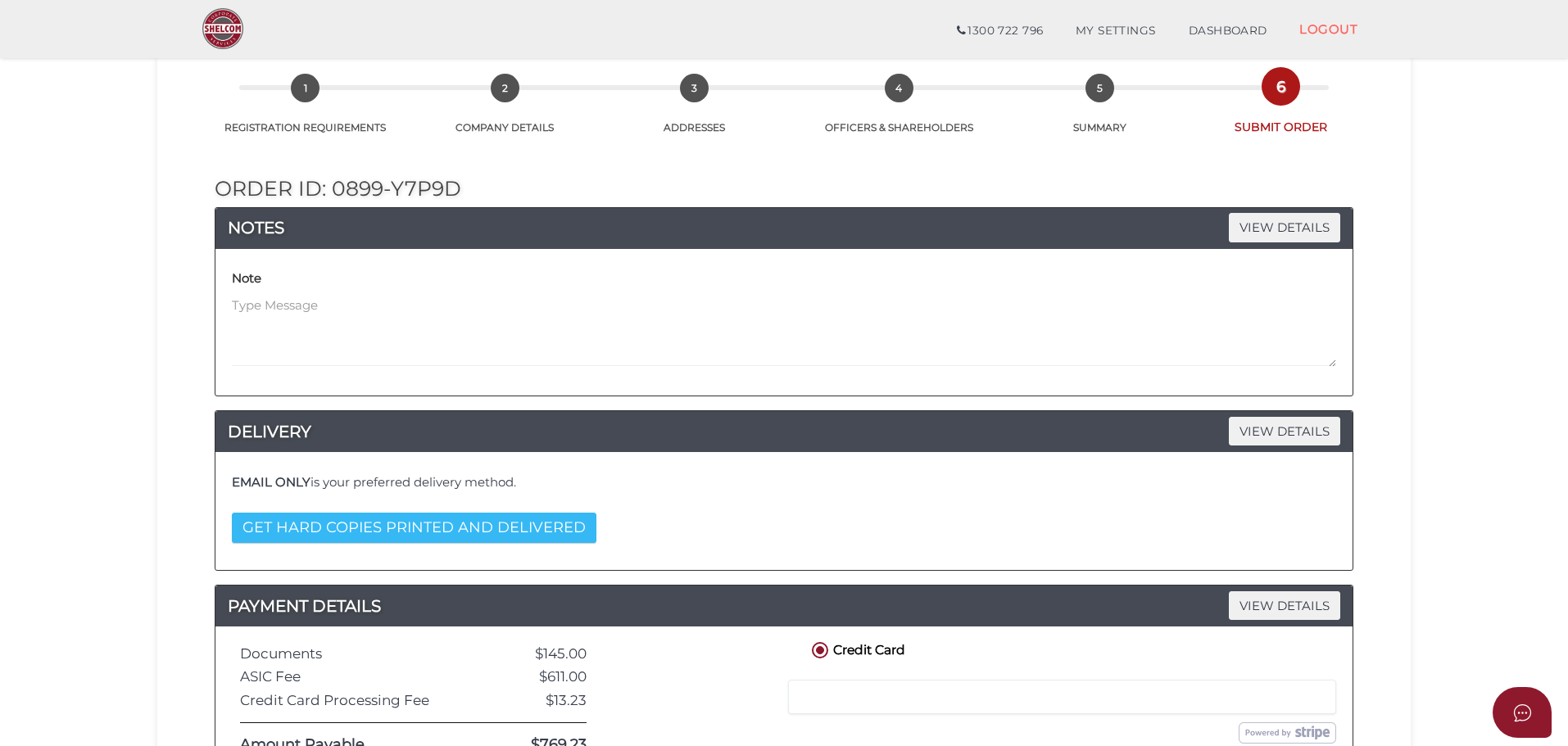
click at [583, 525] on button "GET HARD COPIES PRINTED AND DELIVERED" at bounding box center [414, 527] width 364 height 30
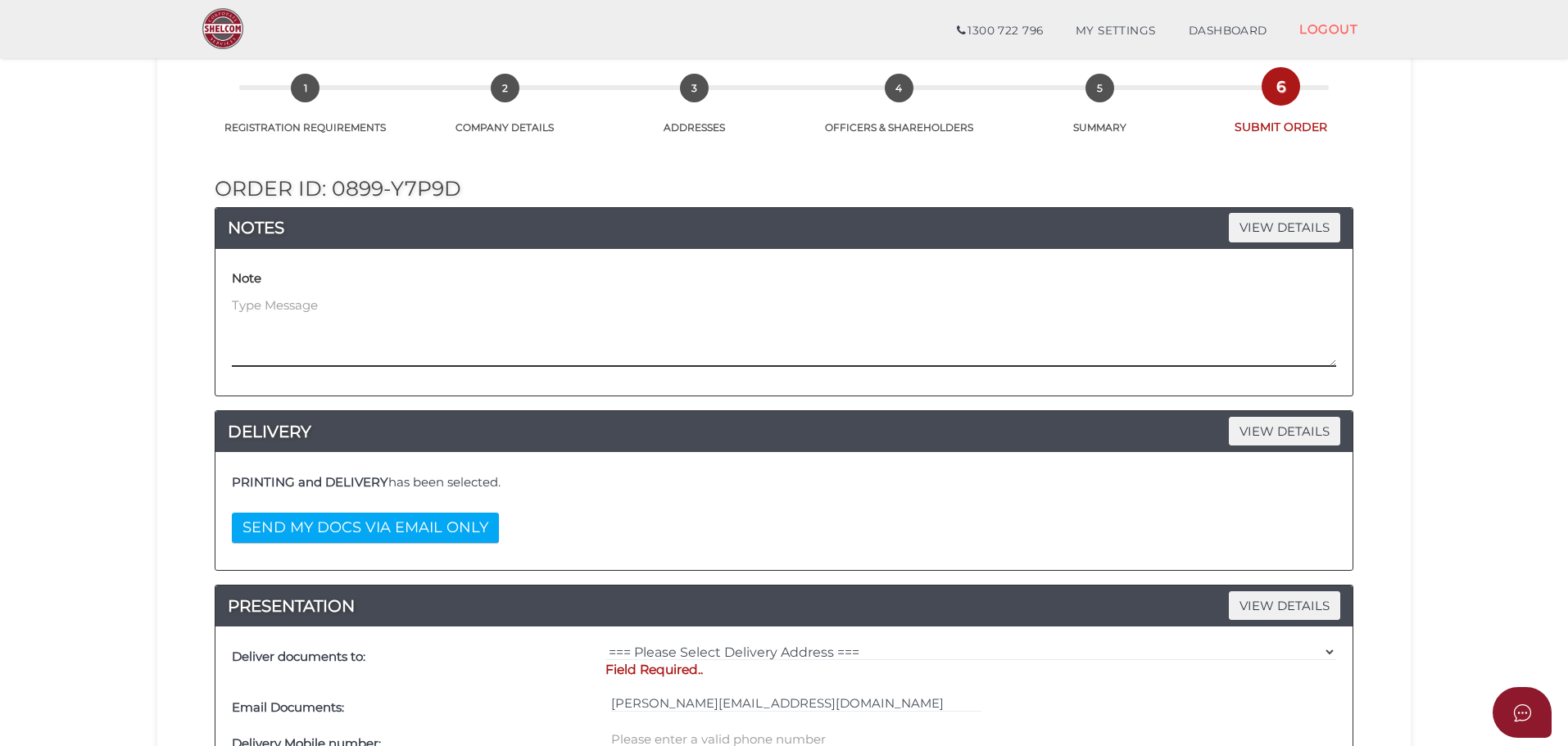
click at [513, 336] on textarea at bounding box center [784, 331] width 1105 height 70
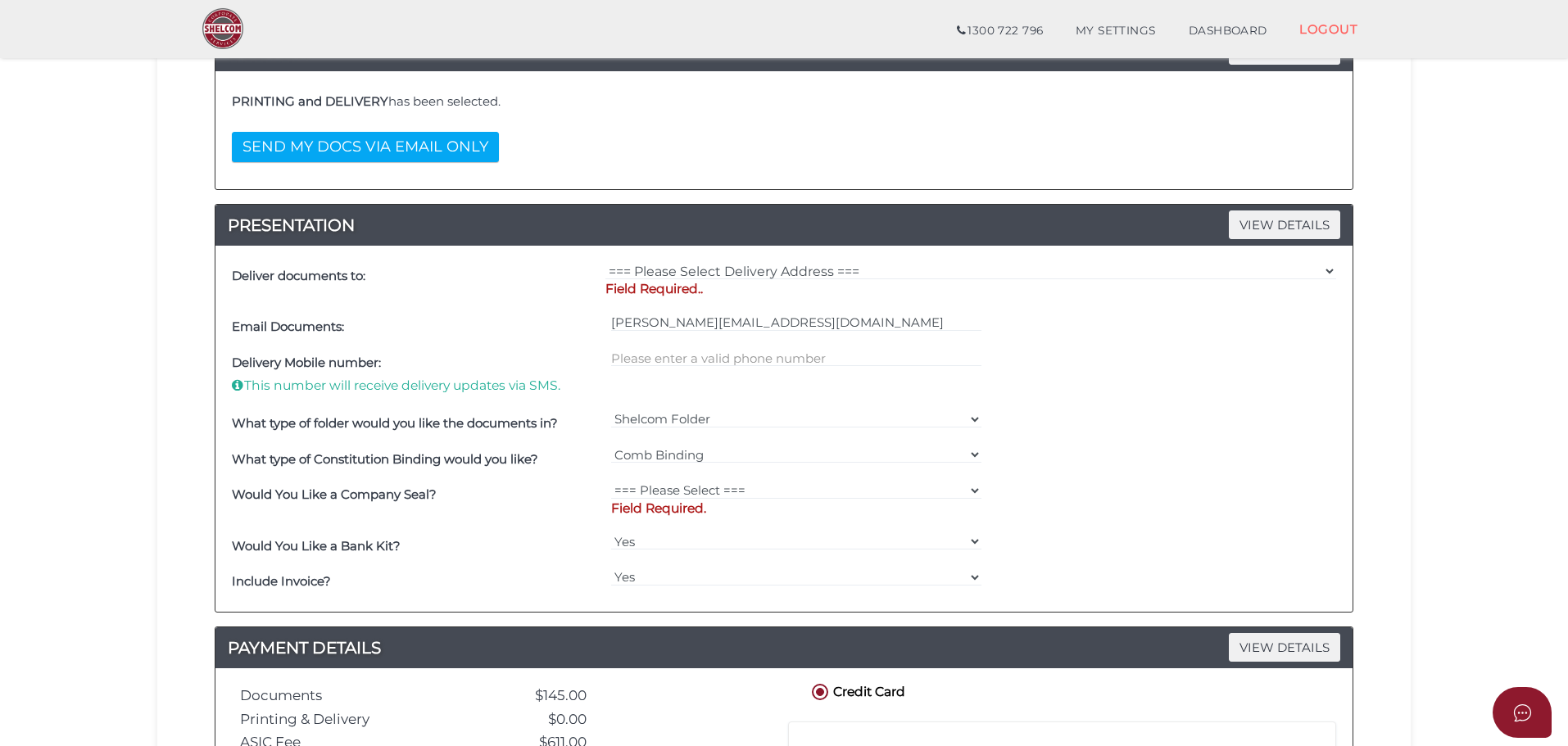
scroll to position [492, 0]
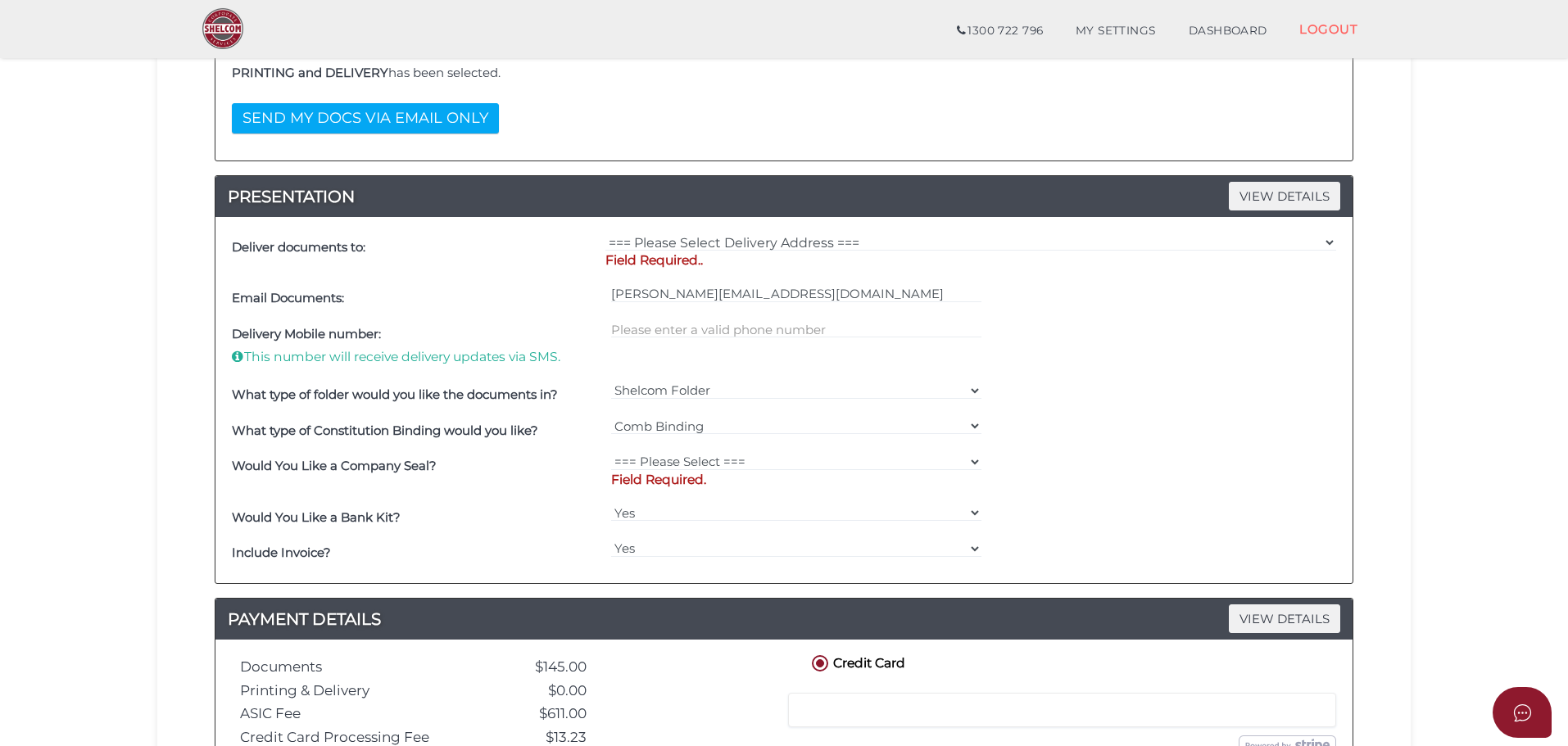
type textarea "Hi, could you please get the hard copy of the files delivered to the address be…"
click at [815, 244] on select "=== Please Select Delivery Address === (User Address - [PERSON_NAME][GEOGRAPHIC…" at bounding box center [971, 243] width 731 height 18
select select "Other"
click at [605, 234] on select "=== Please Select Delivery Address === (User Address - [PERSON_NAME][GEOGRAPHIC…" at bounding box center [971, 243] width 731 height 18
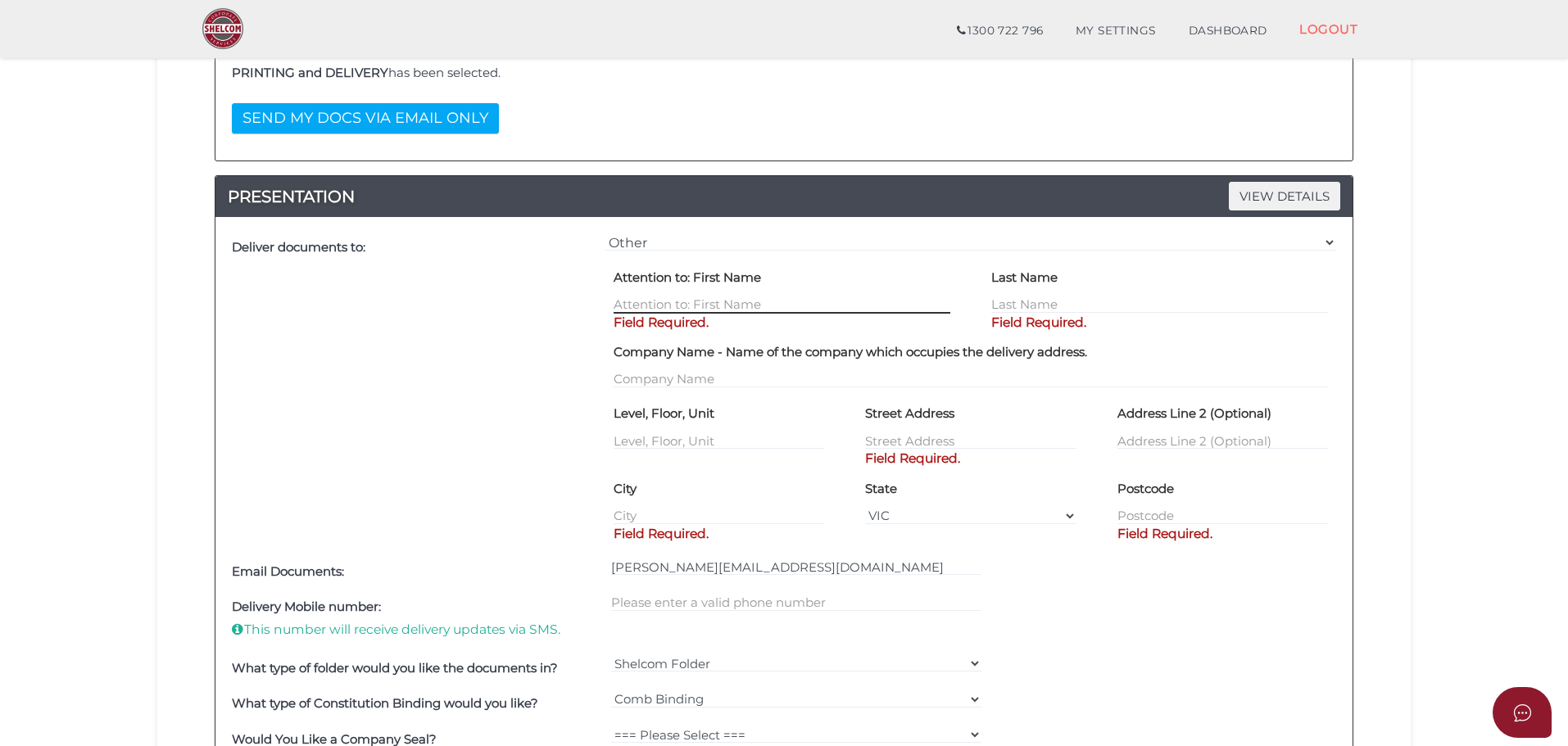
drag, startPoint x: 806, startPoint y: 251, endPoint x: 674, endPoint y: 303, distance: 141.9
click at [682, 306] on input "text" at bounding box center [781, 304] width 337 height 18
type input "[PERSON_NAME]"
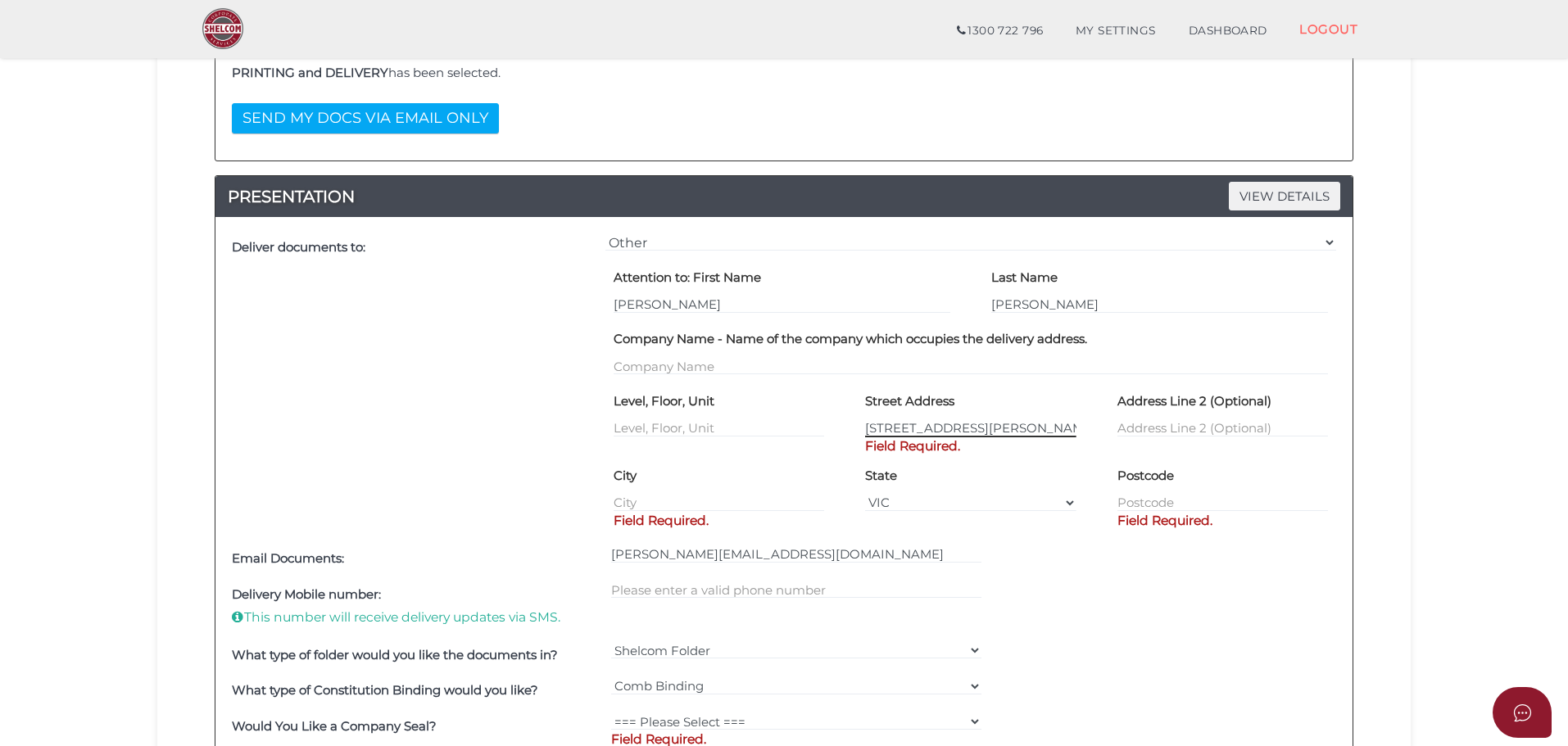
type input "[STREET_ADDRESS][PERSON_NAME]"
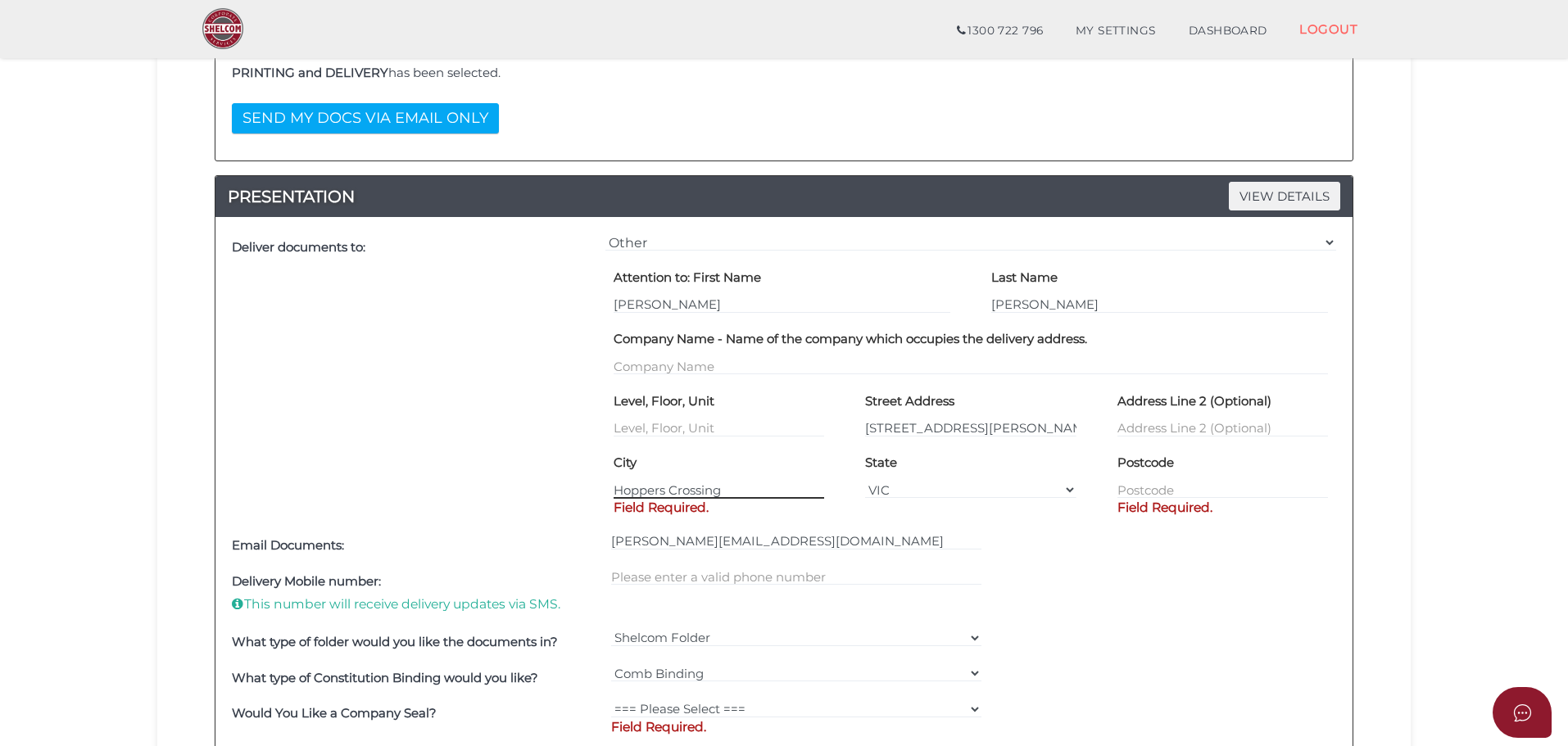
type input "Hoppers Crossing"
type input "3029"
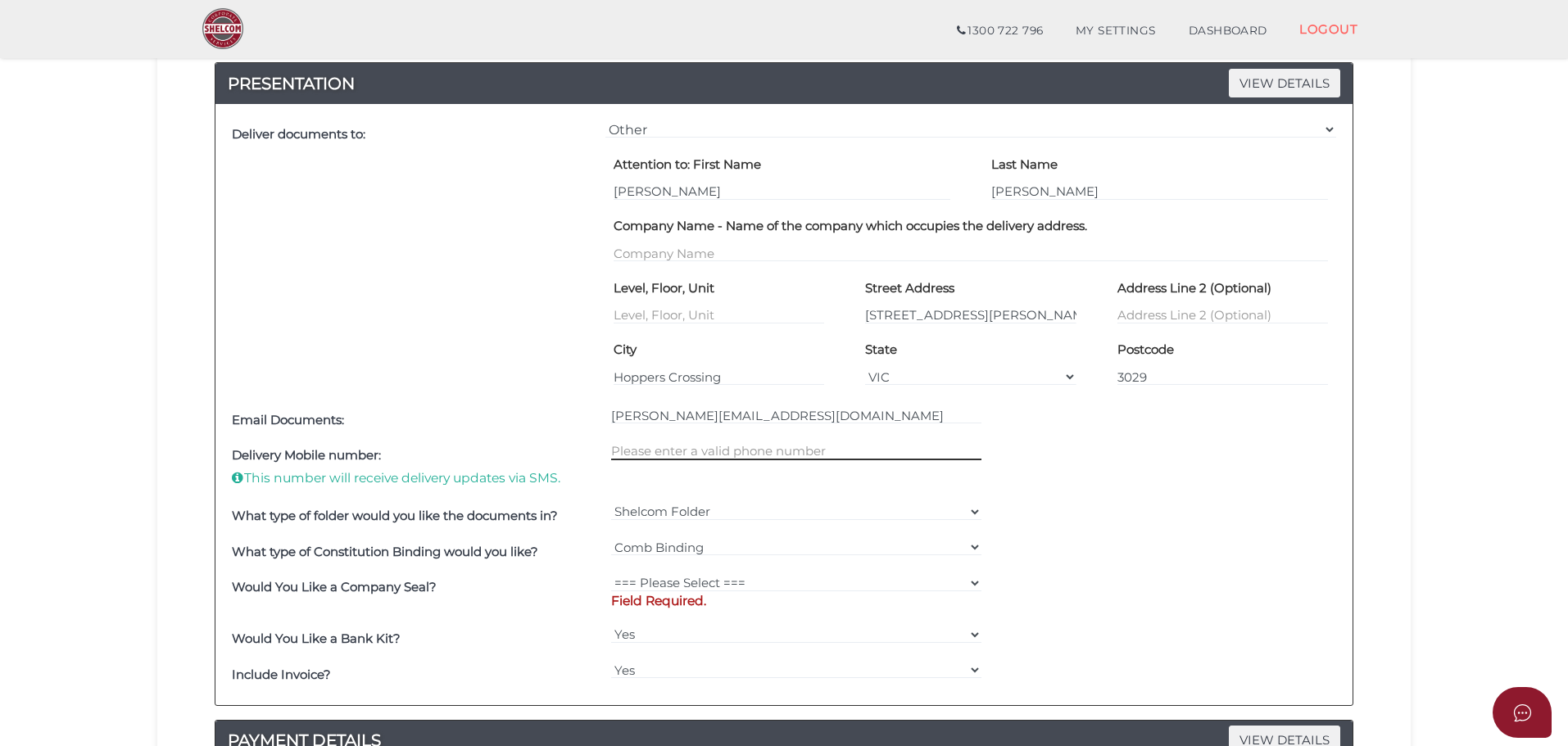
scroll to position [900, 0]
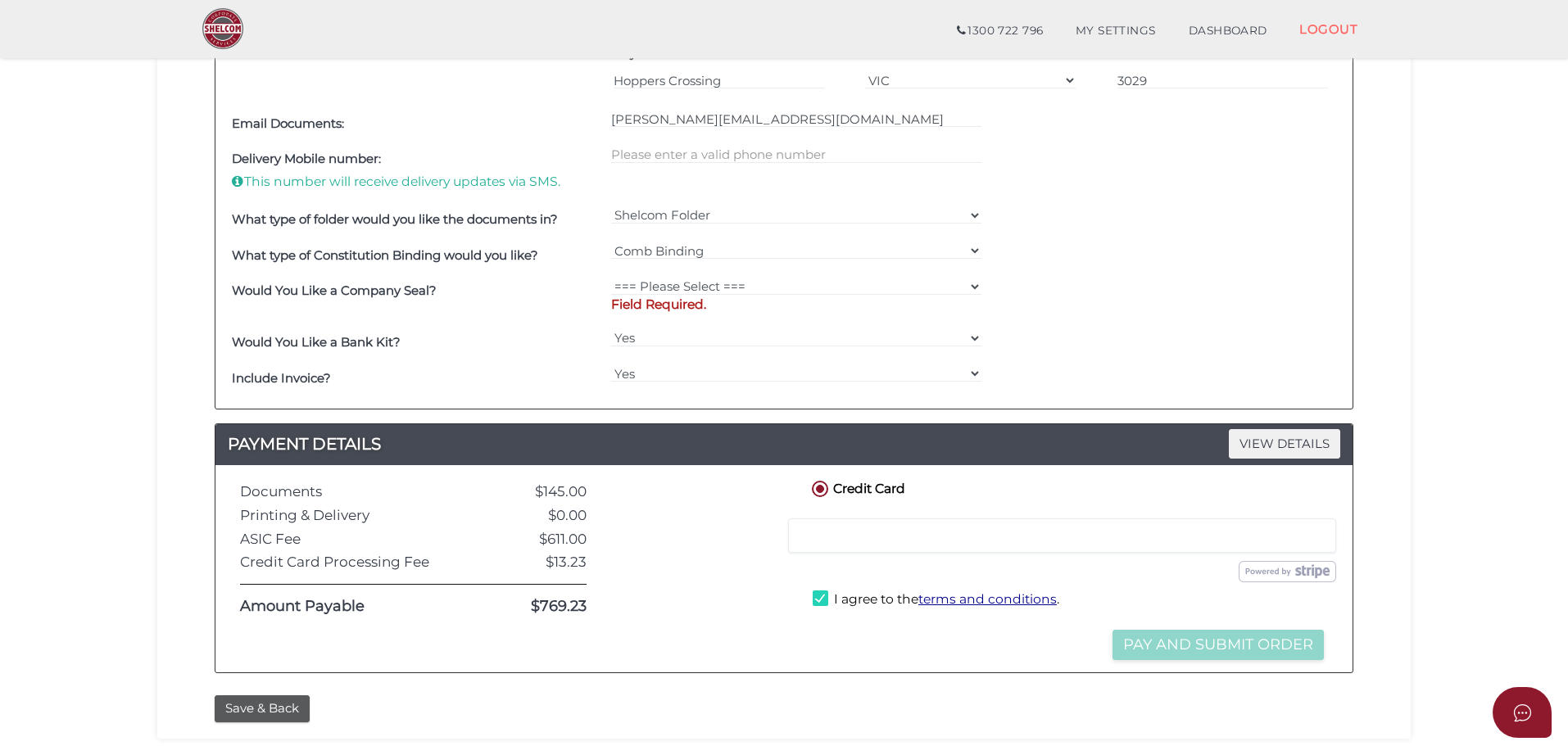
click at [732, 270] on div "=== Please Select === Comb Binding No Binding" at bounding box center [797, 255] width 379 height 36
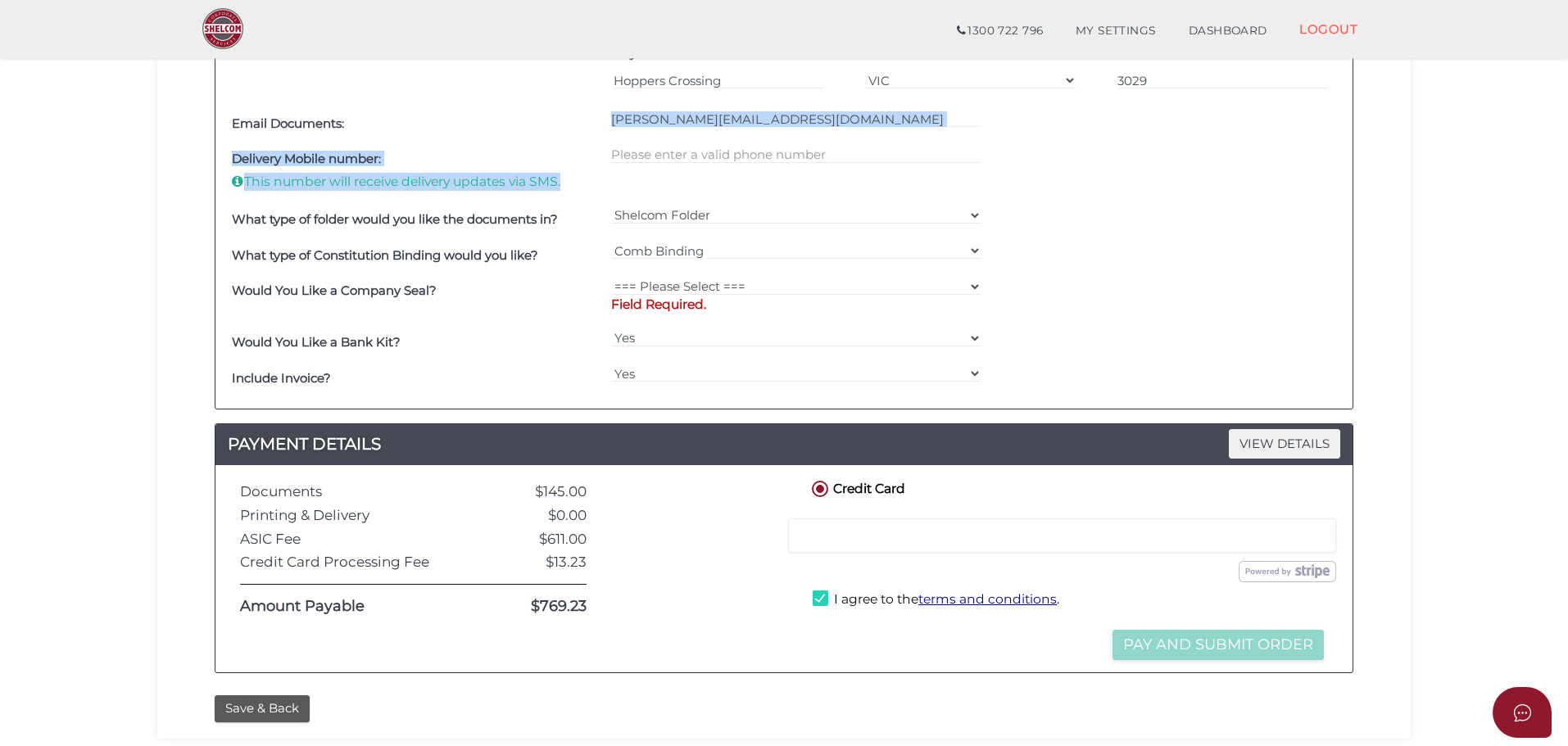
drag, startPoint x: 732, startPoint y: 143, endPoint x: 725, endPoint y: 146, distance: 7.6
click at [731, 144] on div "Deliver documents to: === Please Select Delivery Address === (User Address - Su…" at bounding box center [784, 108] width 1138 height 601
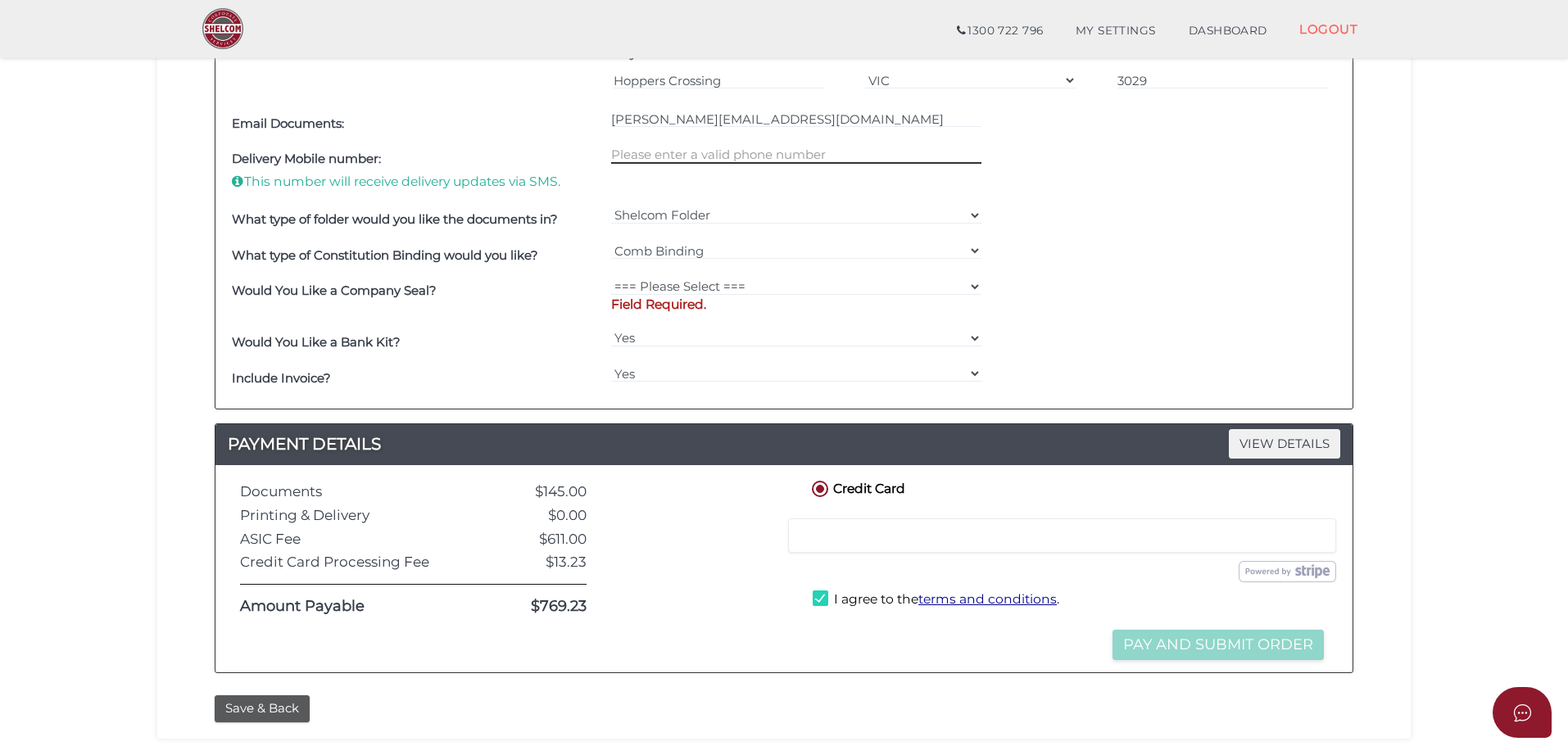
click at [723, 147] on input "text" at bounding box center [797, 154] width 371 height 18
paste input "Pattar Kal"
drag, startPoint x: 670, startPoint y: 158, endPoint x: 711, endPoint y: 157, distance: 41.0
click at [670, 158] on input "Pattar Kal" at bounding box center [797, 154] width 371 height 18
drag, startPoint x: 577, startPoint y: 153, endPoint x: 365, endPoint y: 173, distance: 212.9
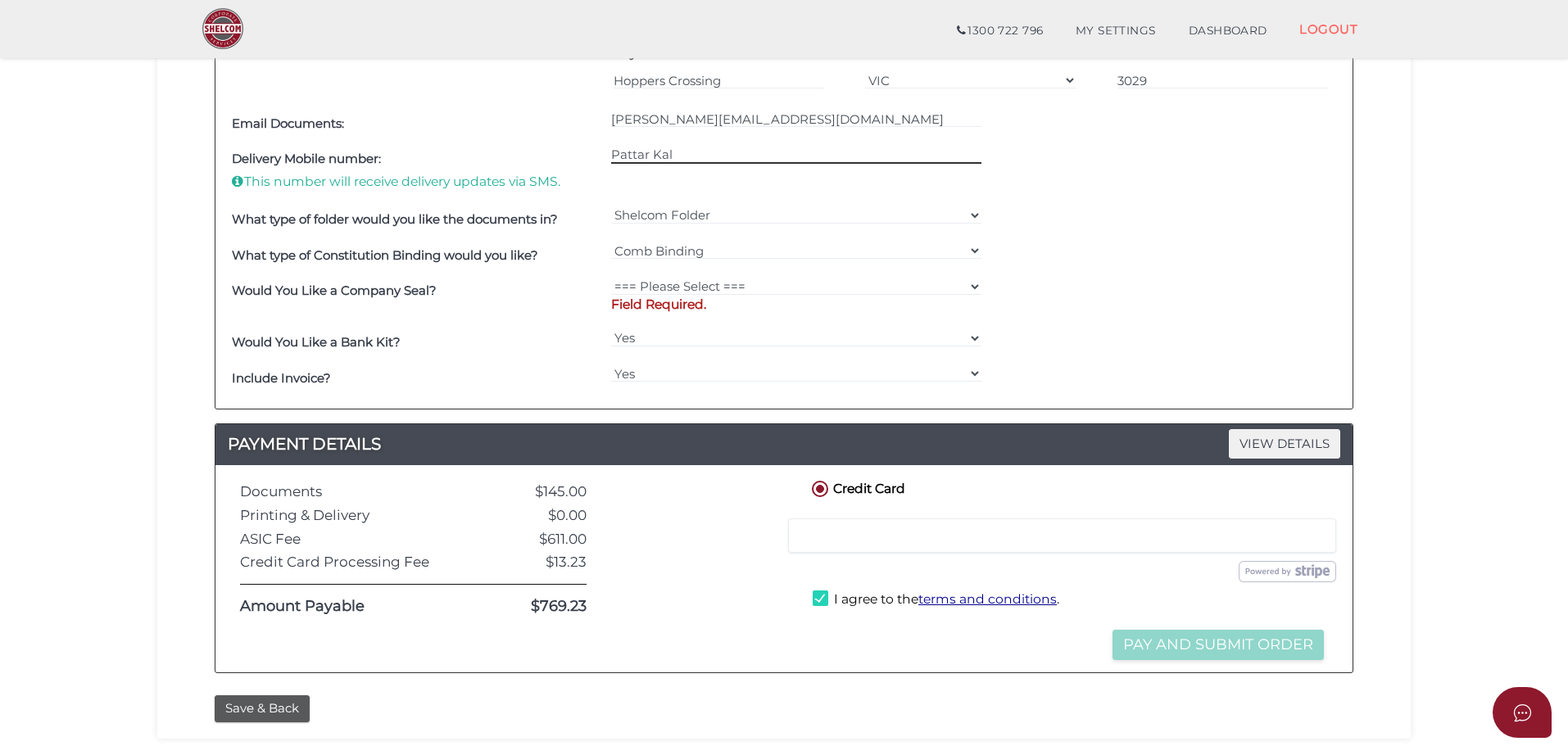
click at [371, 170] on div "Delivery Mobile number: This number will receive delivery updates via SMS. Patt…" at bounding box center [784, 172] width 1113 height 61
paste input "0406447557"
type input "0406447557"
drag, startPoint x: 702, startPoint y: 279, endPoint x: 686, endPoint y: 283, distance: 16.5
click at [701, 278] on select "=== Please Select === Fold Seal $50 No Seal" at bounding box center [797, 286] width 371 height 18
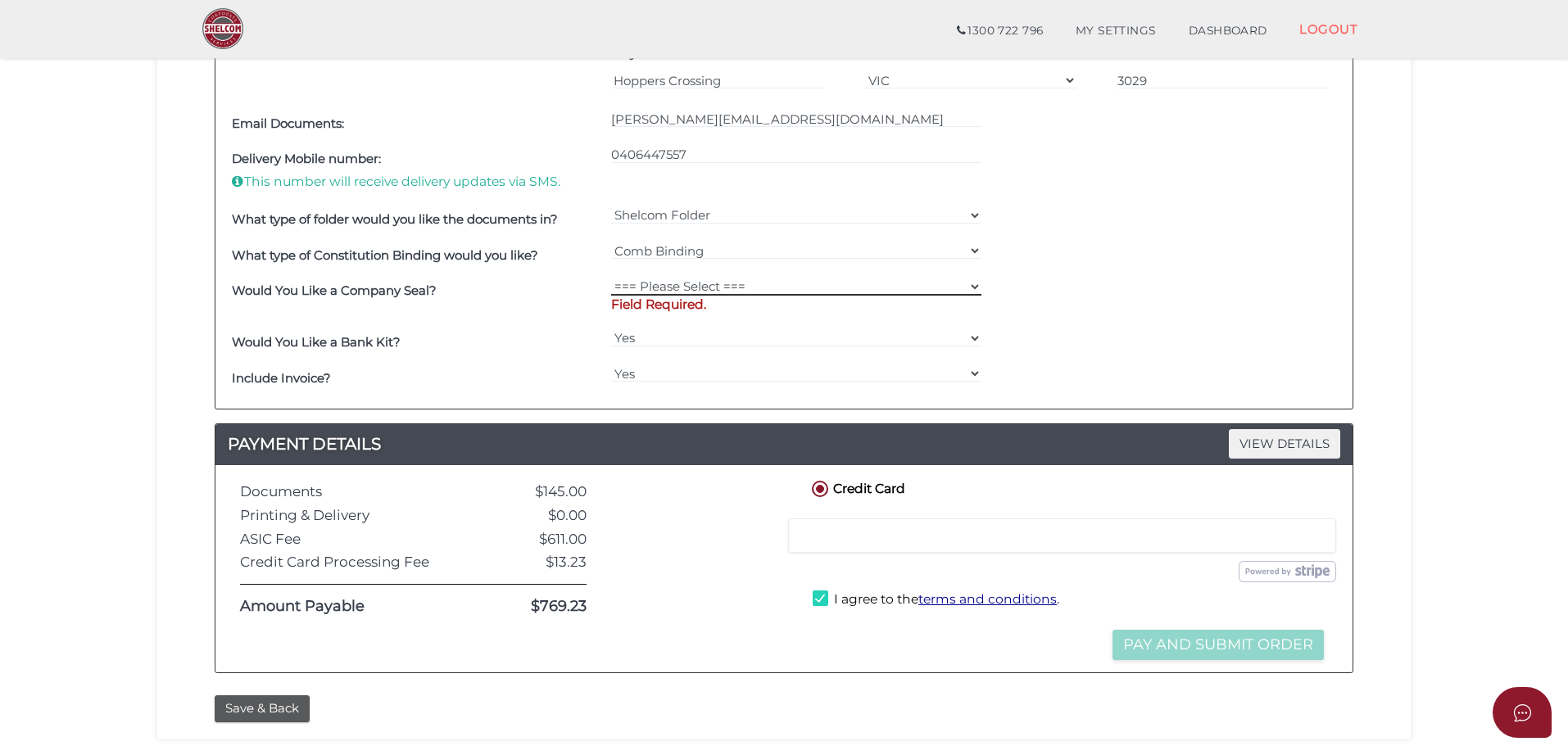
select select "0"
click at [612, 278] on select "=== Please Select === Fold Seal $50 No Seal" at bounding box center [797, 286] width 371 height 18
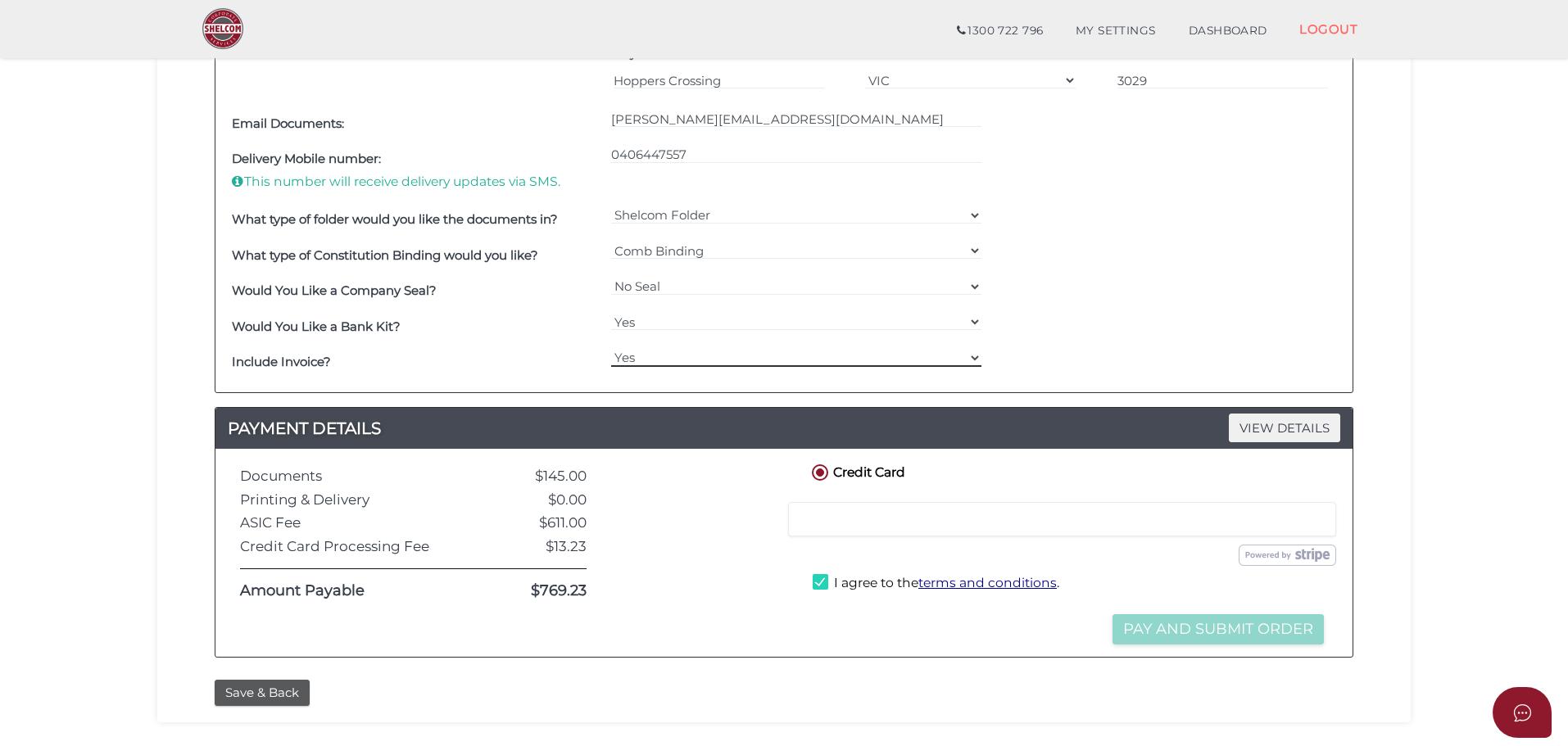
drag, startPoint x: 655, startPoint y: 350, endPoint x: 655, endPoint y: 361, distance: 11.0
click at [655, 350] on select "Yes No" at bounding box center [797, 358] width 371 height 18
select select "No"
click at [612, 349] on select "Yes No" at bounding box center [797, 358] width 371 height 18
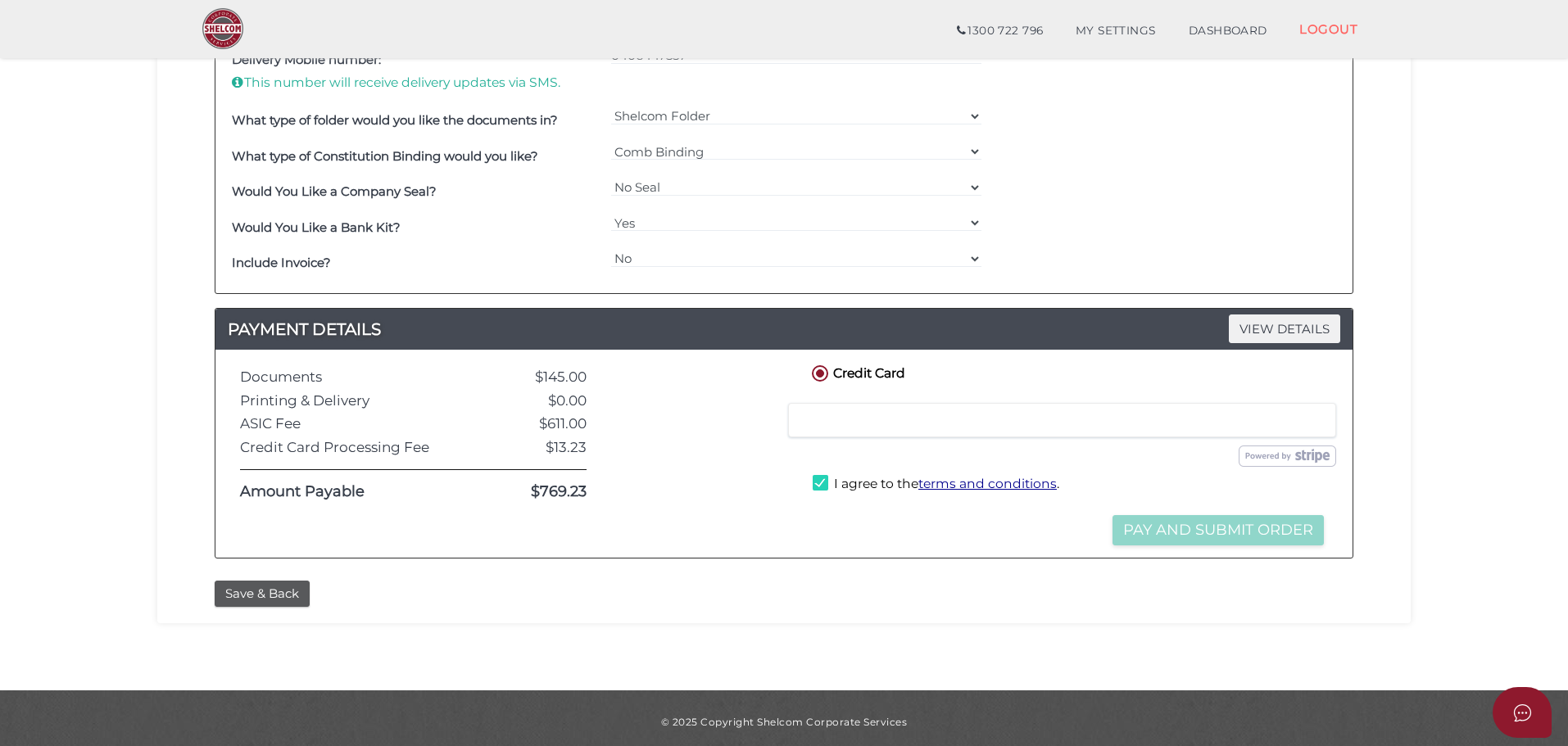
scroll to position [1007, 0]
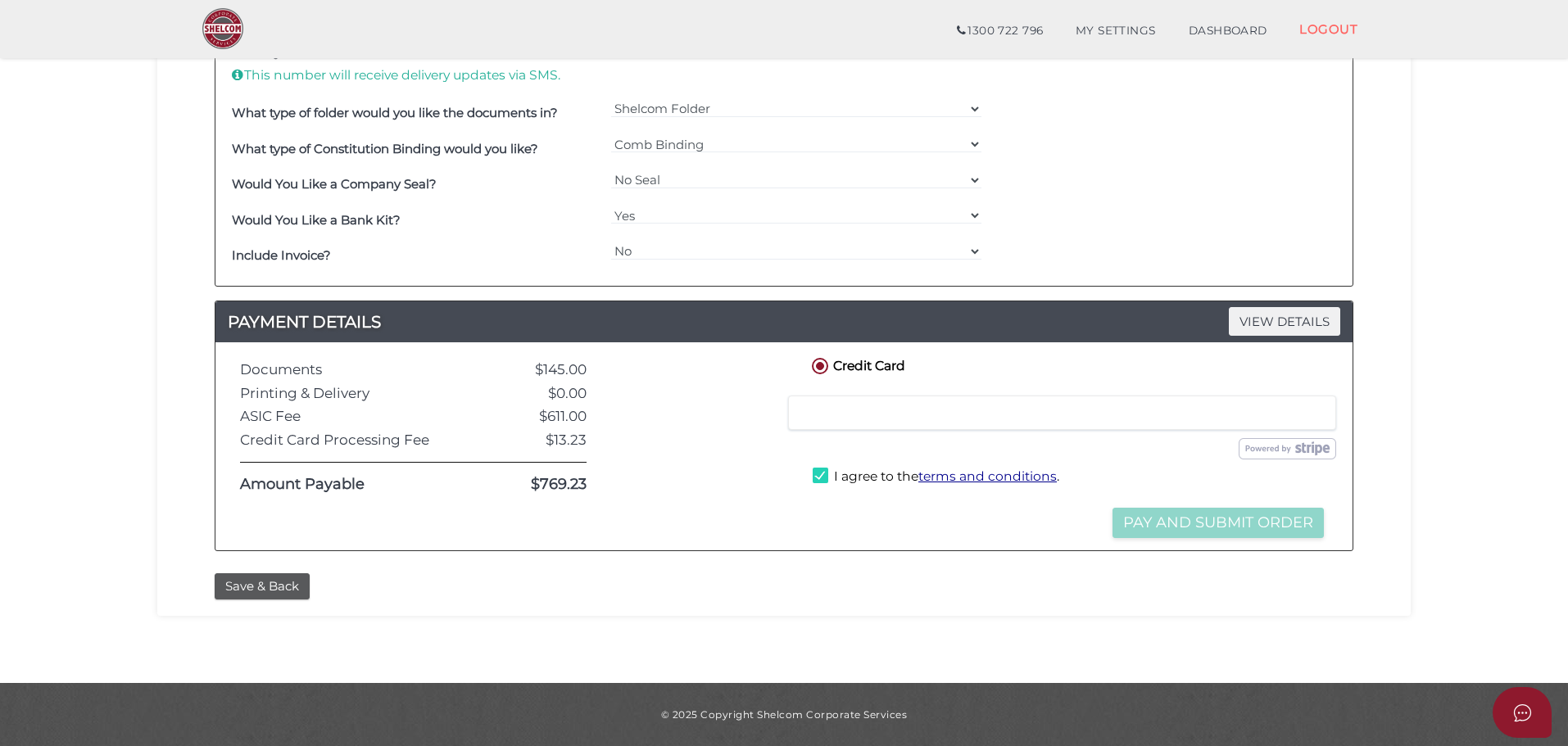
click at [831, 469] on label "I agree to the terms and conditions ." at bounding box center [936, 477] width 246 height 21
click at [825, 471] on label "I agree to the terms and conditions ." at bounding box center [936, 477] width 246 height 21
checkbox input "true"
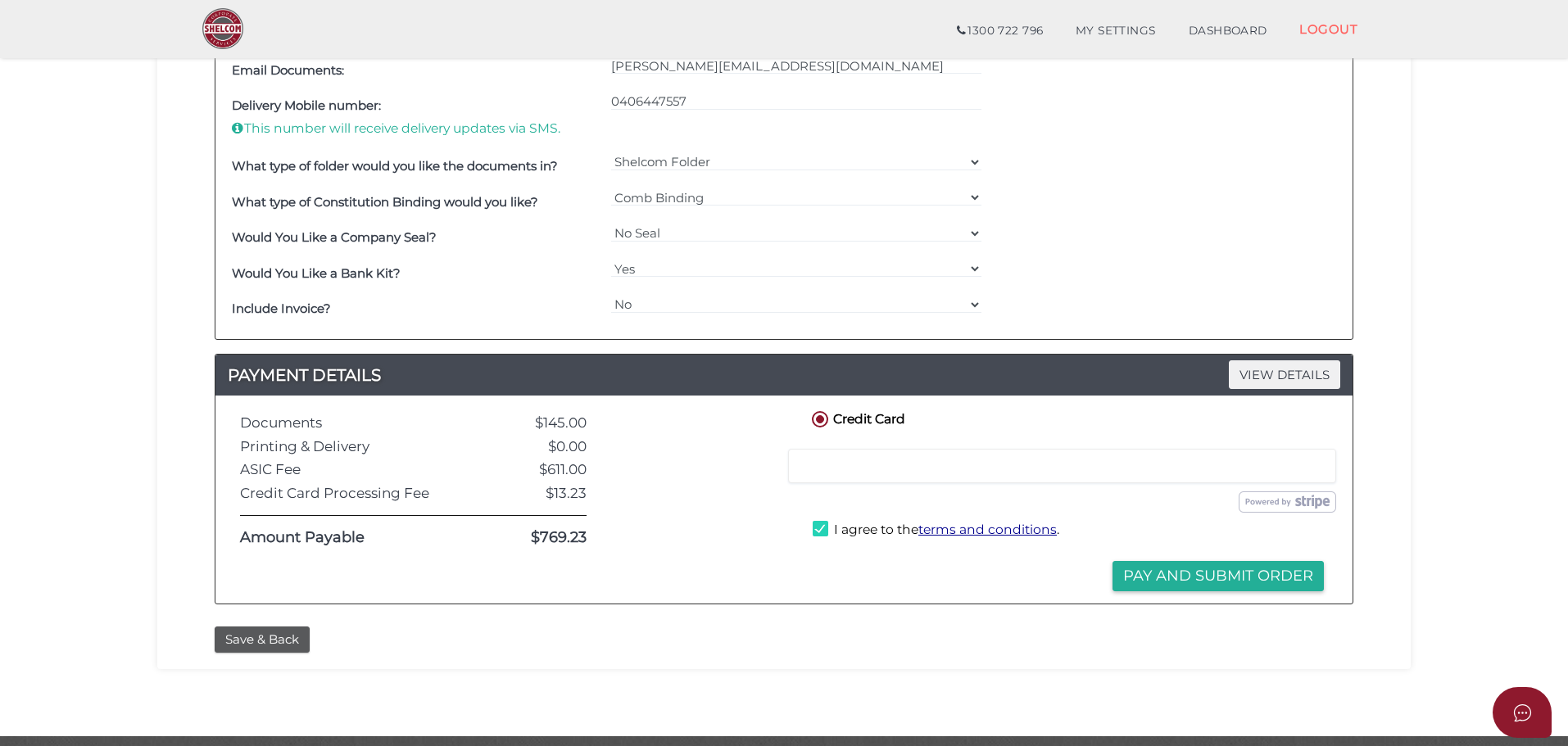
scroll to position [925, 0]
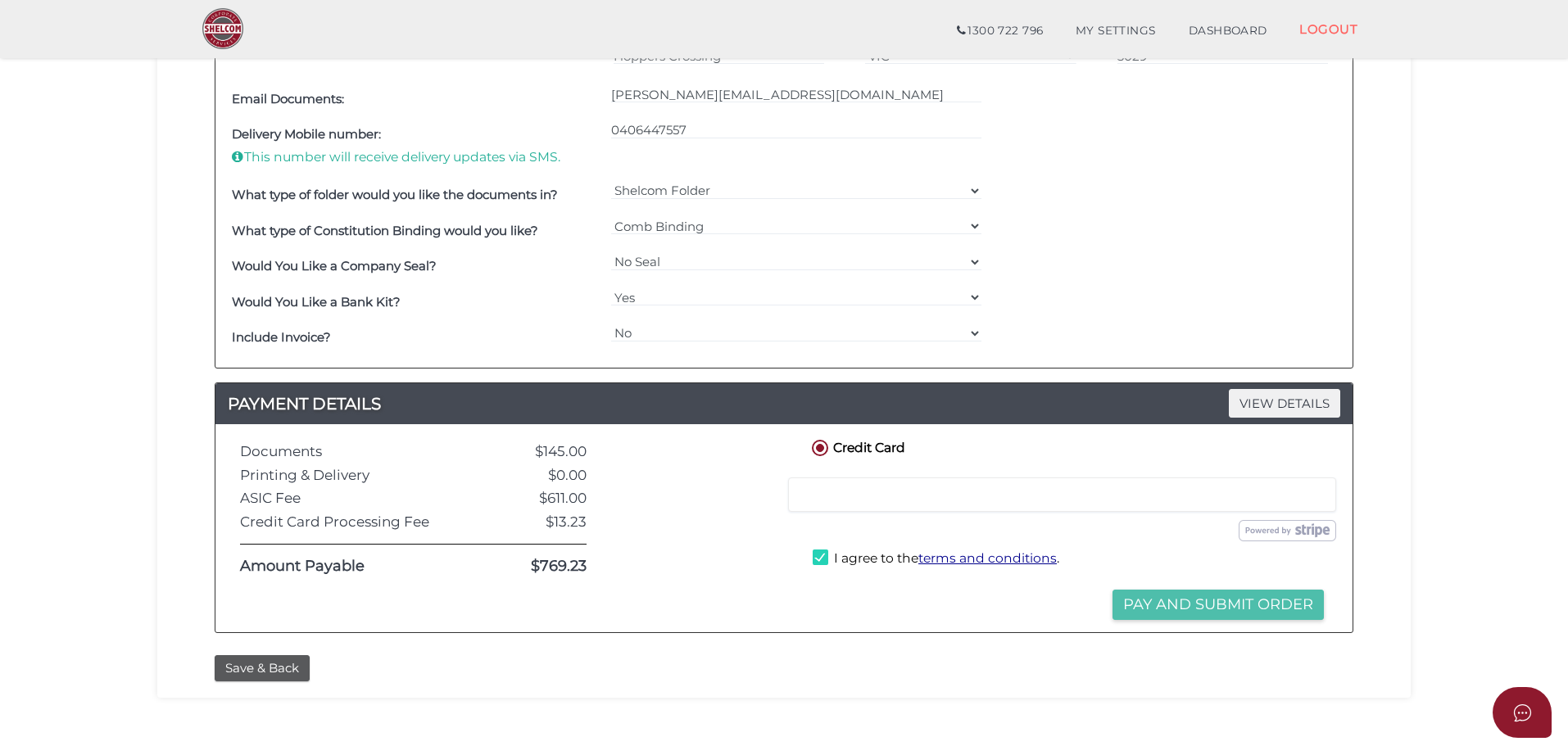
click at [1136, 609] on button "Pay and Submit Order" at bounding box center [1218, 605] width 212 height 30
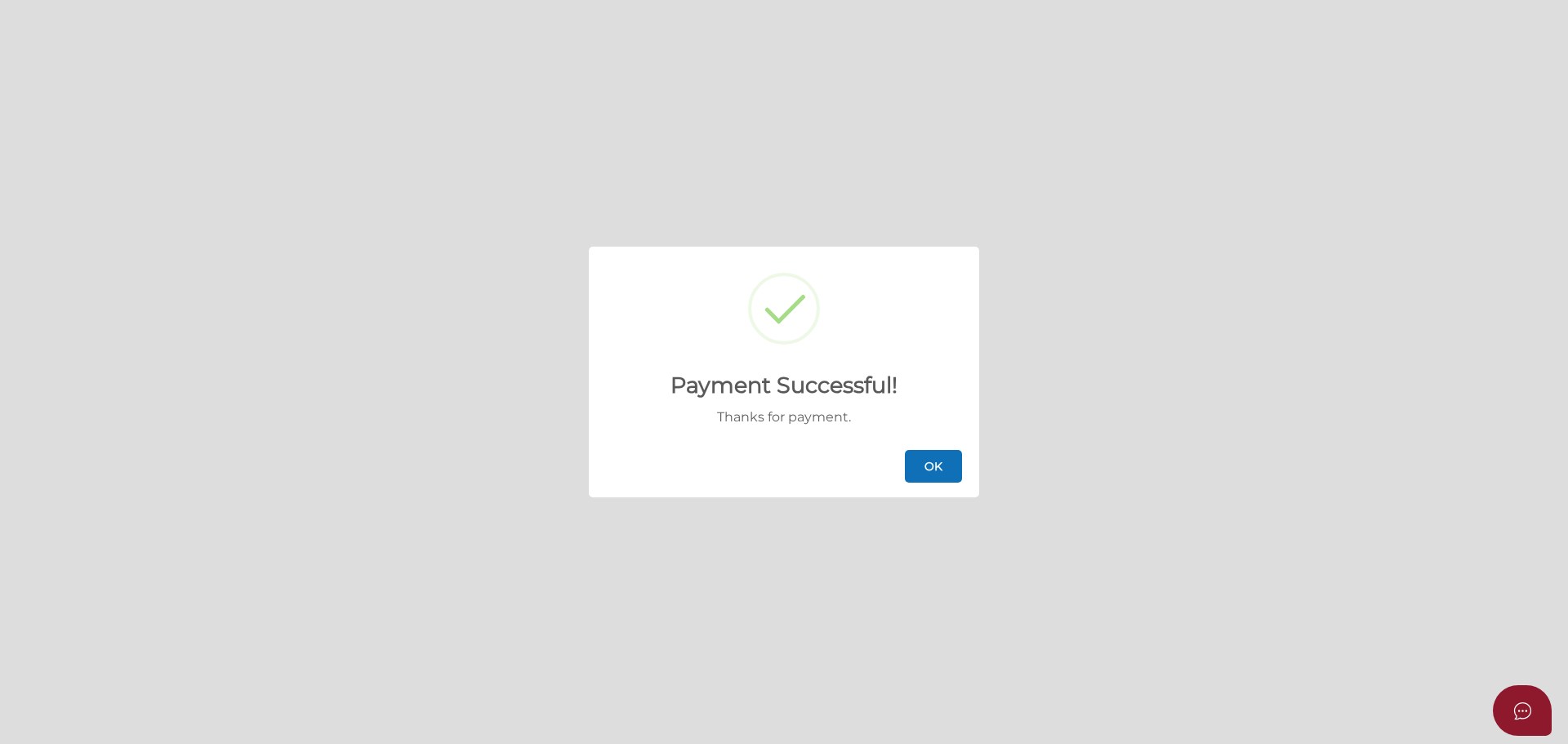
click at [942, 479] on button "OK" at bounding box center [934, 466] width 57 height 33
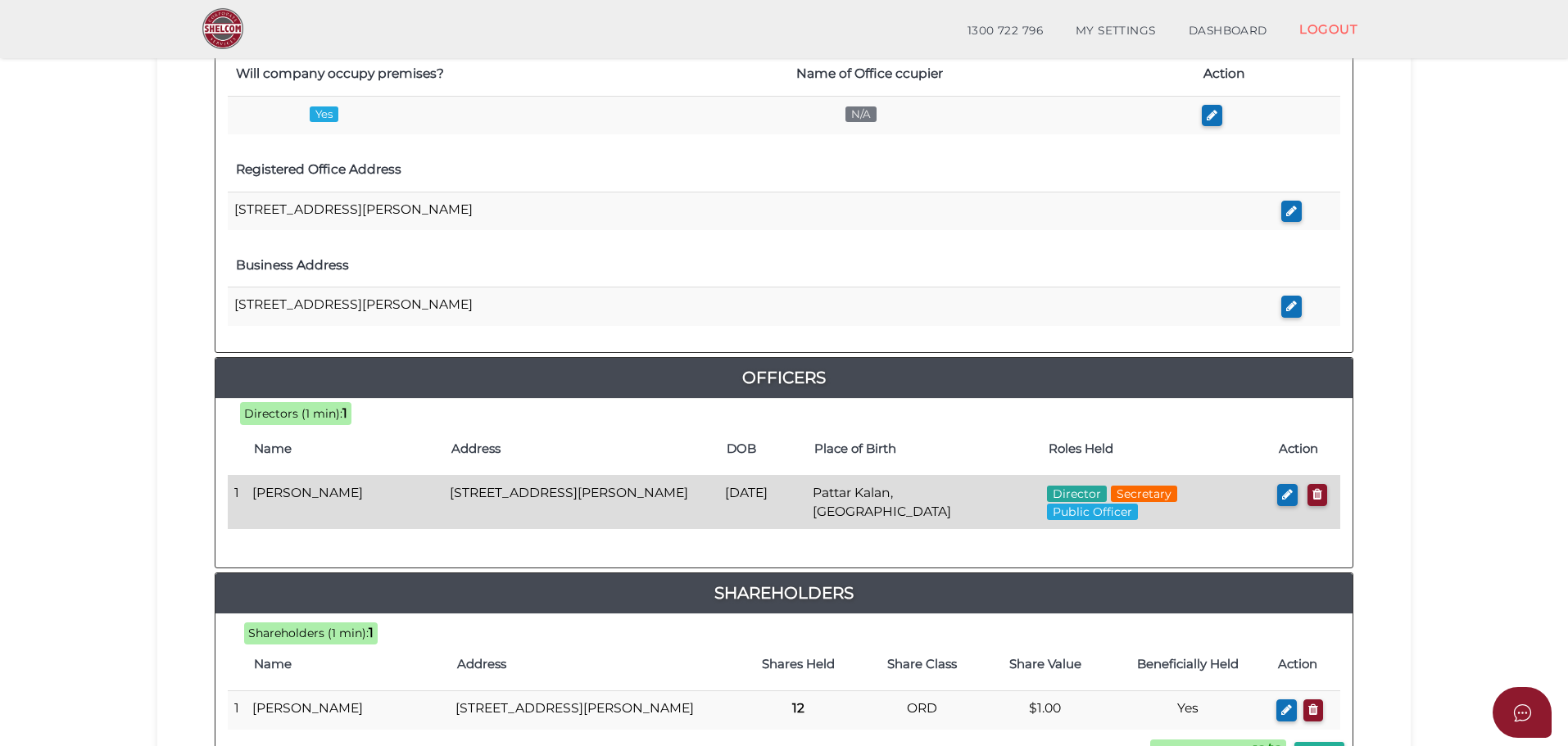
scroll to position [703, 0]
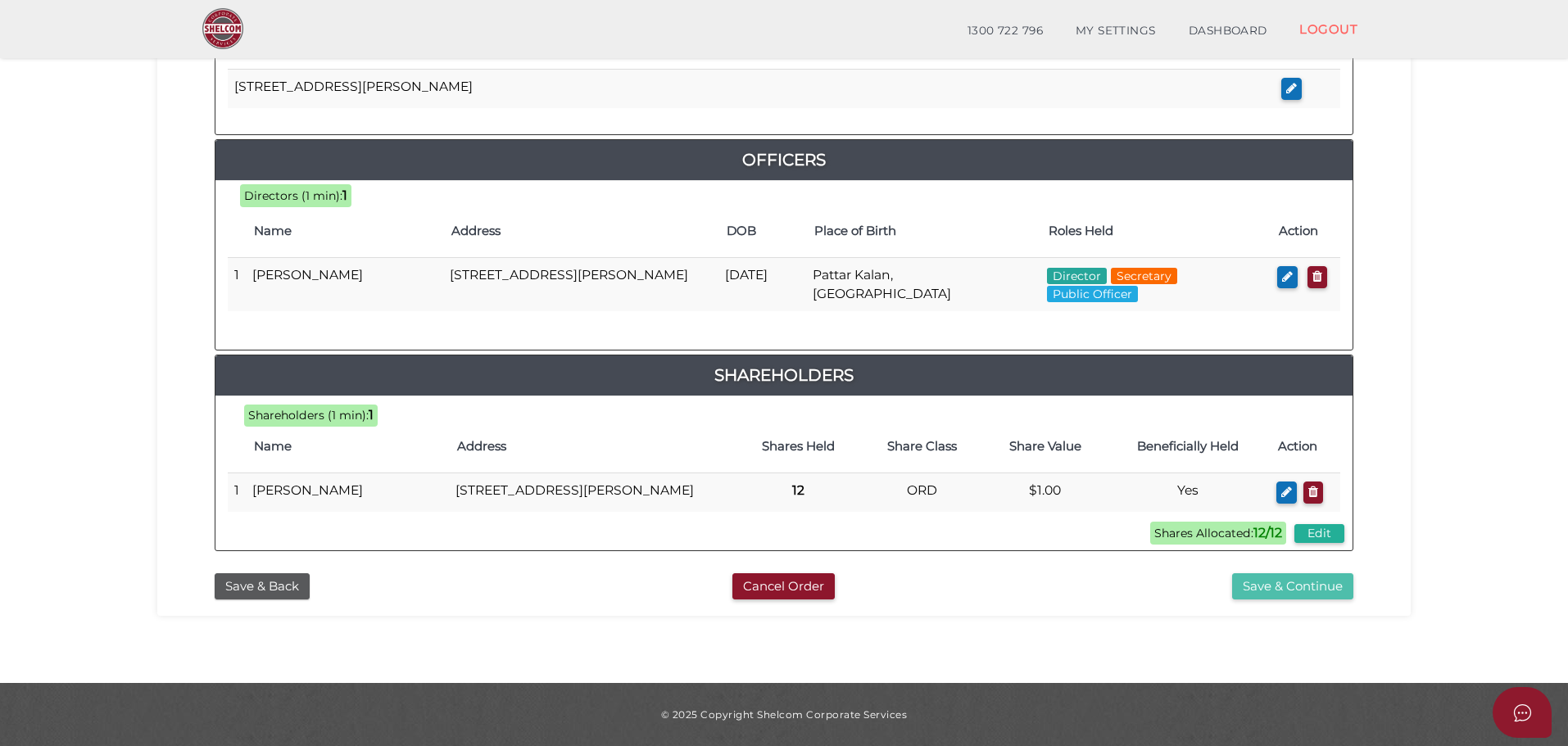
click at [1271, 580] on button "Save & Continue" at bounding box center [1293, 586] width 121 height 27
